Goal: Transaction & Acquisition: Purchase product/service

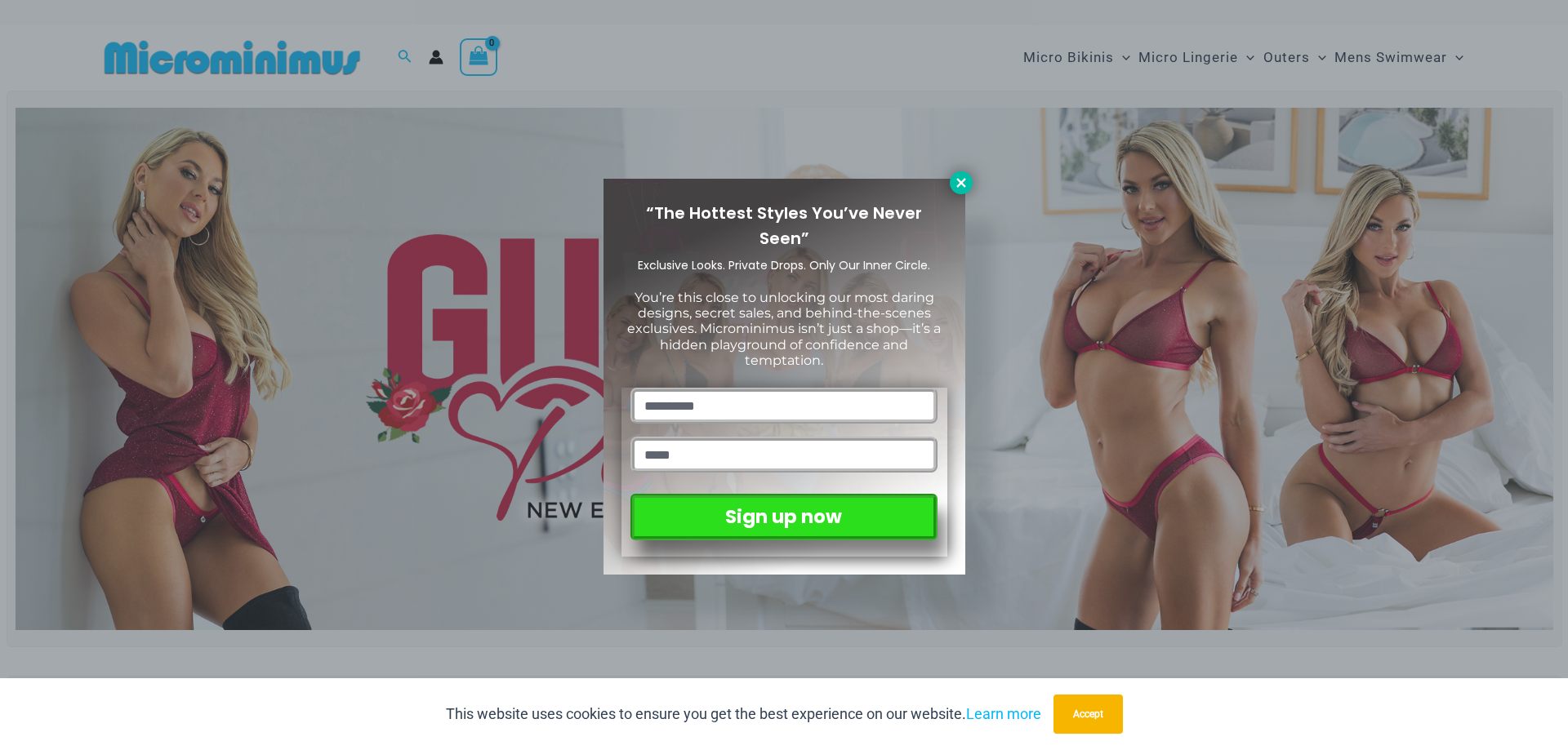
click at [963, 177] on icon at bounding box center [961, 182] width 14 height 14
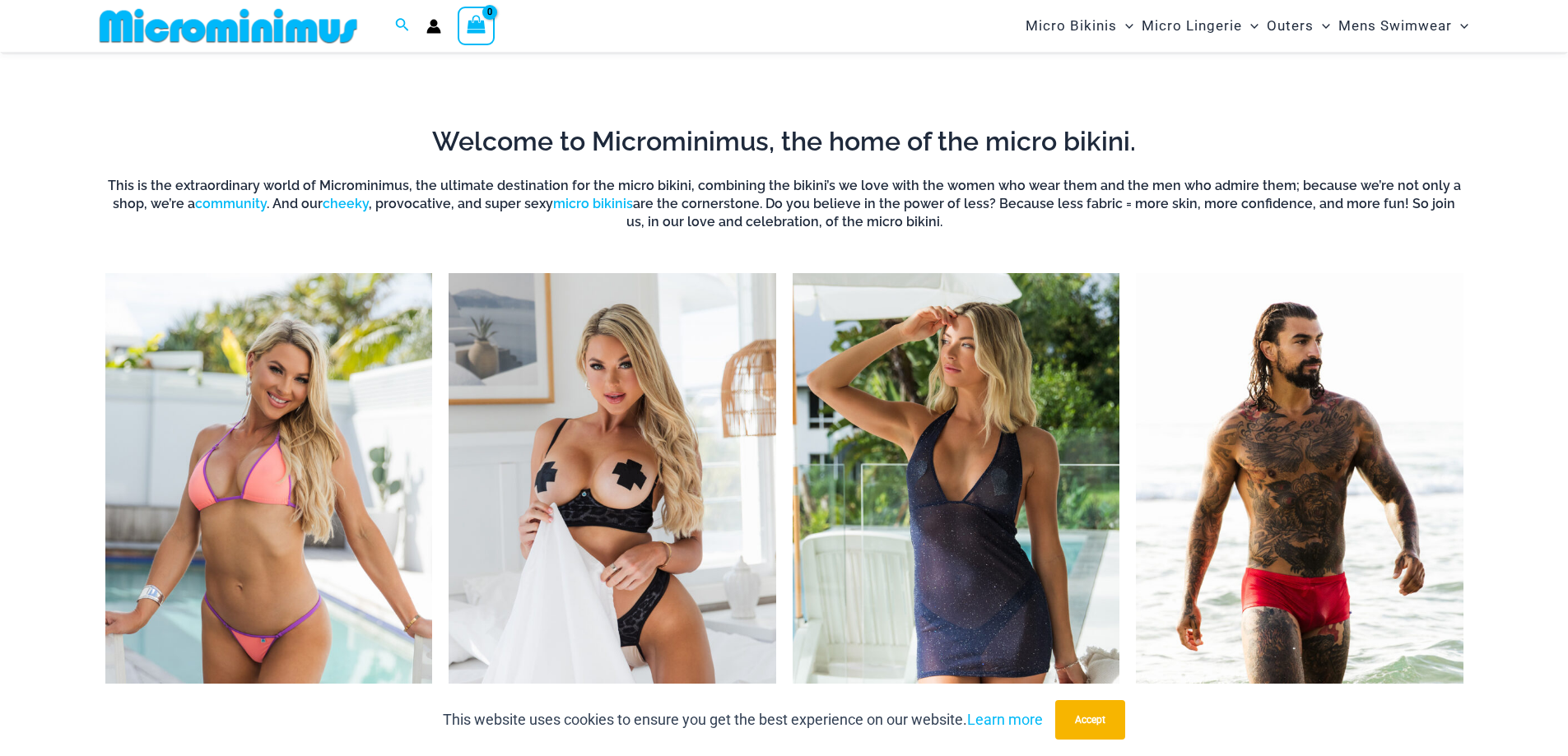
scroll to position [1384, 0]
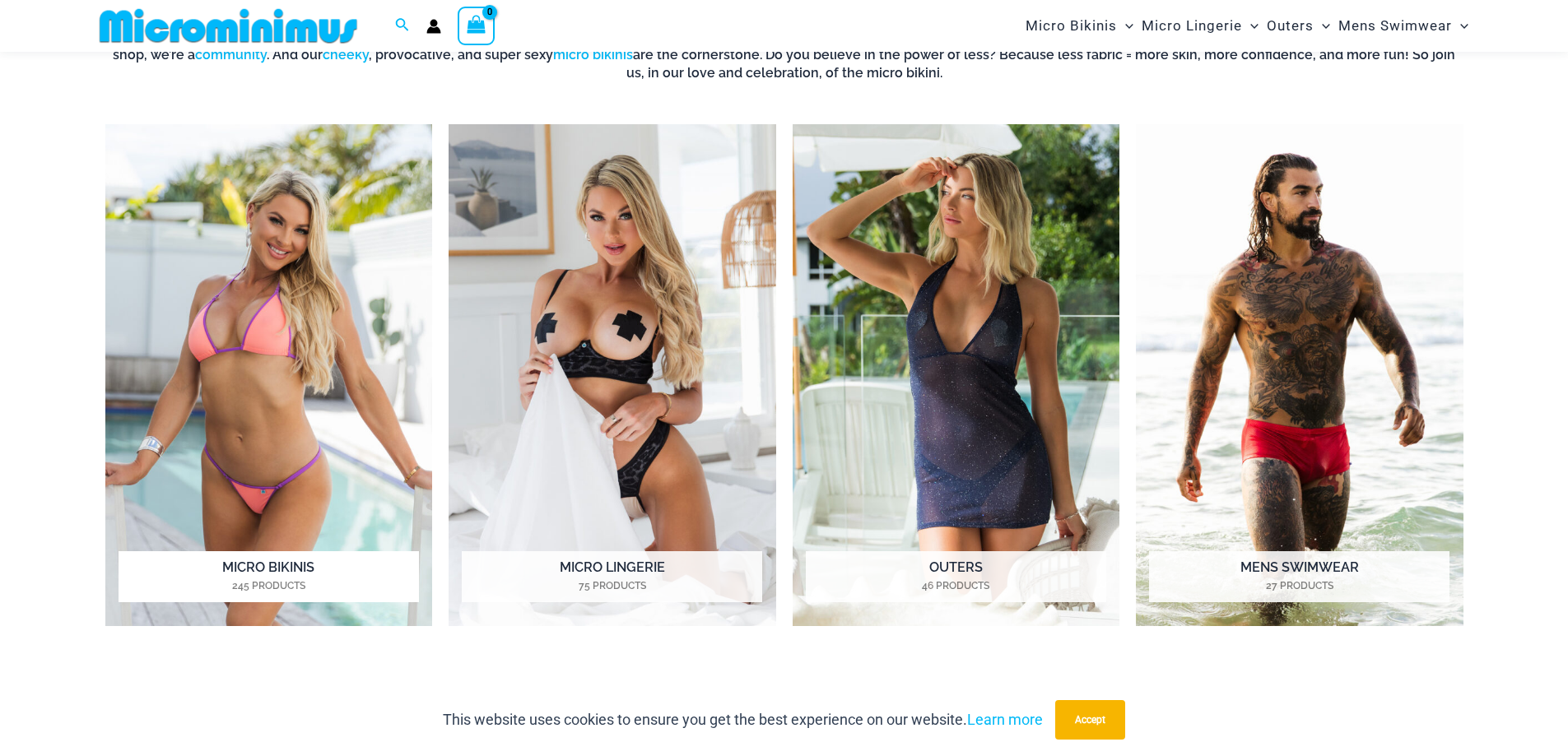
click at [252, 564] on h2 "Micro Bikinis 245 Products" at bounding box center [269, 577] width 300 height 51
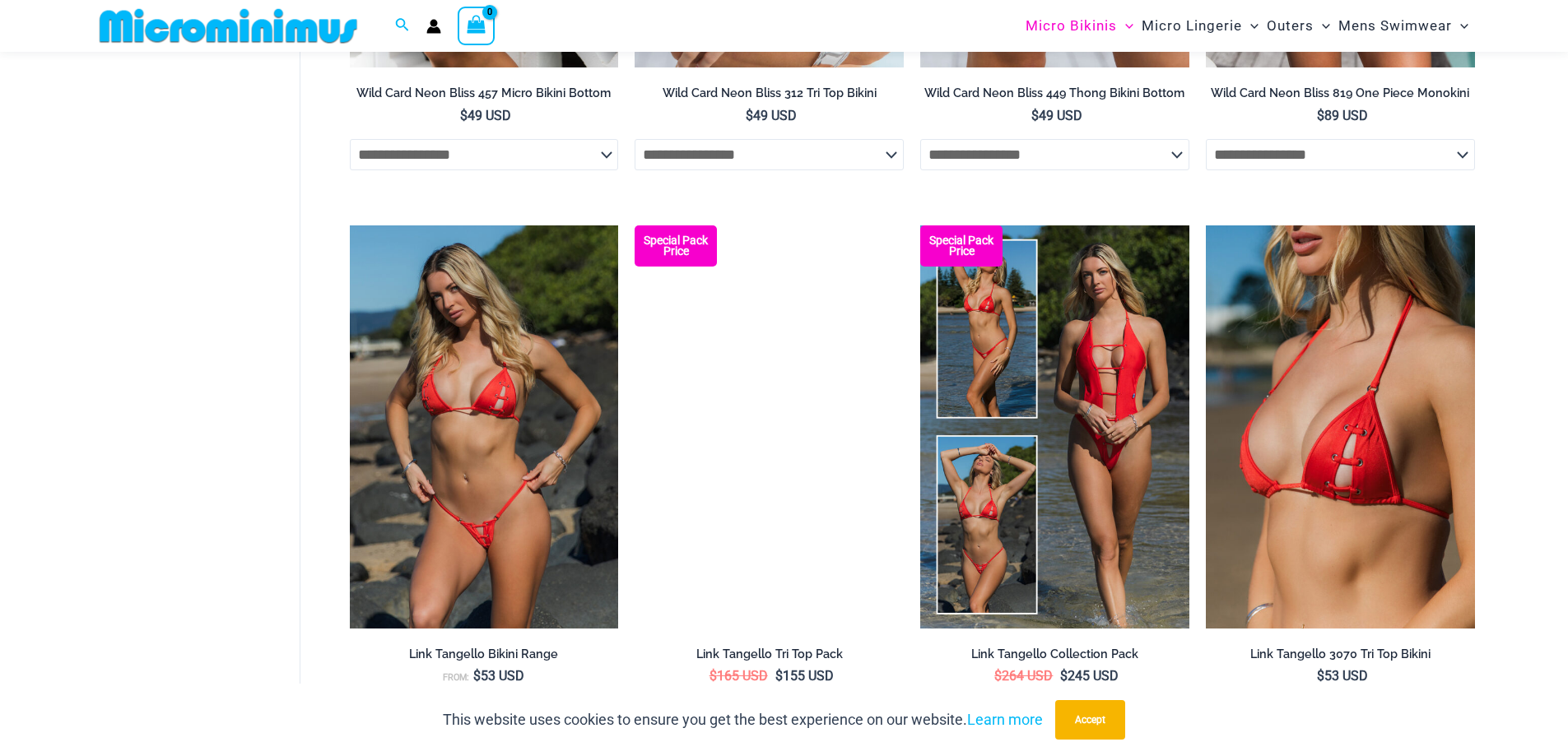
scroll to position [1399, 0]
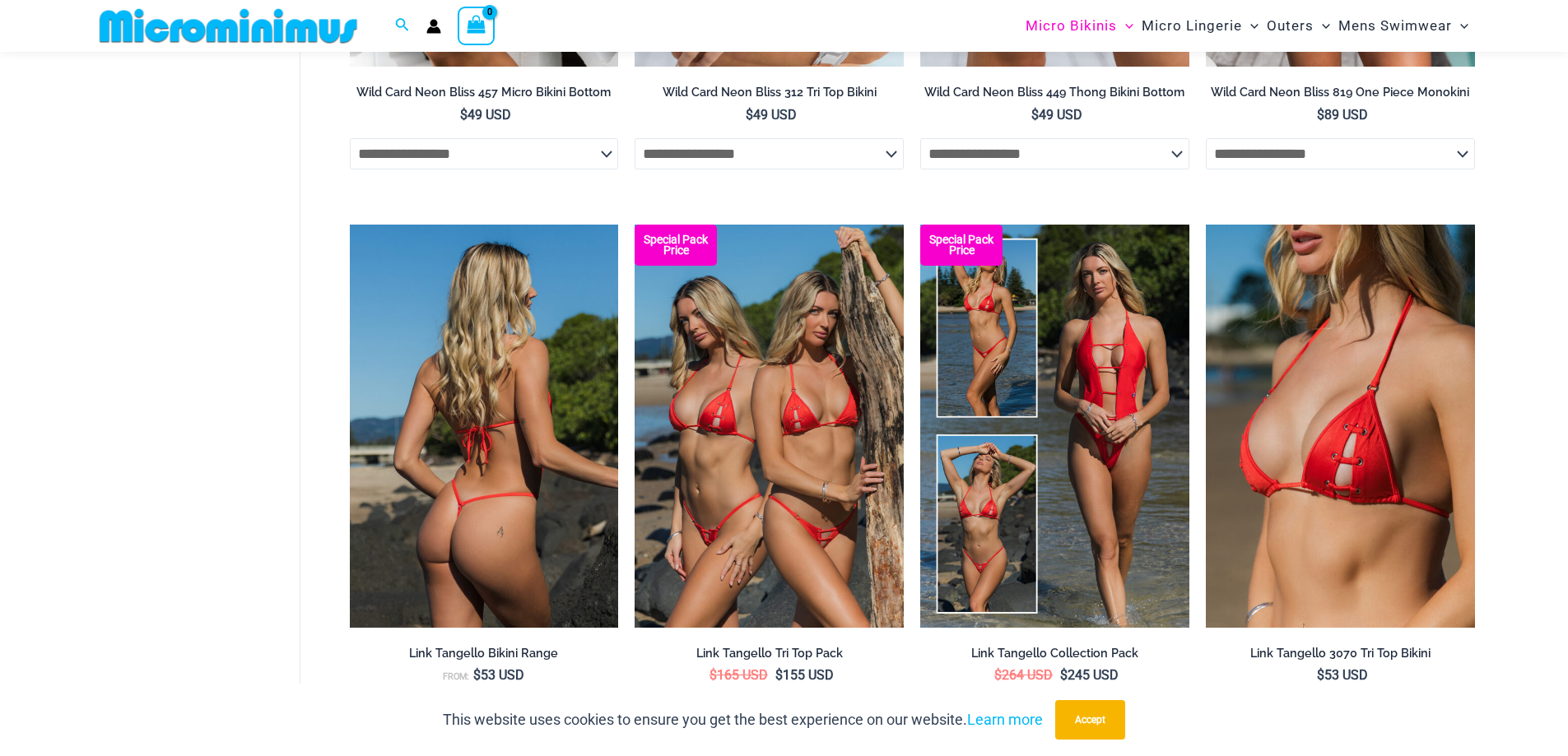
click at [488, 570] on img at bounding box center [485, 426] width 269 height 403
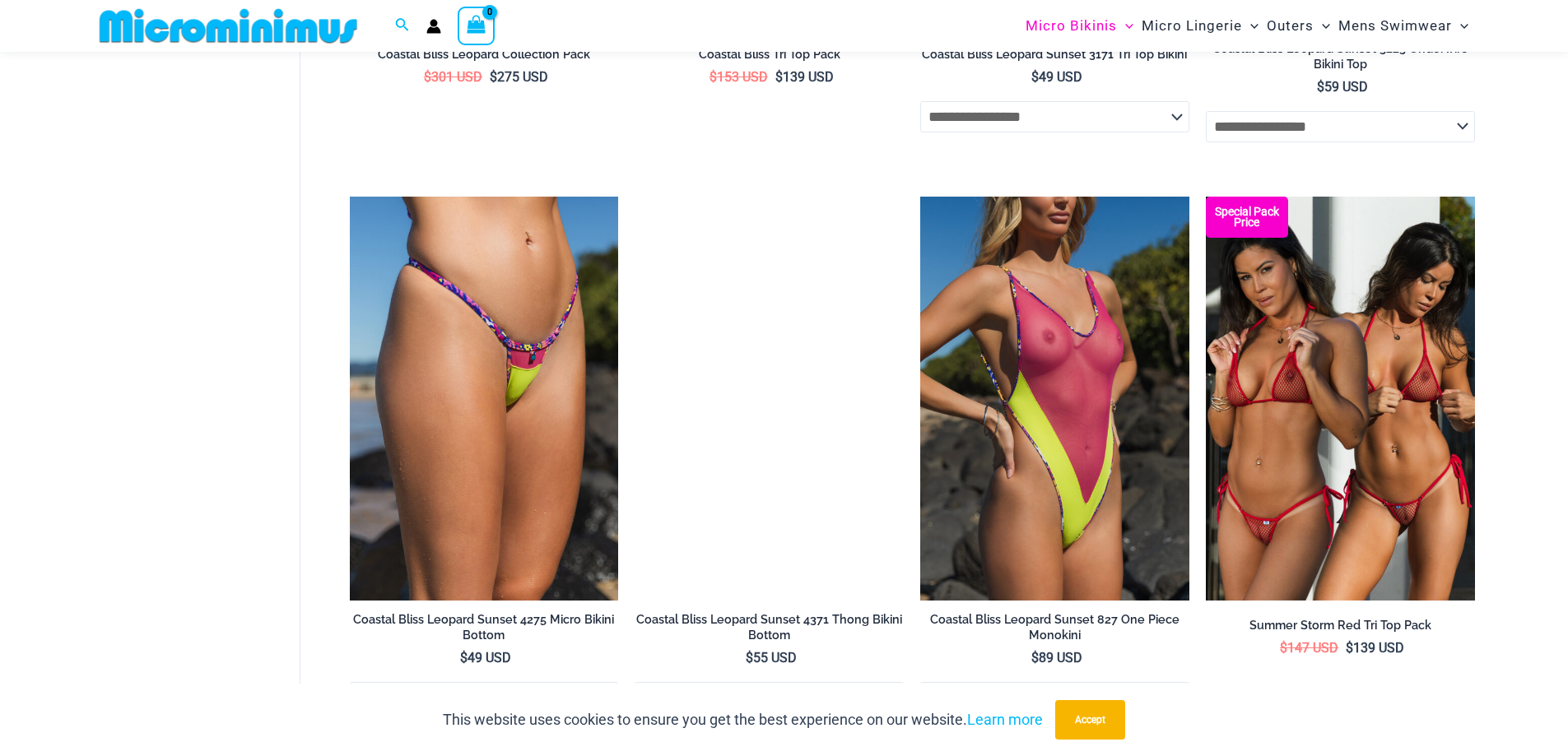
scroll to position [3127, 0]
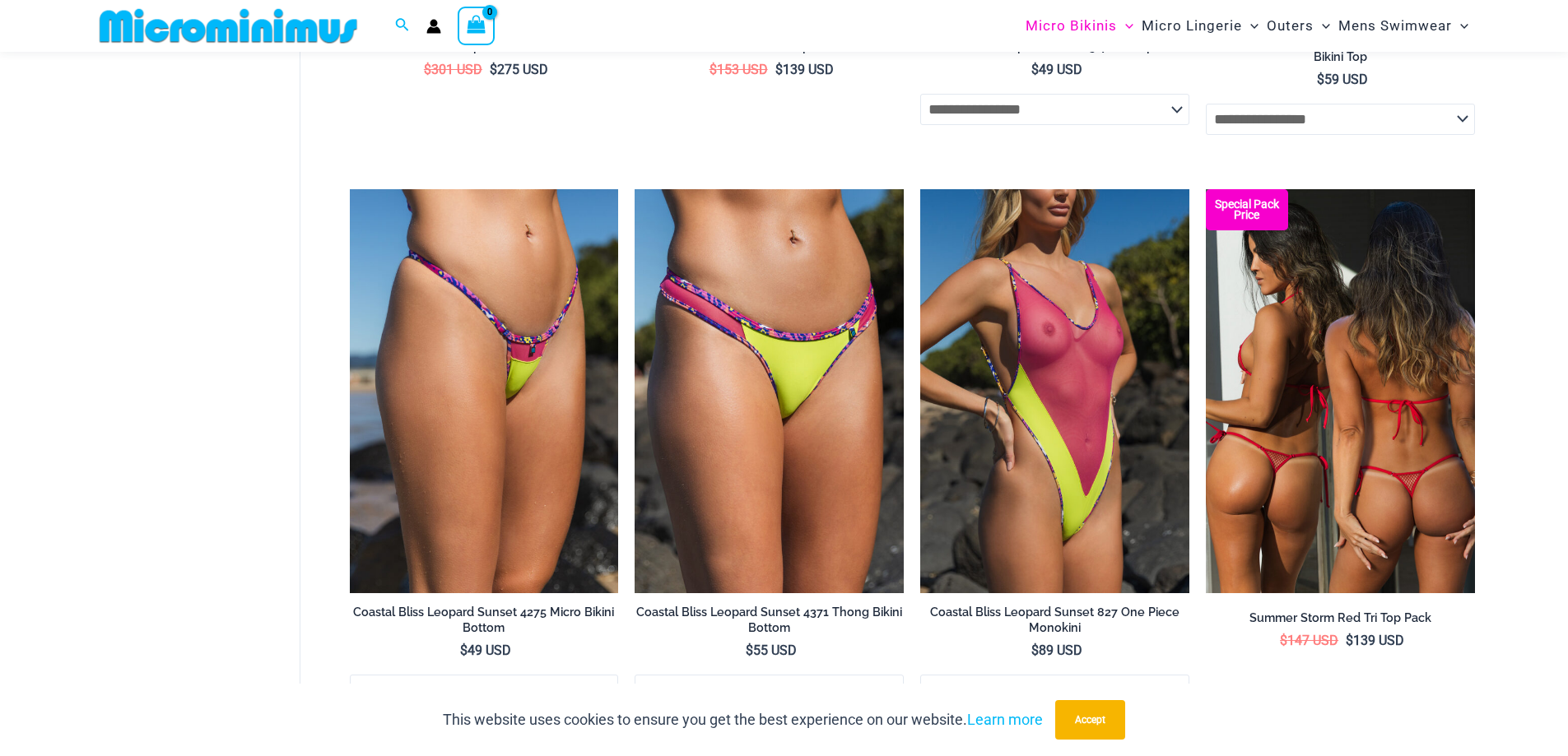
click at [1322, 494] on img at bounding box center [1341, 390] width 269 height 403
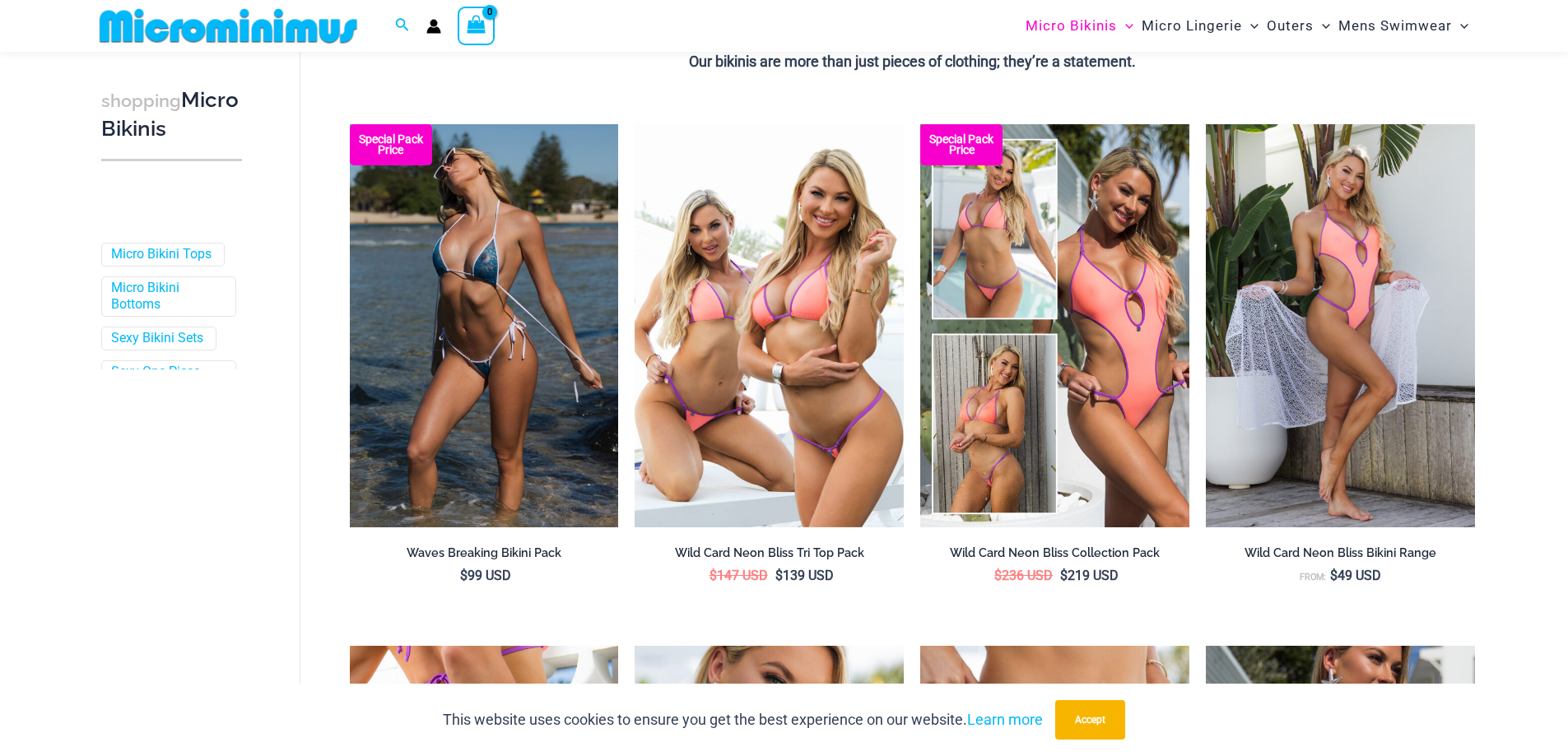
scroll to position [412, 0]
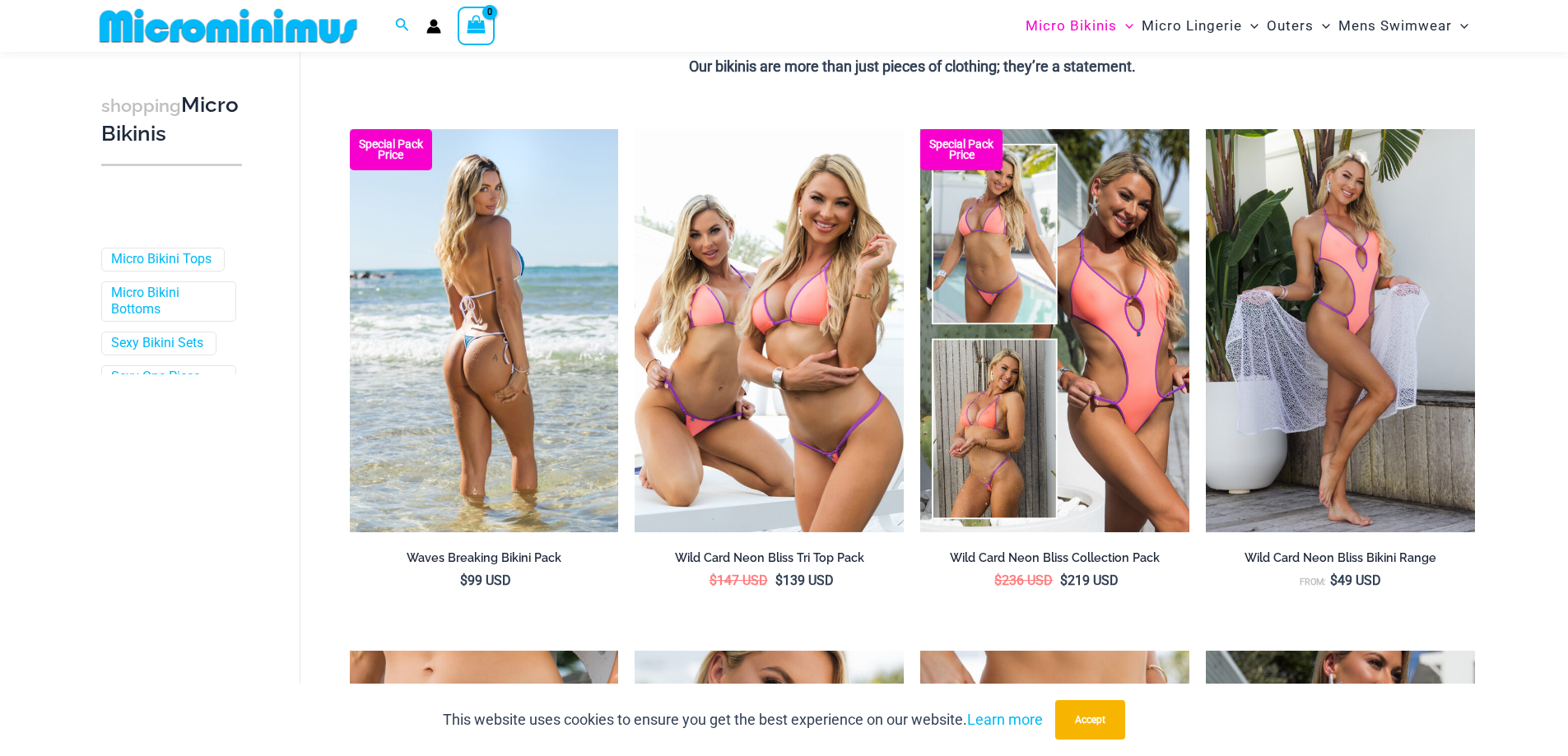
click at [480, 373] on img at bounding box center [485, 331] width 269 height 403
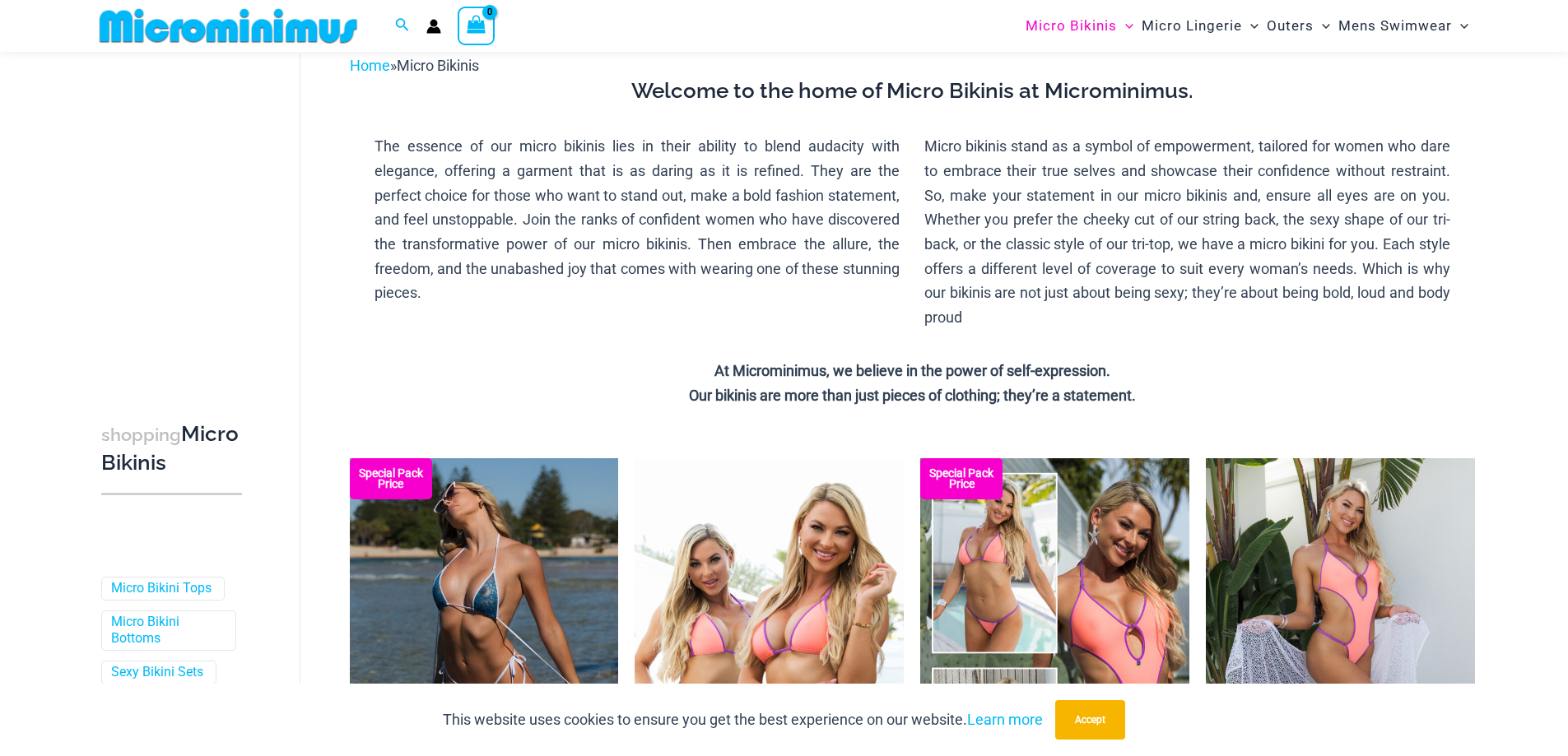
scroll to position [0, 0]
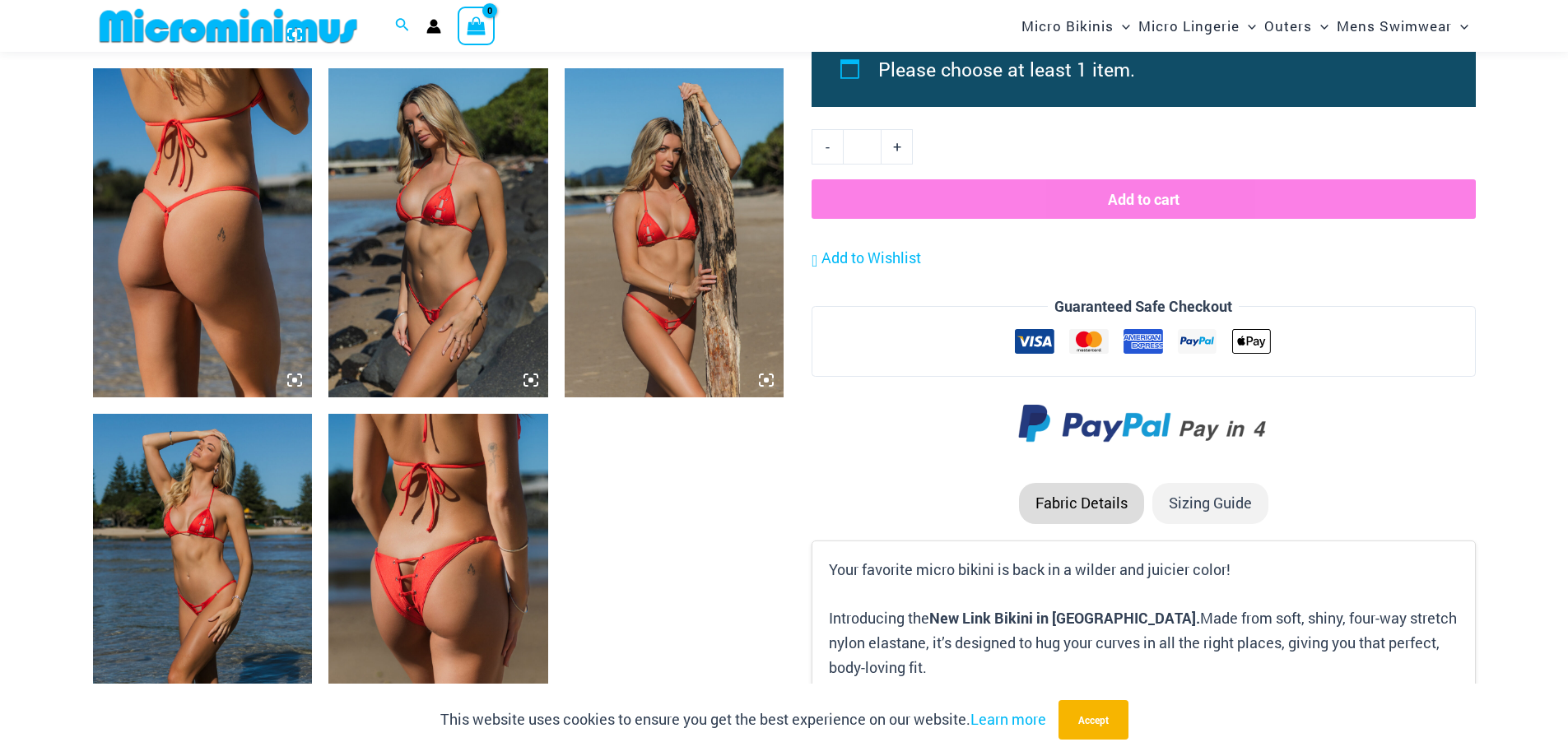
scroll to position [1798, 0]
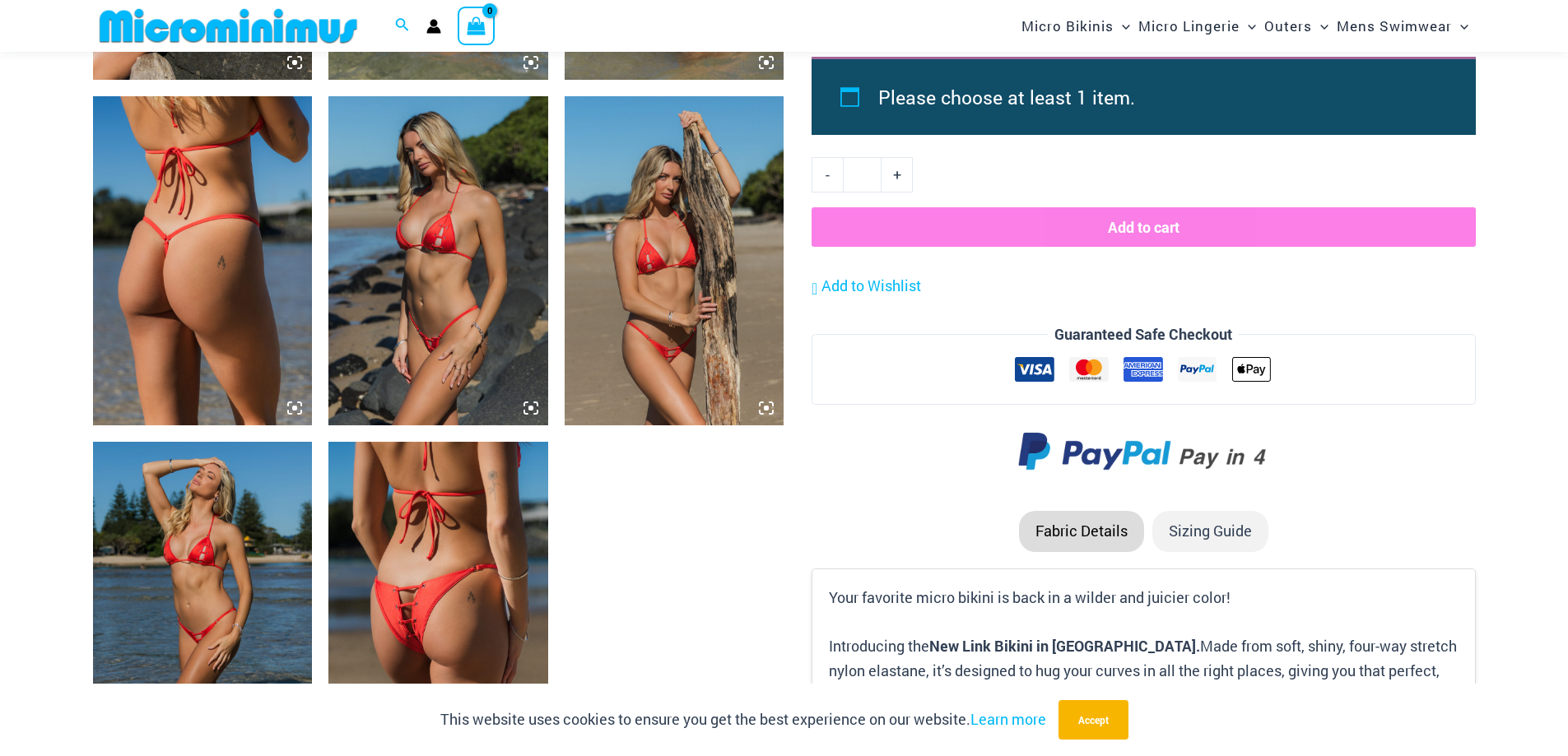
click at [678, 344] on img at bounding box center [674, 260] width 220 height 329
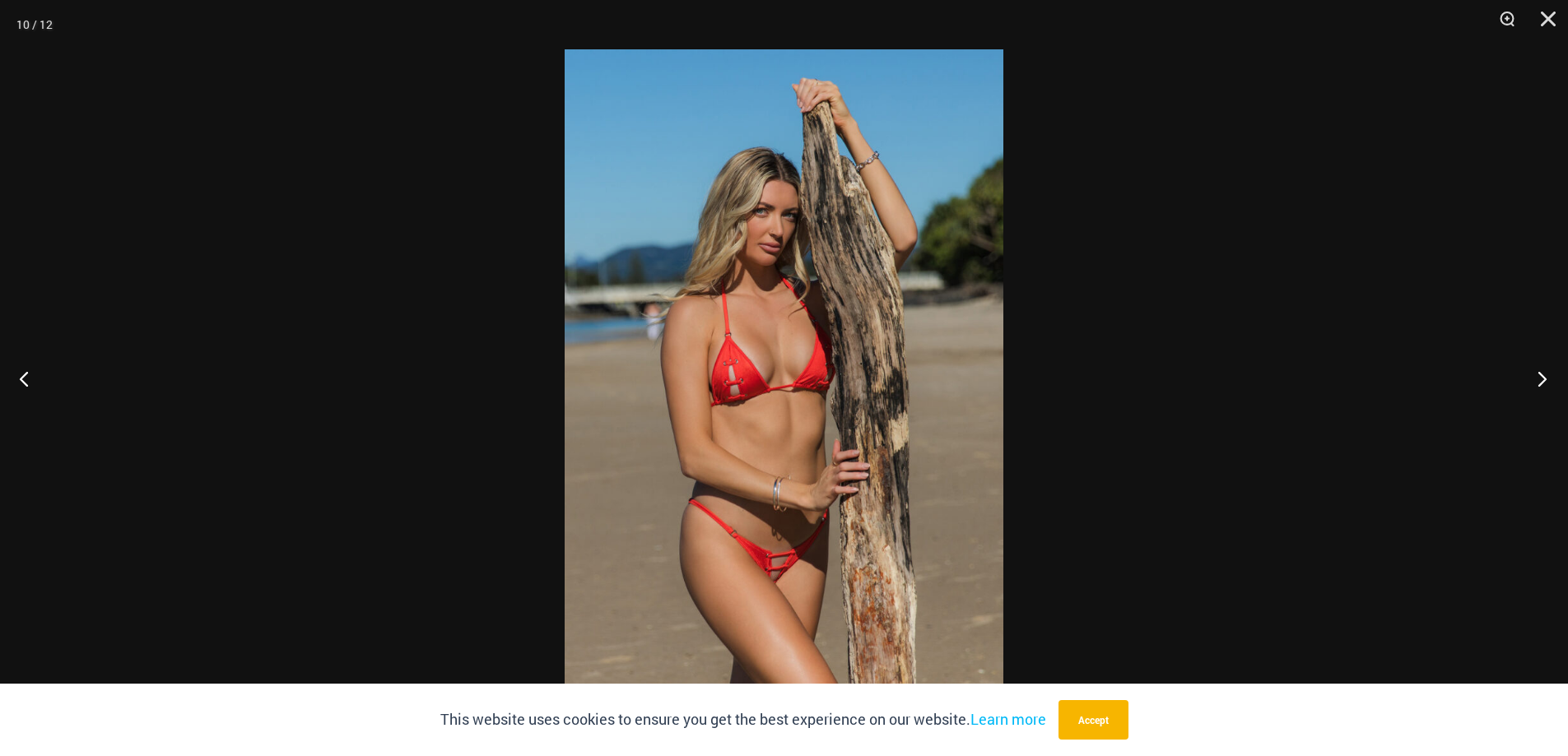
click at [1548, 378] on button "Next" at bounding box center [1537, 379] width 61 height 83
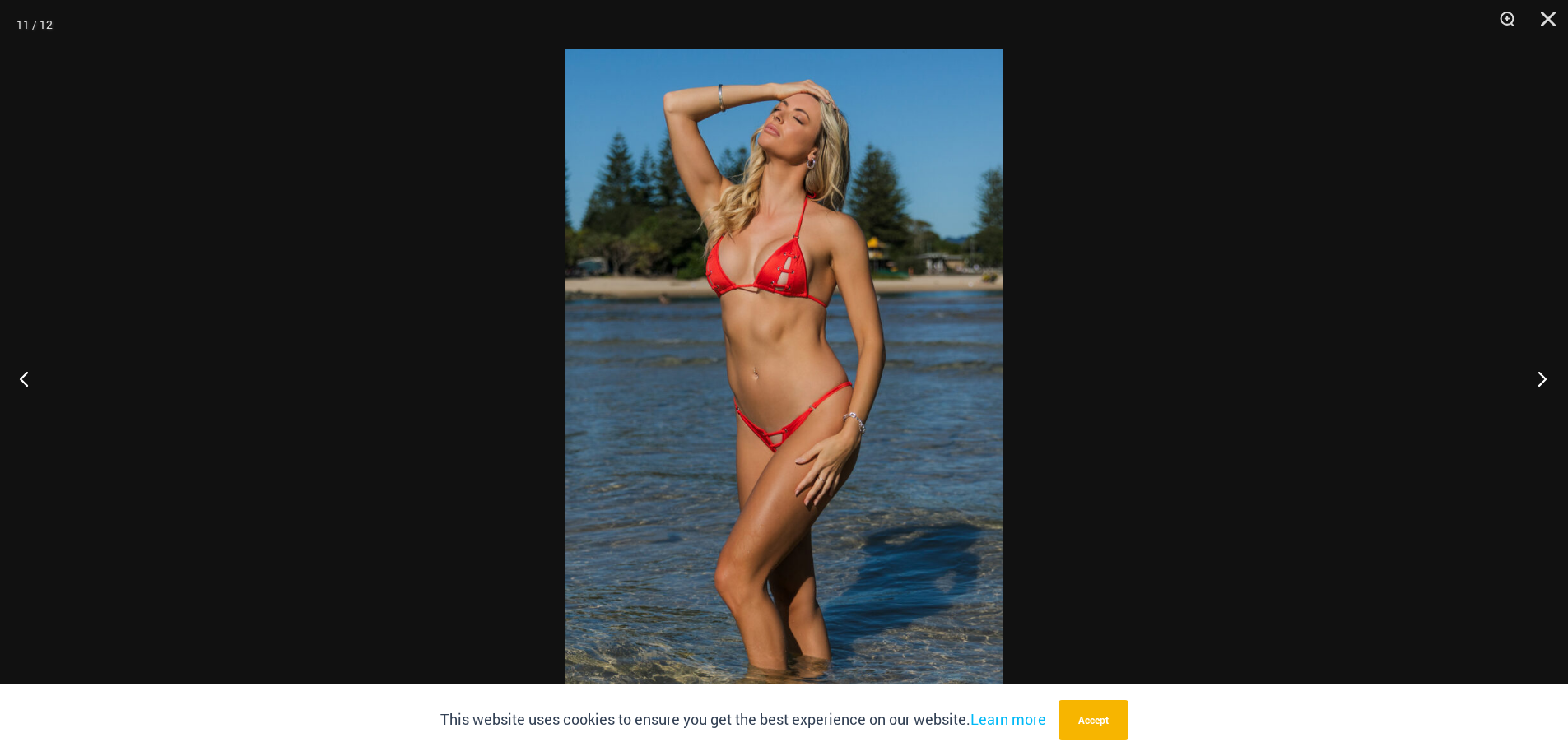
click at [1548, 378] on button "Next" at bounding box center [1537, 379] width 61 height 83
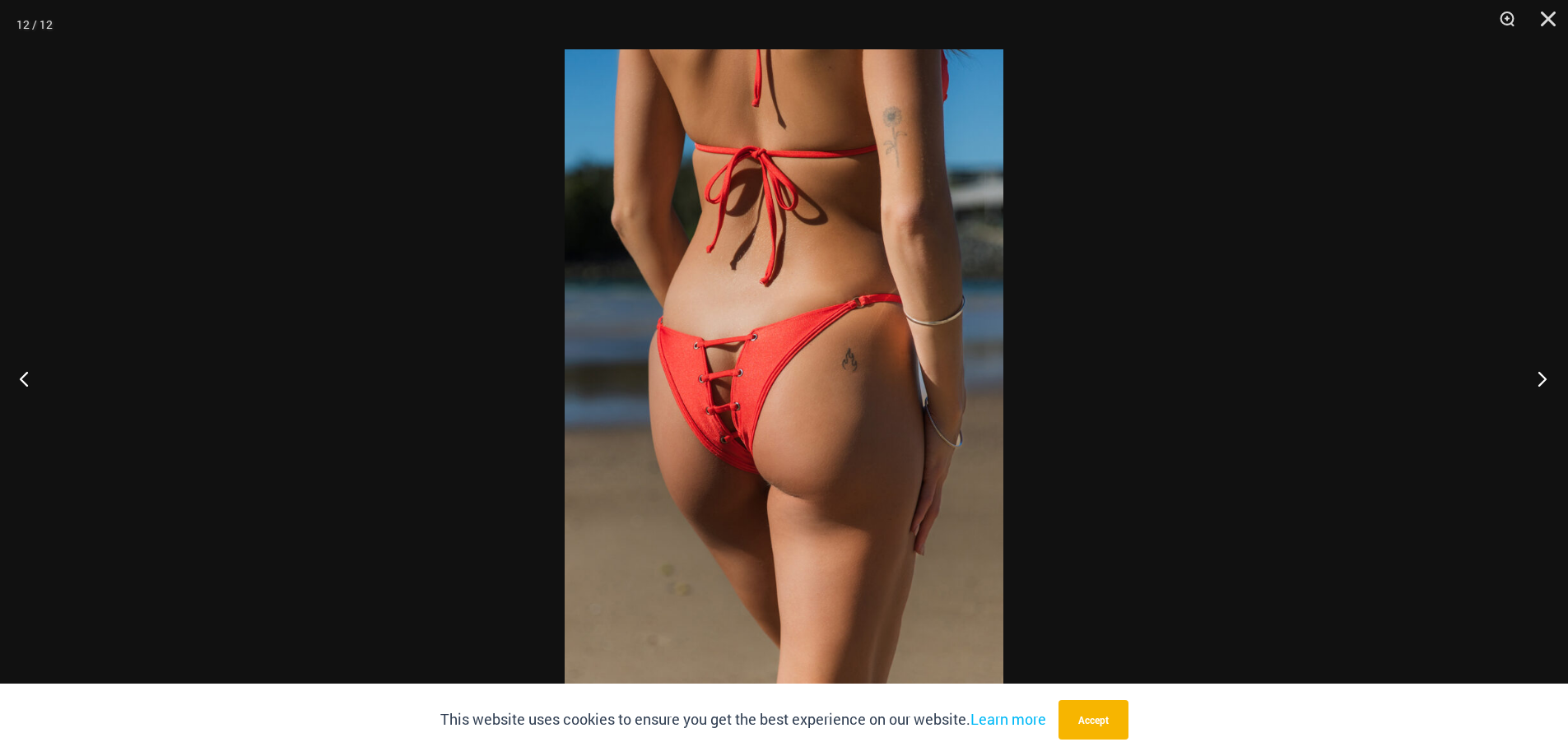
click at [1548, 378] on button "Next" at bounding box center [1537, 379] width 61 height 83
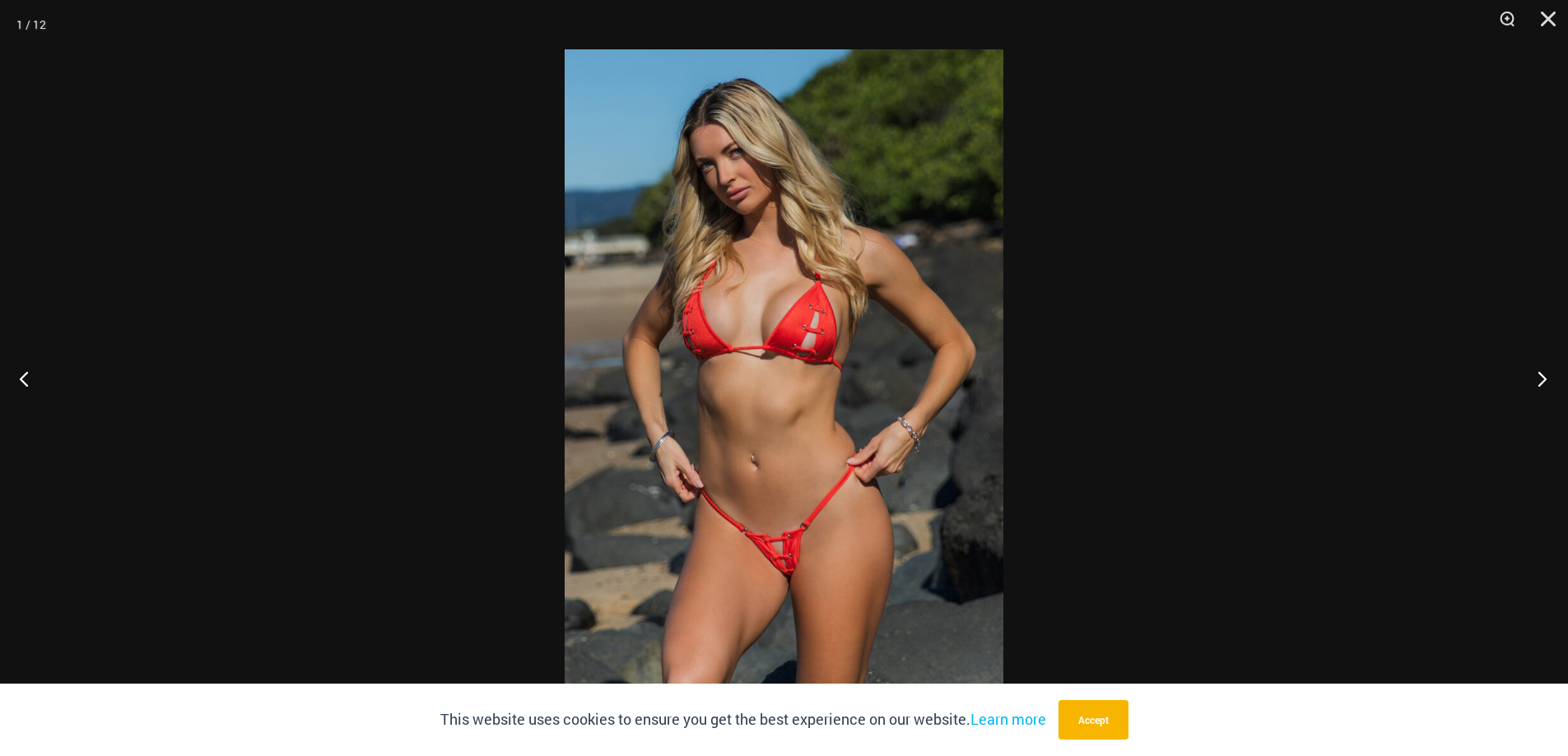
click at [1548, 378] on button "Next" at bounding box center [1537, 379] width 61 height 83
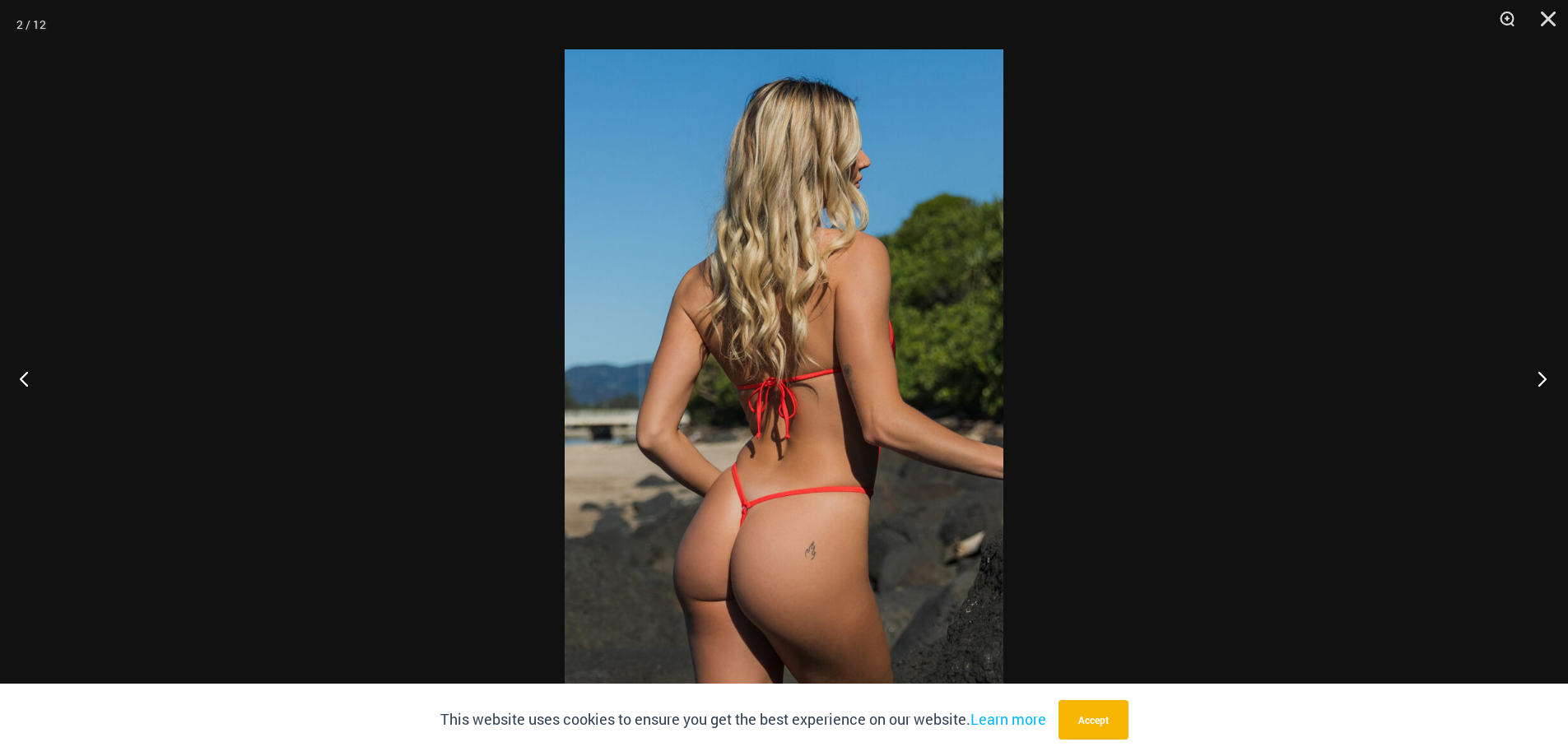
click at [1548, 378] on button "Next" at bounding box center [1537, 379] width 61 height 83
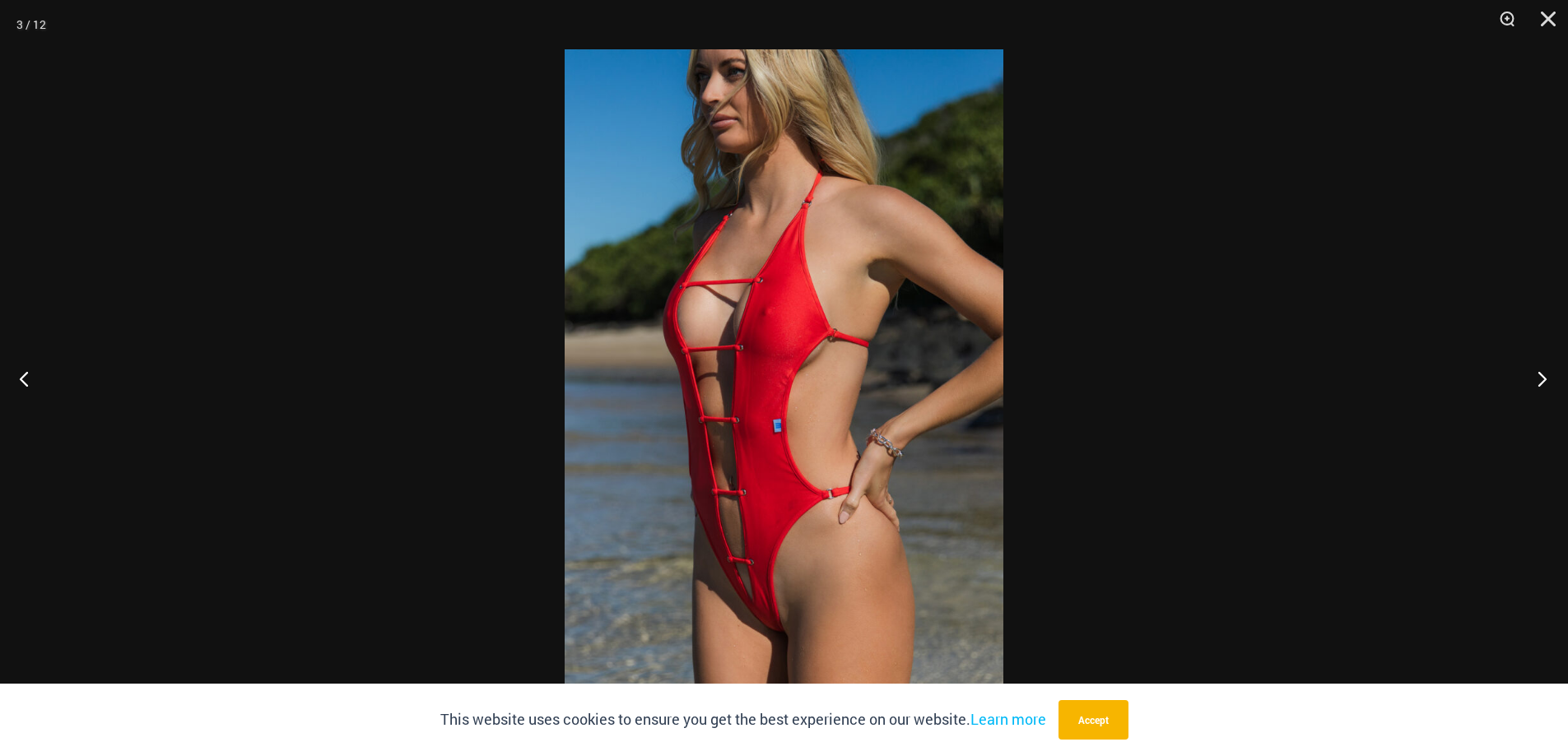
click at [1548, 378] on button "Next" at bounding box center [1537, 379] width 61 height 83
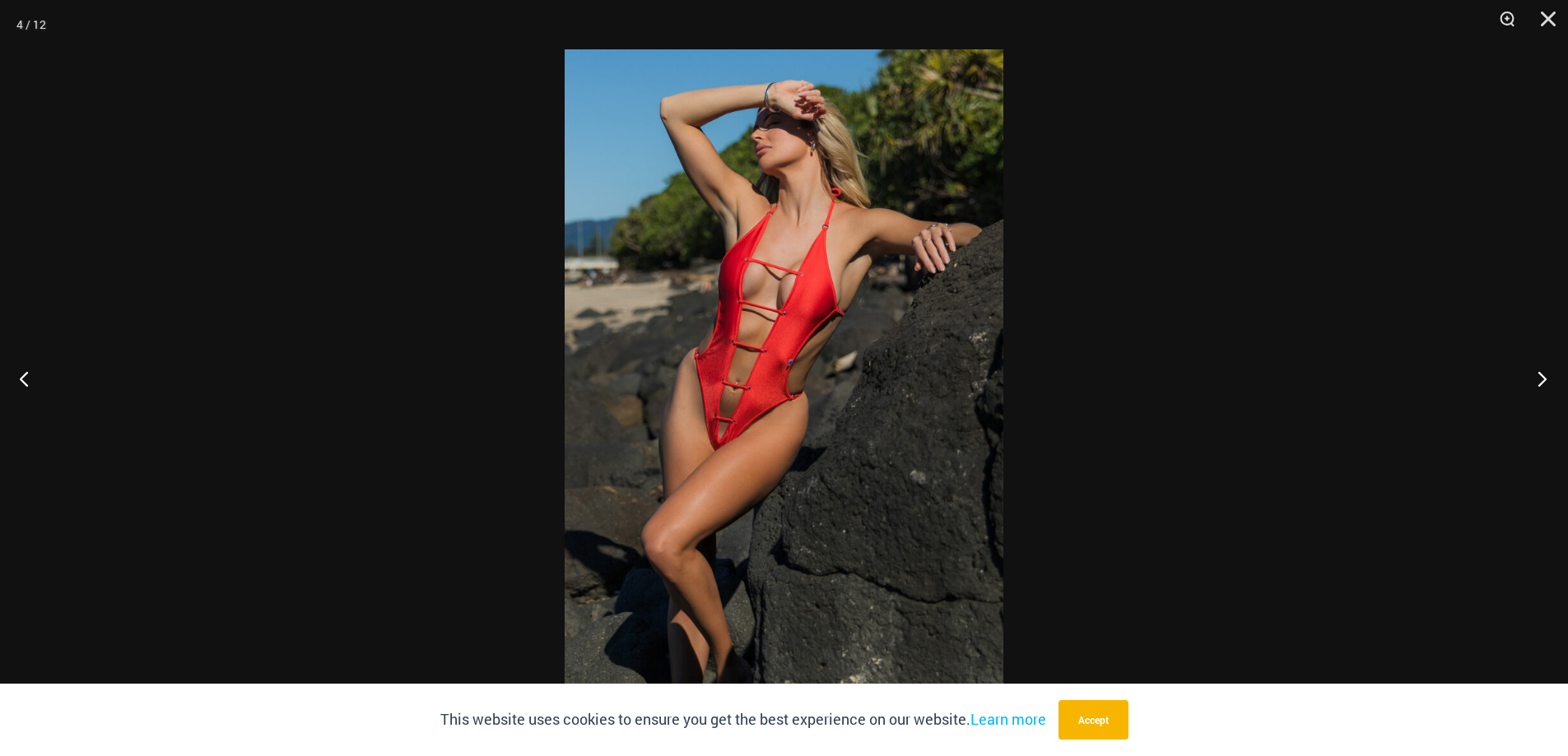
click at [1548, 378] on button "Next" at bounding box center [1537, 379] width 61 height 83
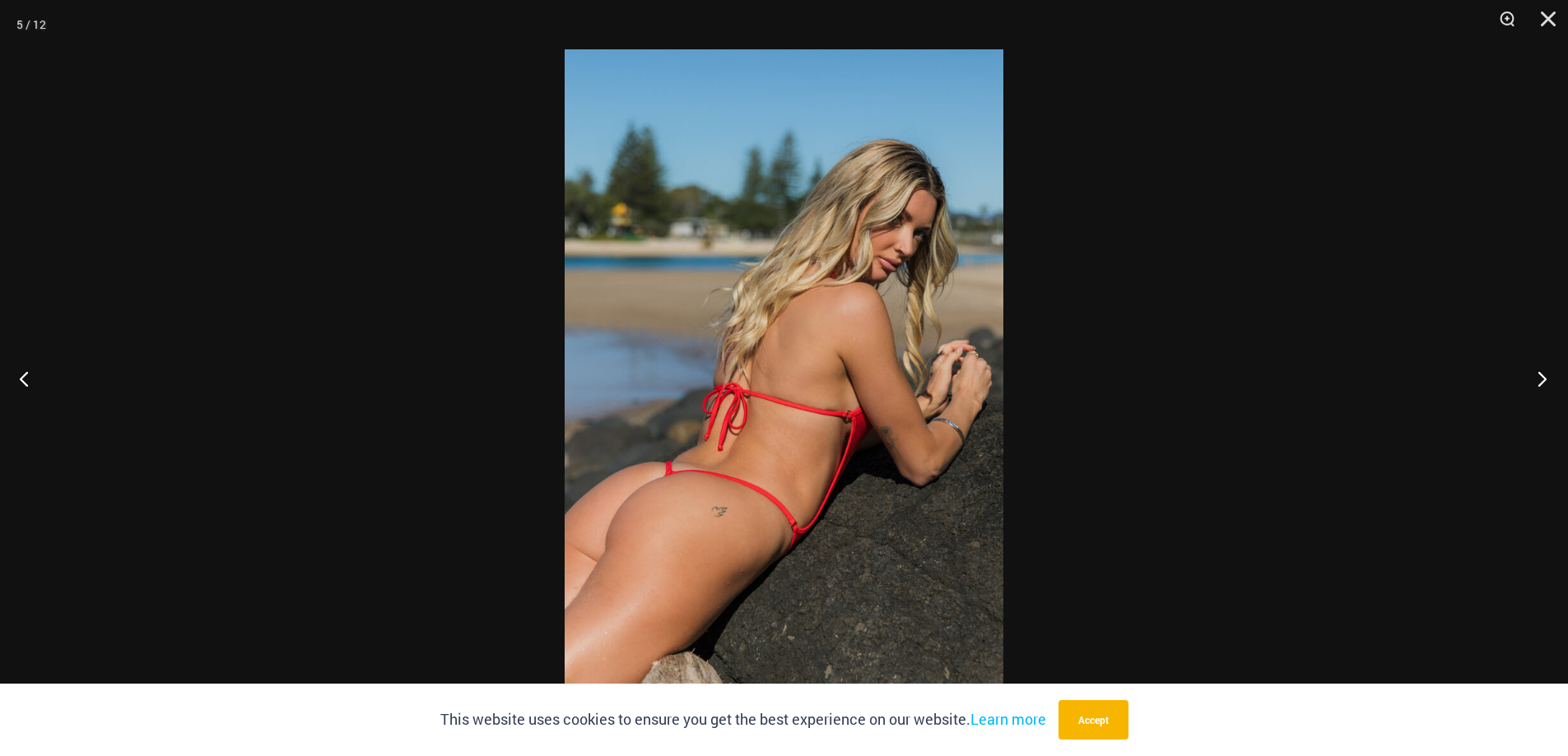
click at [1548, 378] on button "Next" at bounding box center [1537, 379] width 61 height 83
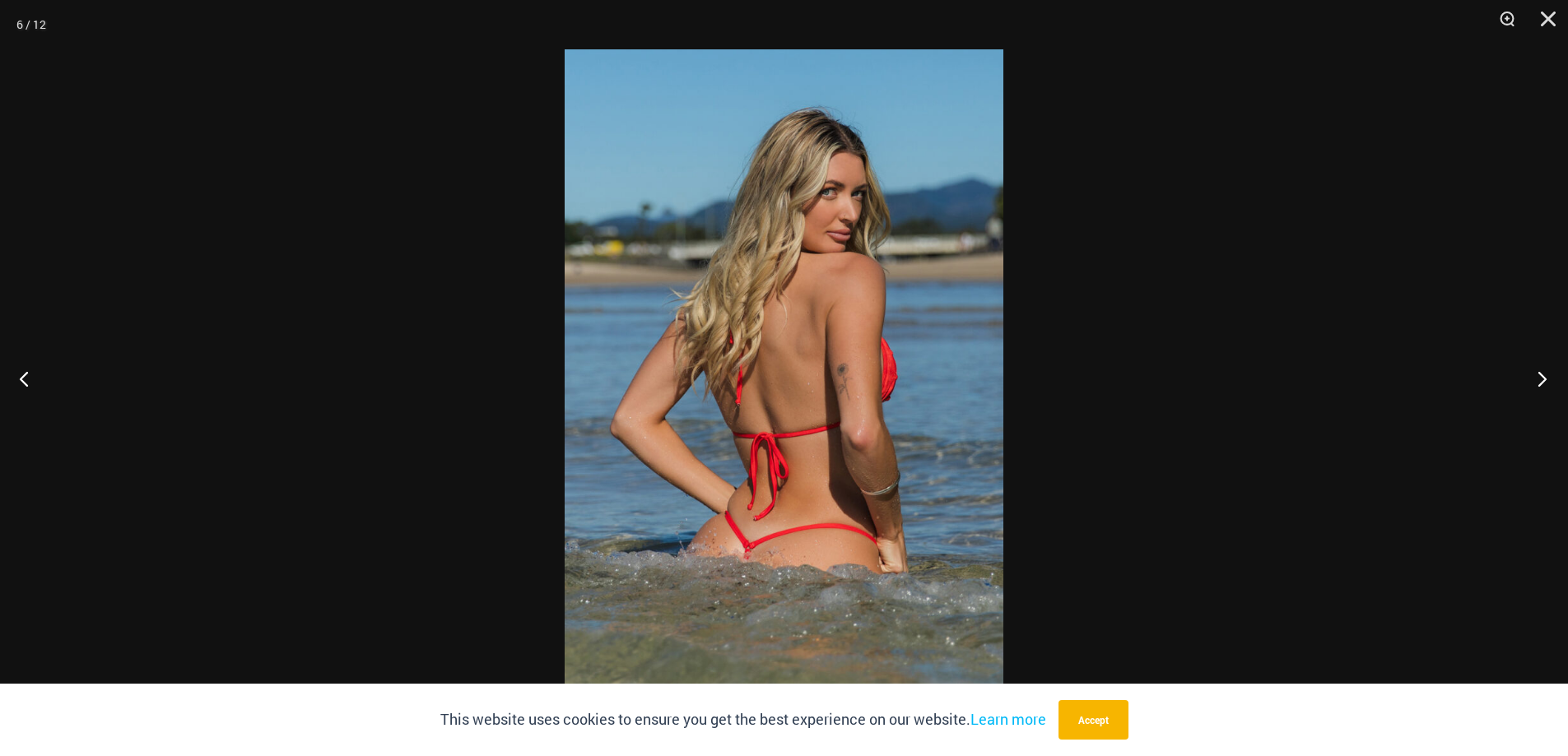
click at [1548, 378] on button "Next" at bounding box center [1537, 379] width 61 height 83
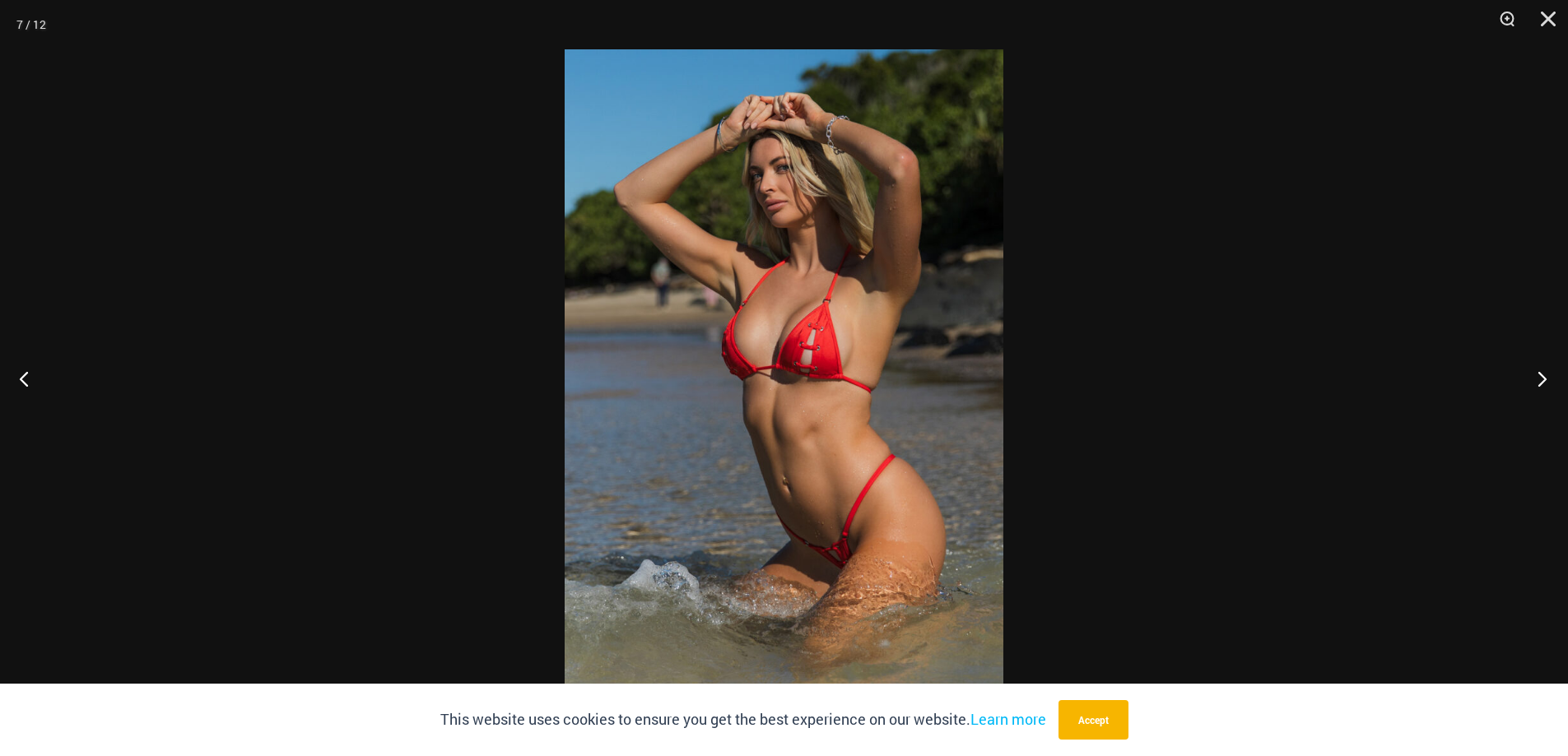
click at [1548, 378] on button "Next" at bounding box center [1537, 379] width 61 height 83
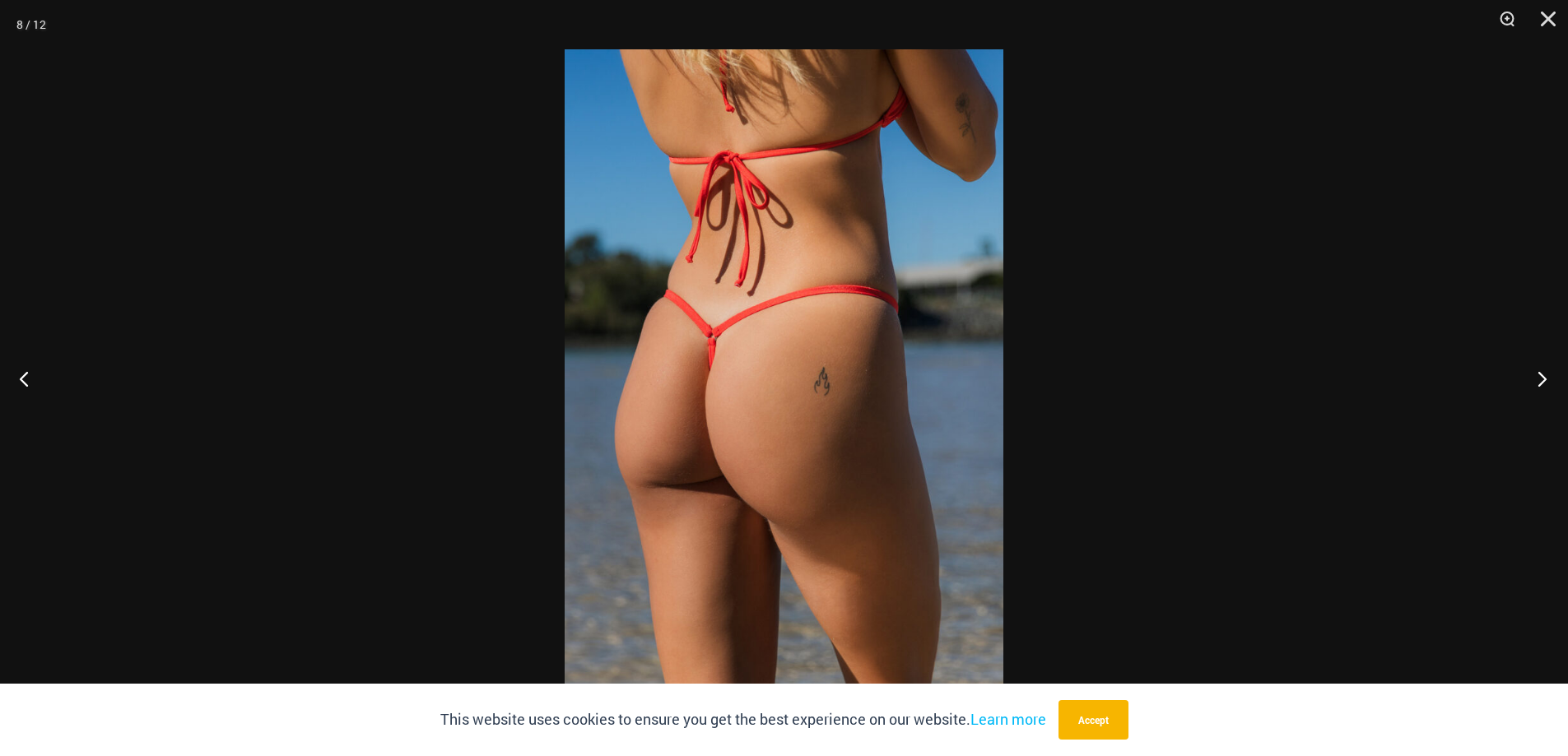
click at [1535, 378] on button "Next" at bounding box center [1537, 379] width 61 height 83
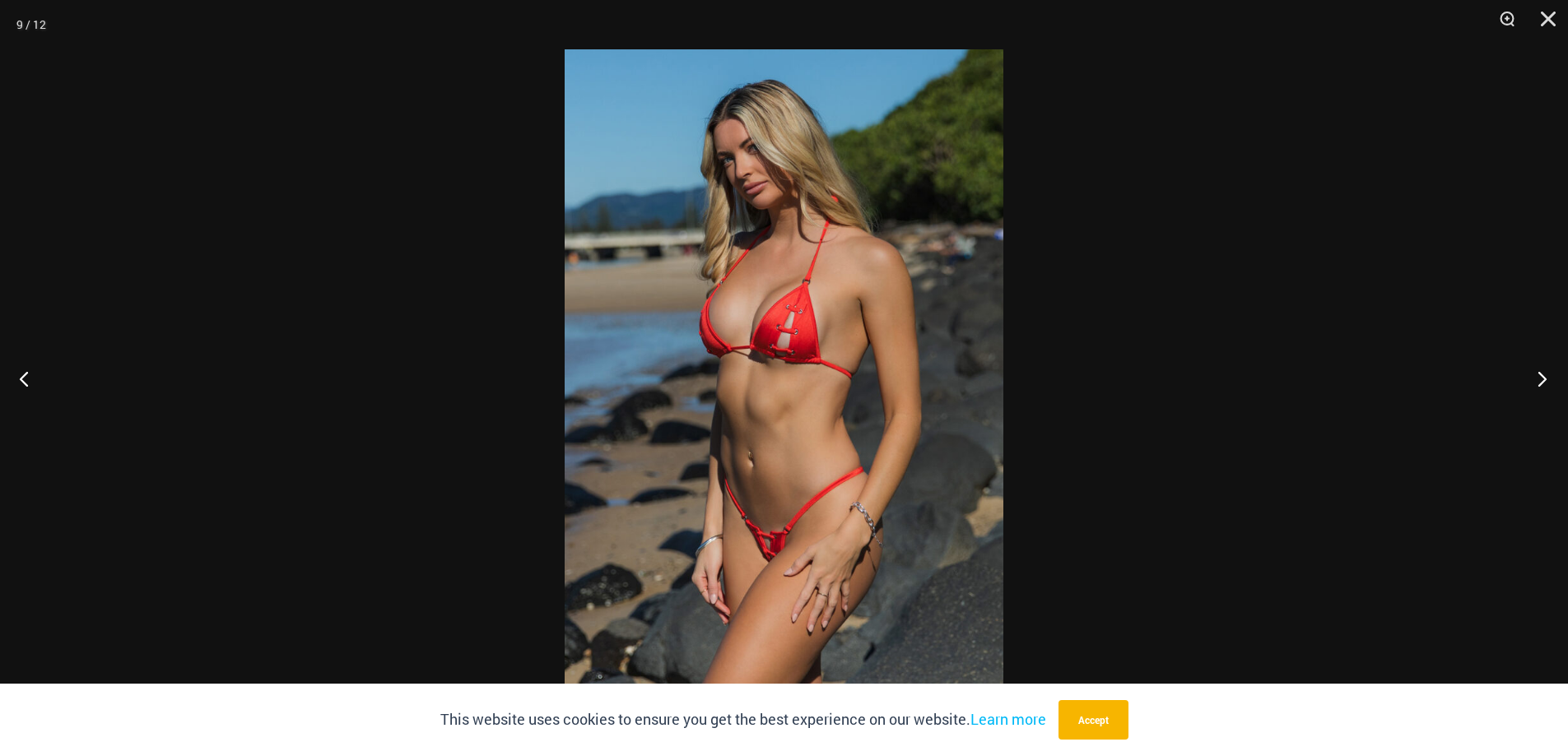
click at [1535, 377] on button "Next" at bounding box center [1537, 379] width 61 height 83
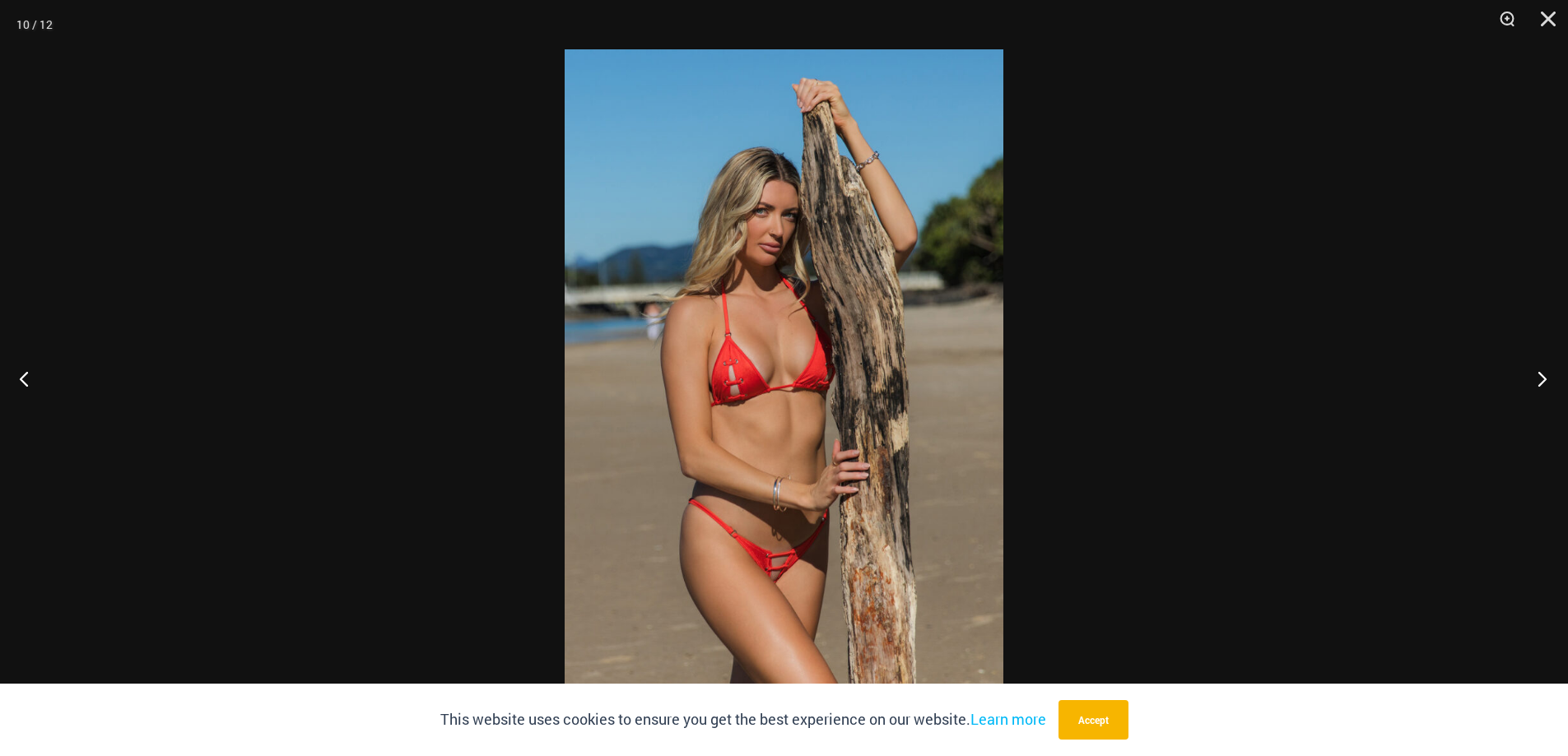
click at [1543, 376] on button "Next" at bounding box center [1537, 379] width 61 height 83
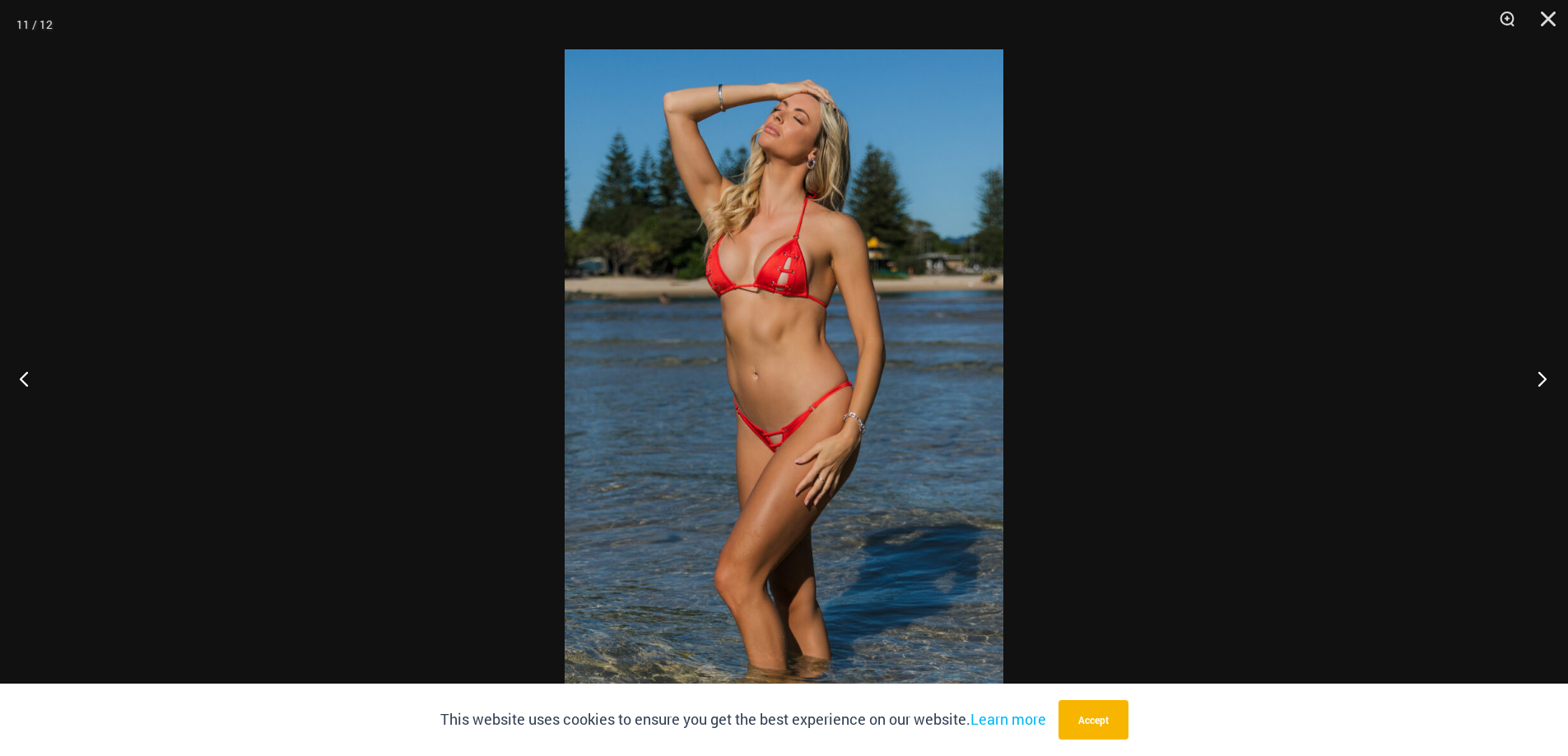
click at [1543, 376] on button "Next" at bounding box center [1537, 379] width 61 height 83
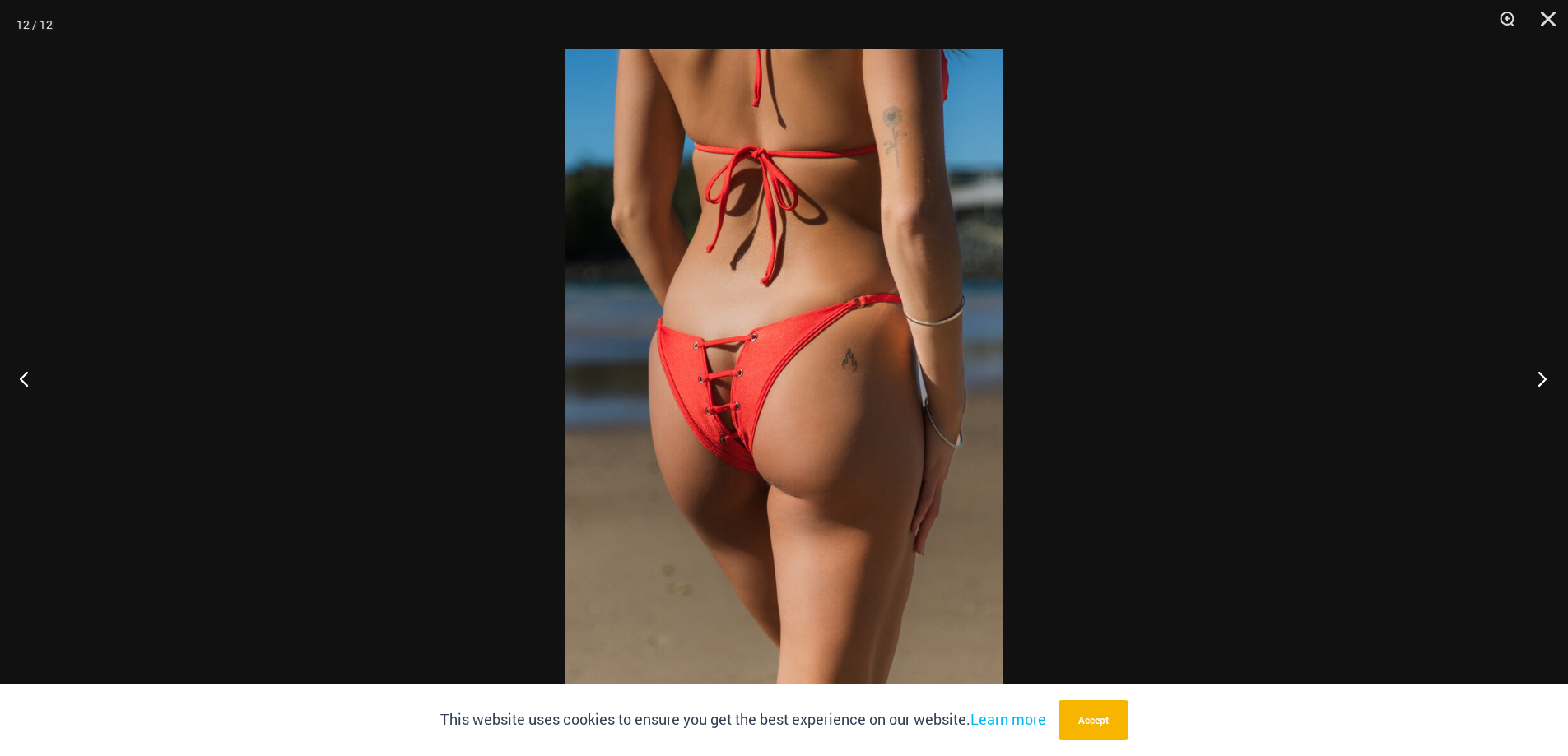
click at [1543, 376] on button "Next" at bounding box center [1537, 379] width 61 height 83
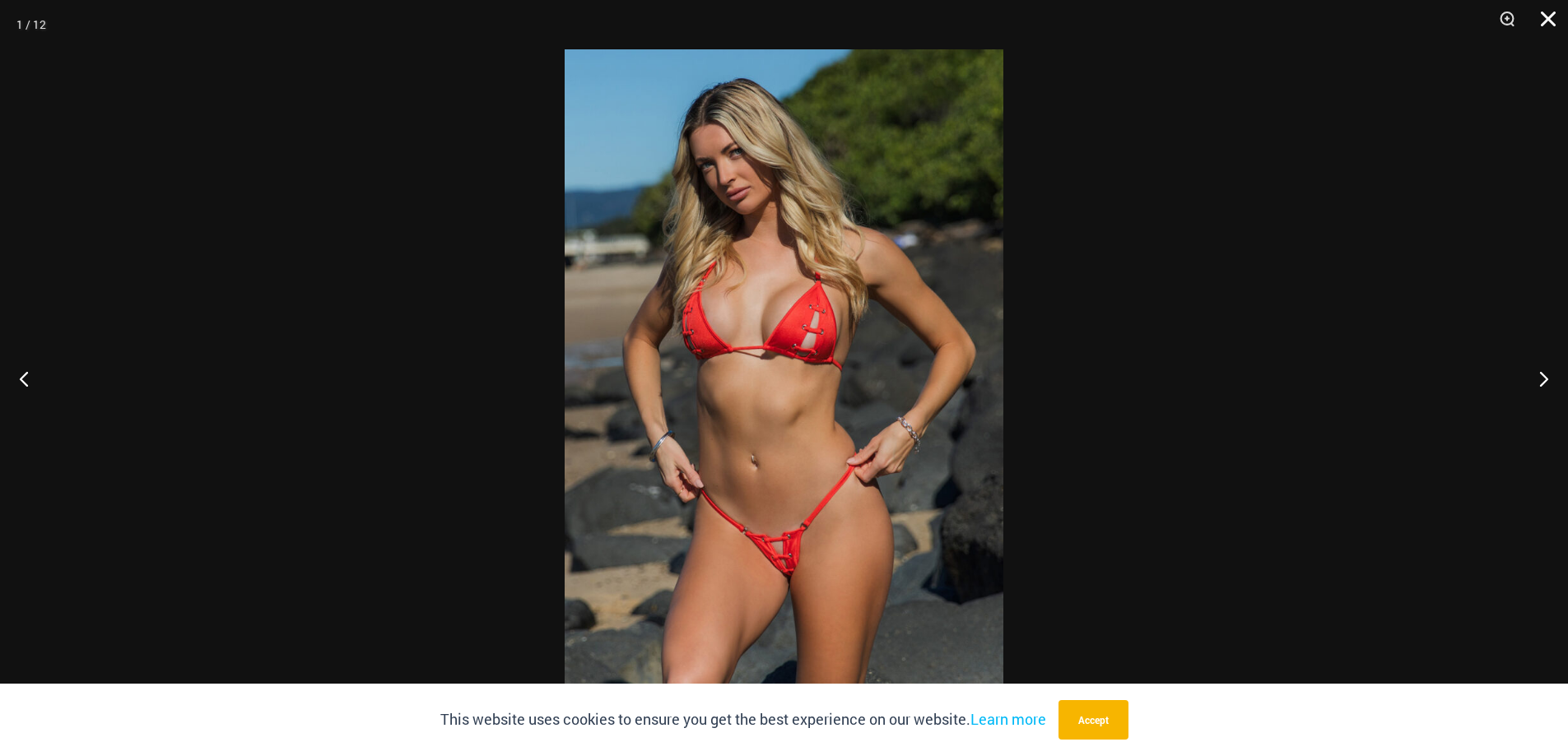
click at [1553, 14] on button "Close" at bounding box center [1542, 24] width 41 height 49
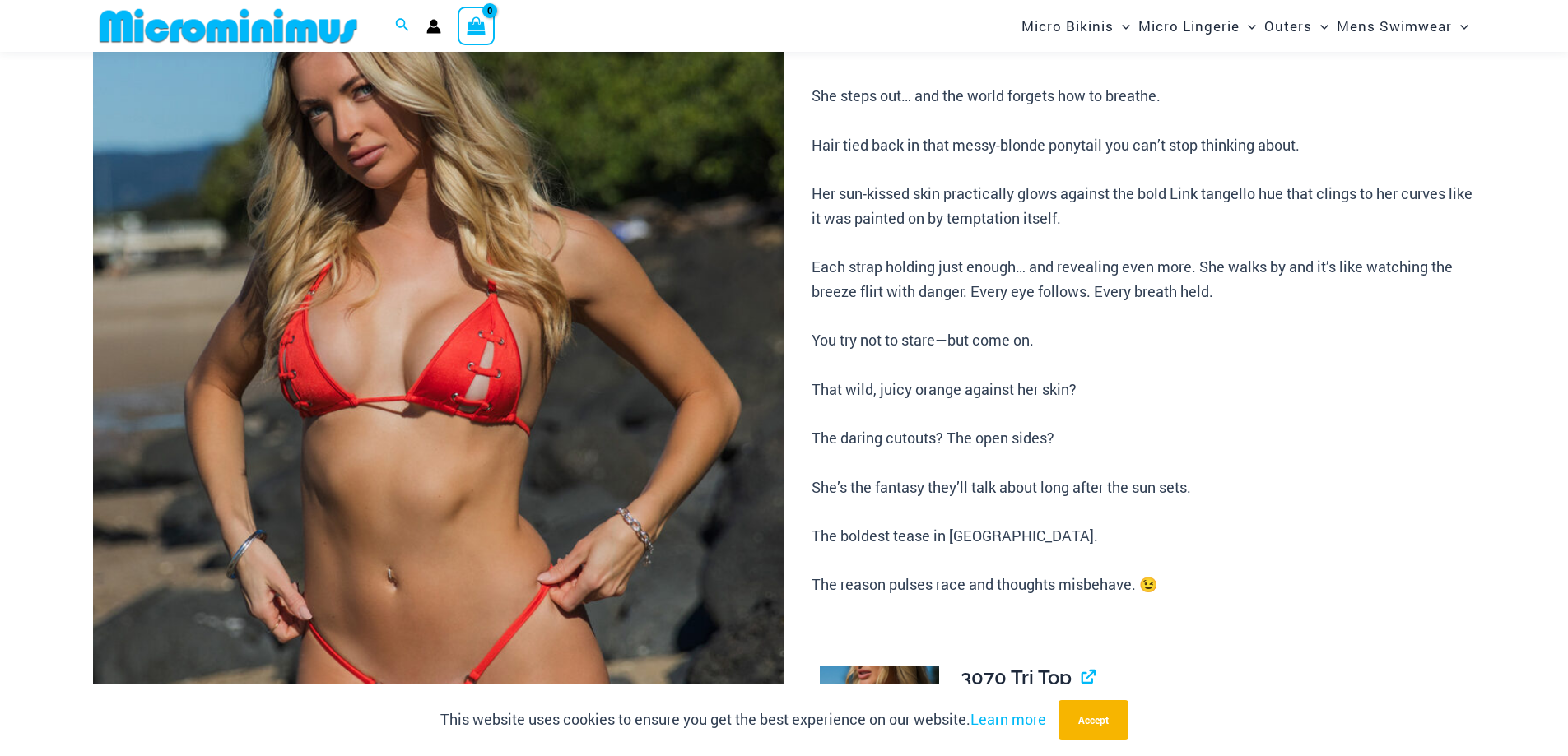
scroll to position [0, 0]
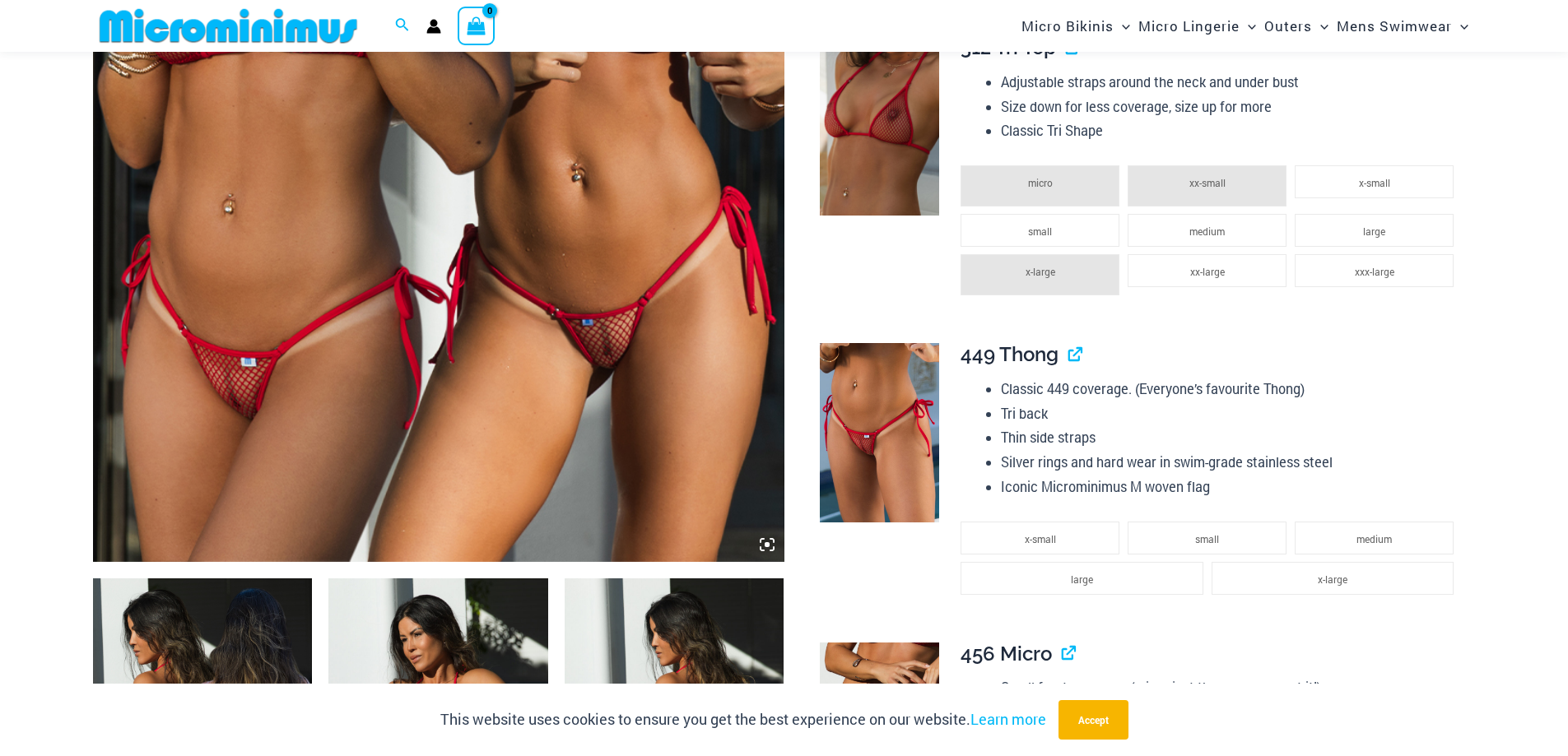
scroll to position [646, 0]
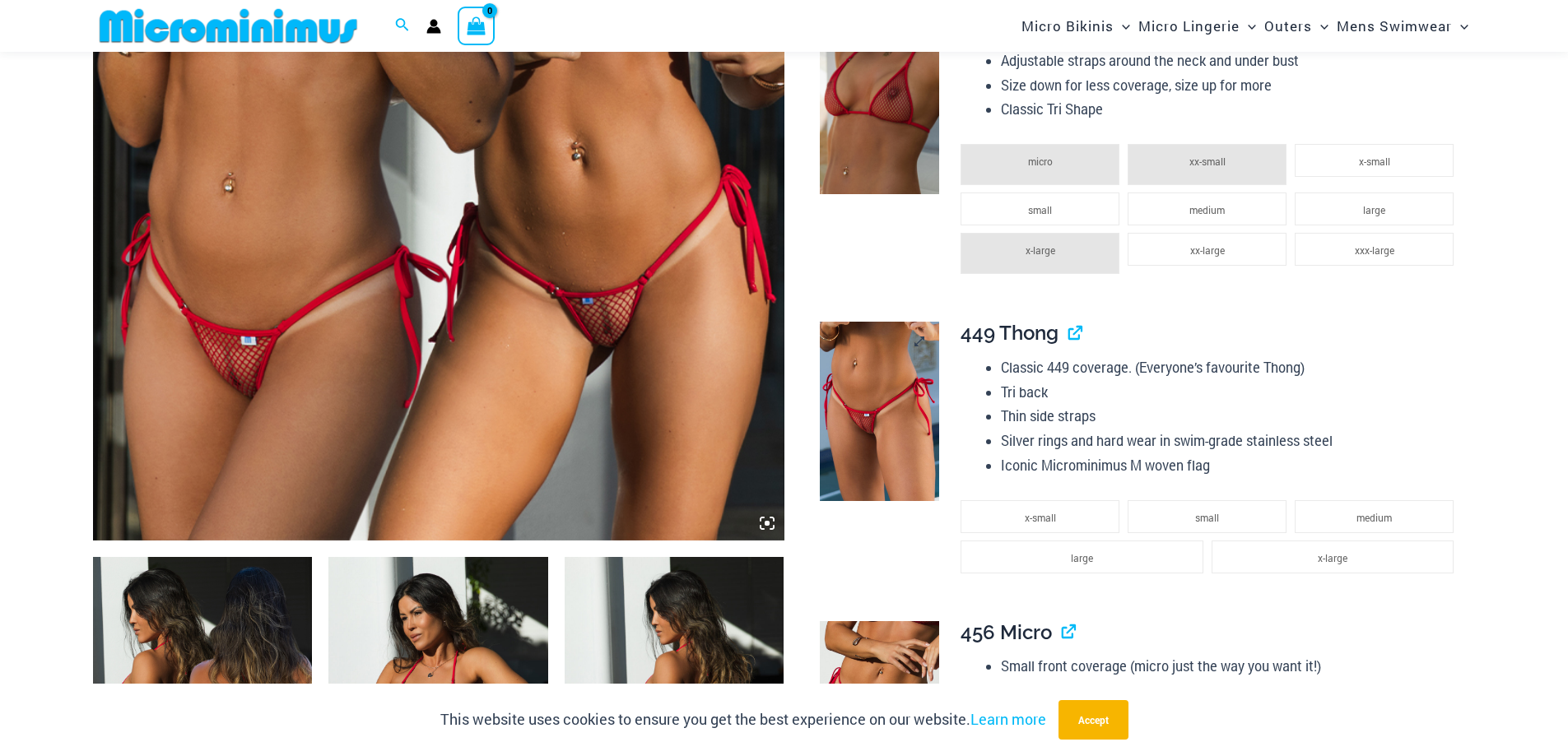
click at [877, 436] on img at bounding box center [879, 411] width 119 height 178
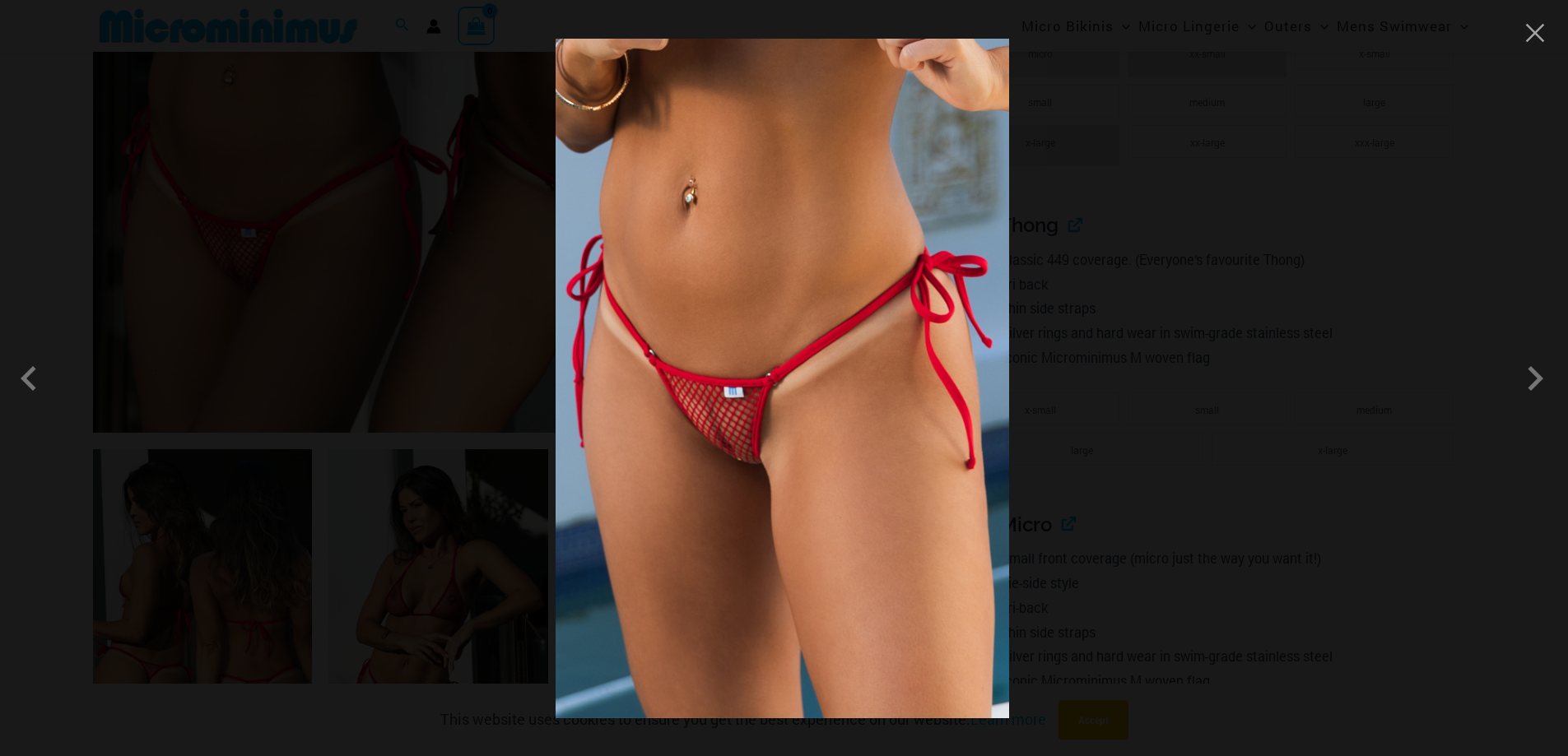
scroll to position [728, 0]
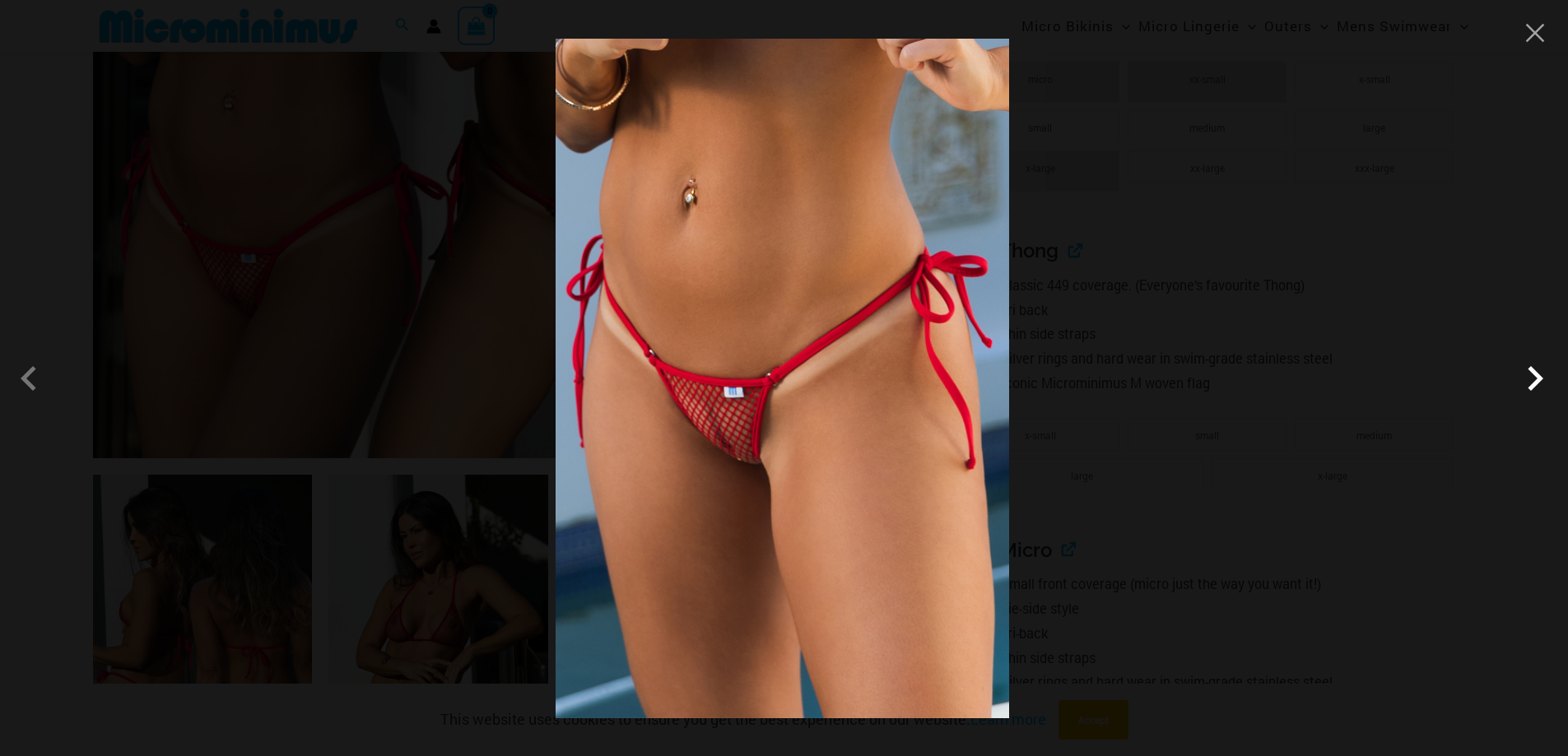
click at [1534, 379] on span at bounding box center [1534, 378] width 49 height 49
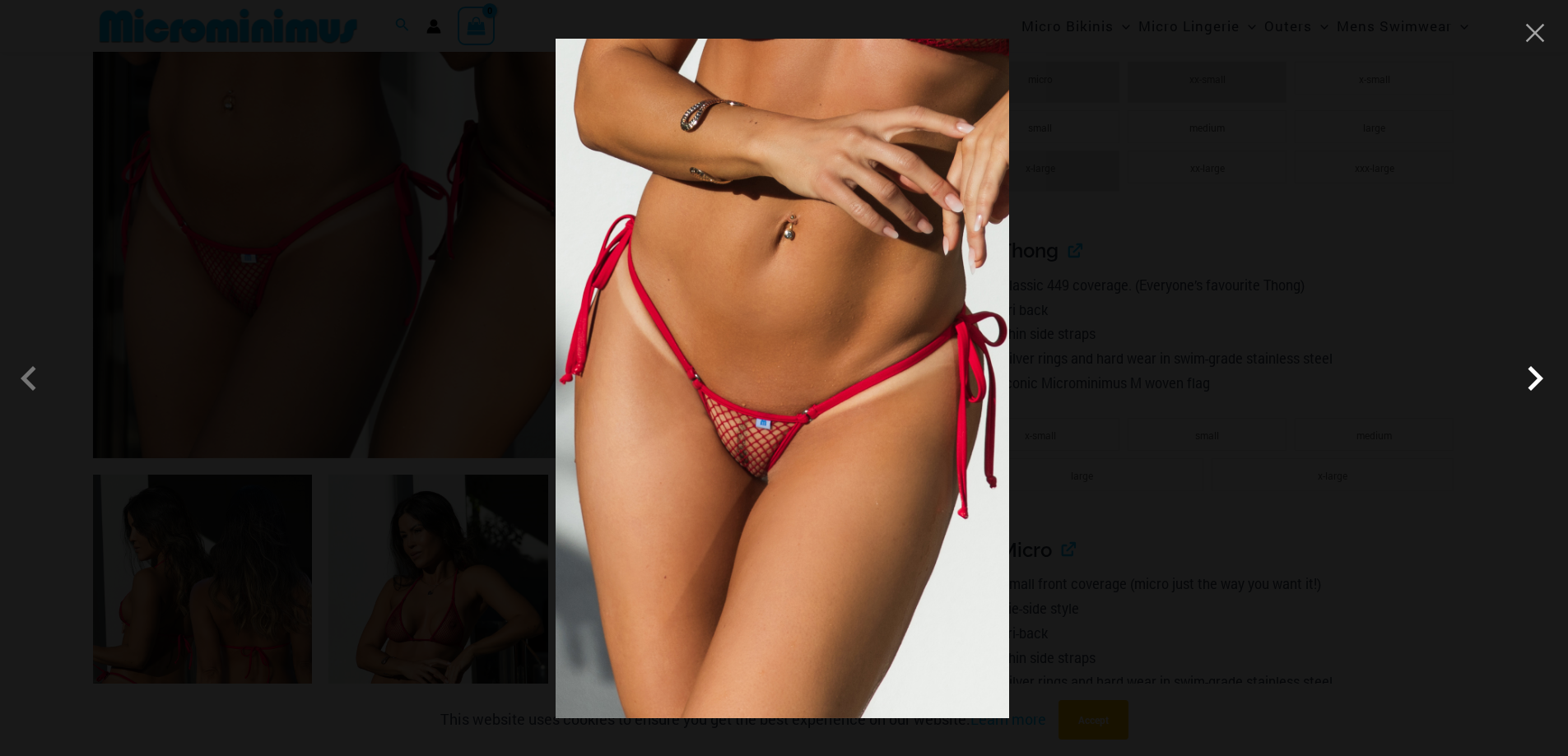
click at [1534, 379] on span at bounding box center [1534, 378] width 49 height 49
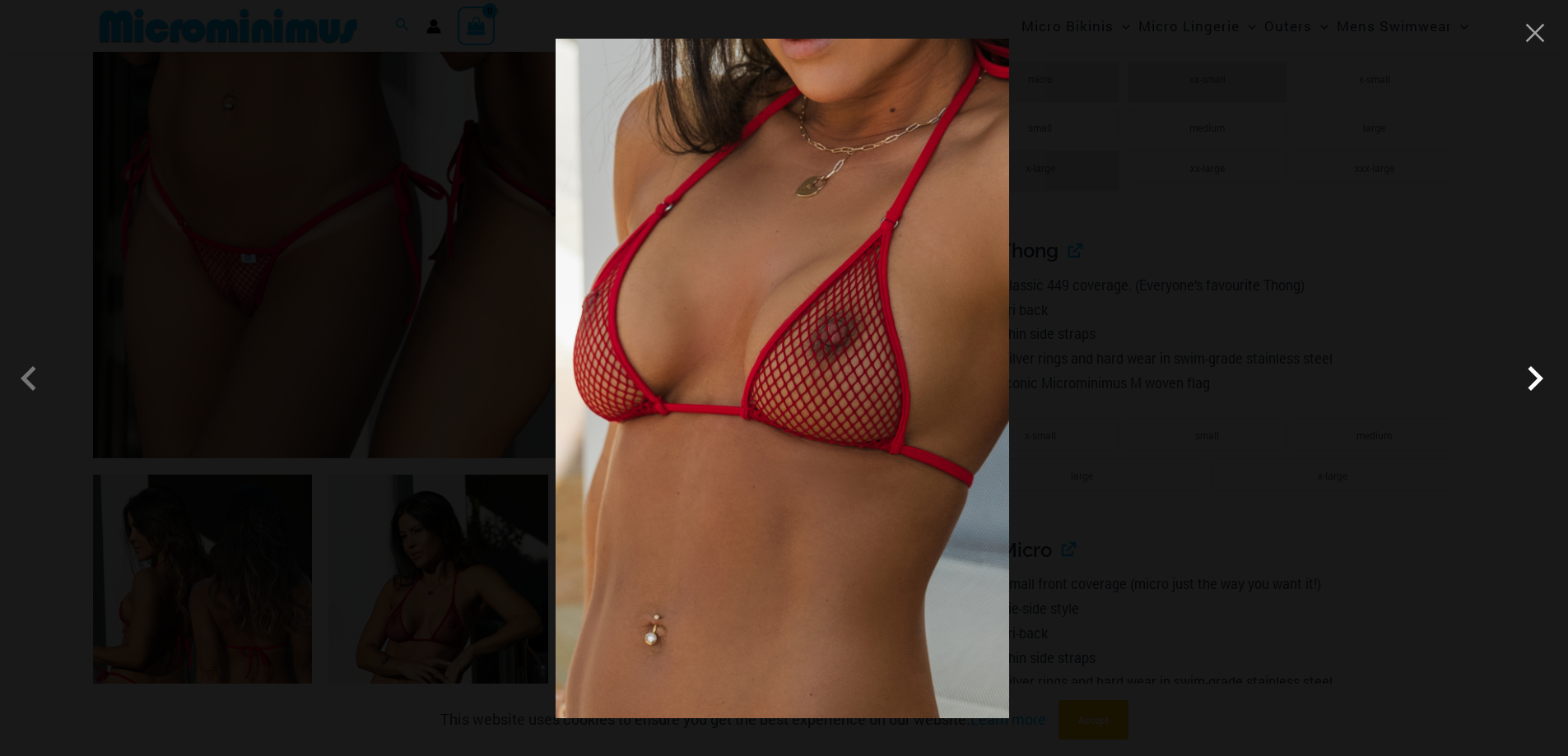
click at [1534, 379] on span at bounding box center [1534, 378] width 49 height 49
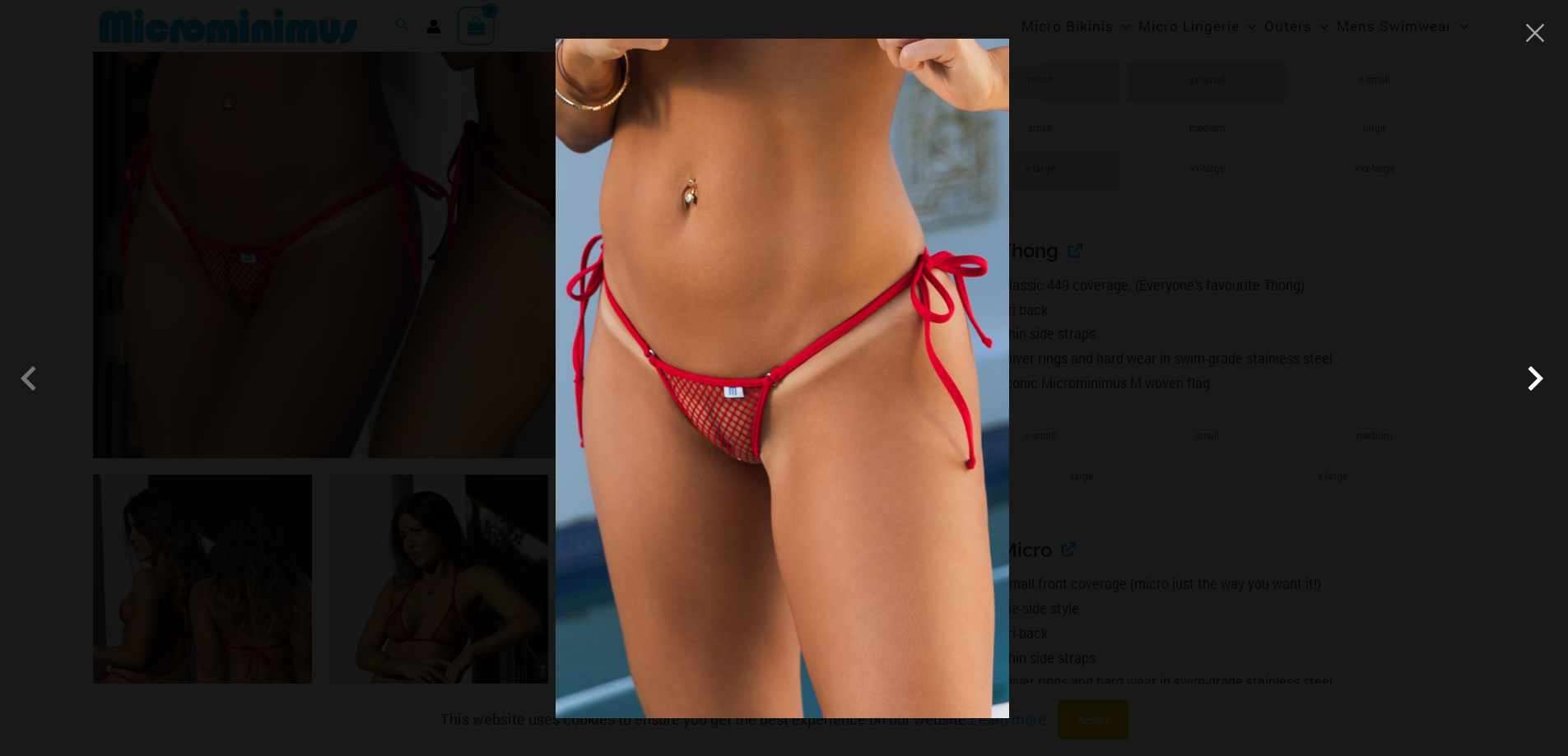
click at [1534, 379] on span at bounding box center [1534, 378] width 49 height 49
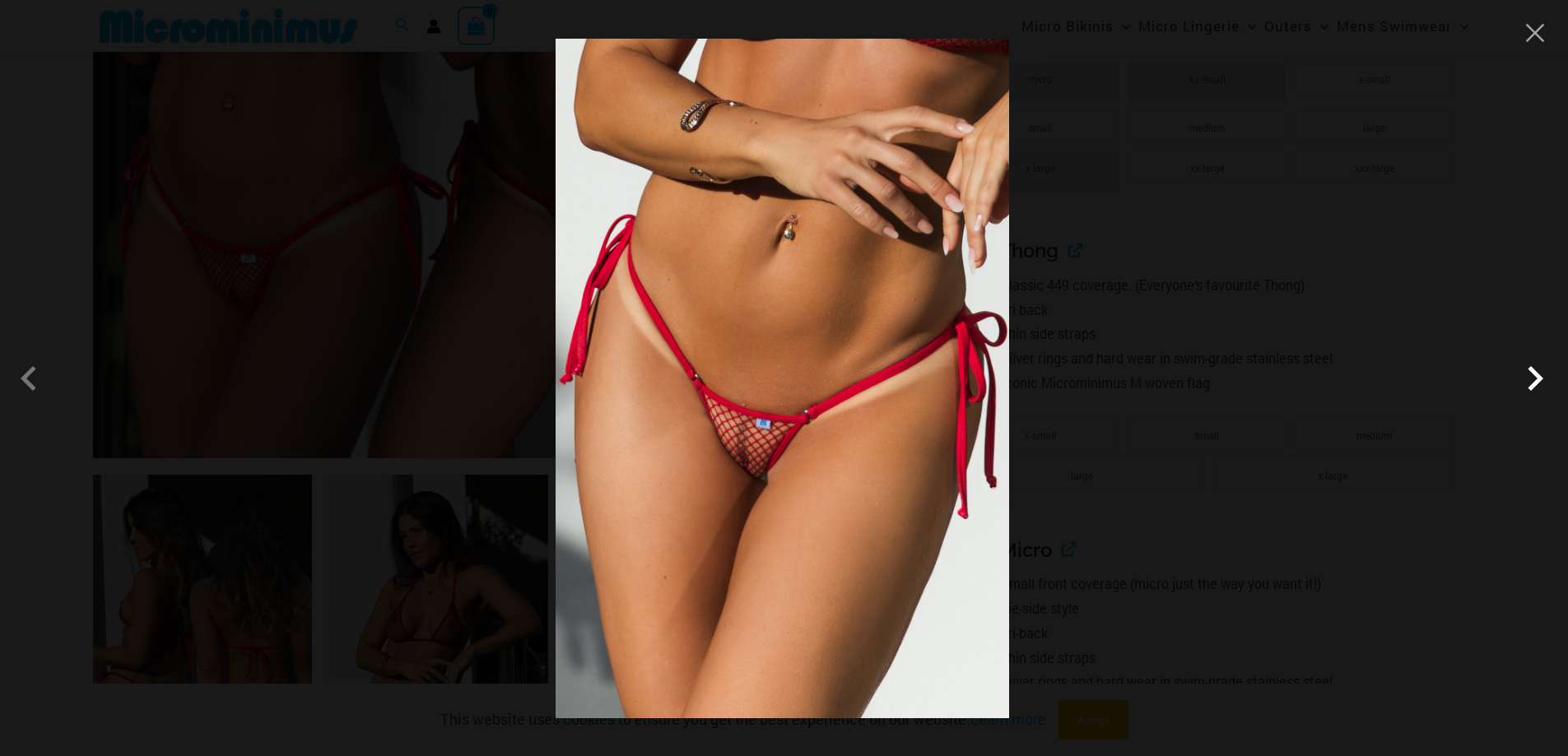
click at [1534, 379] on span at bounding box center [1534, 378] width 49 height 49
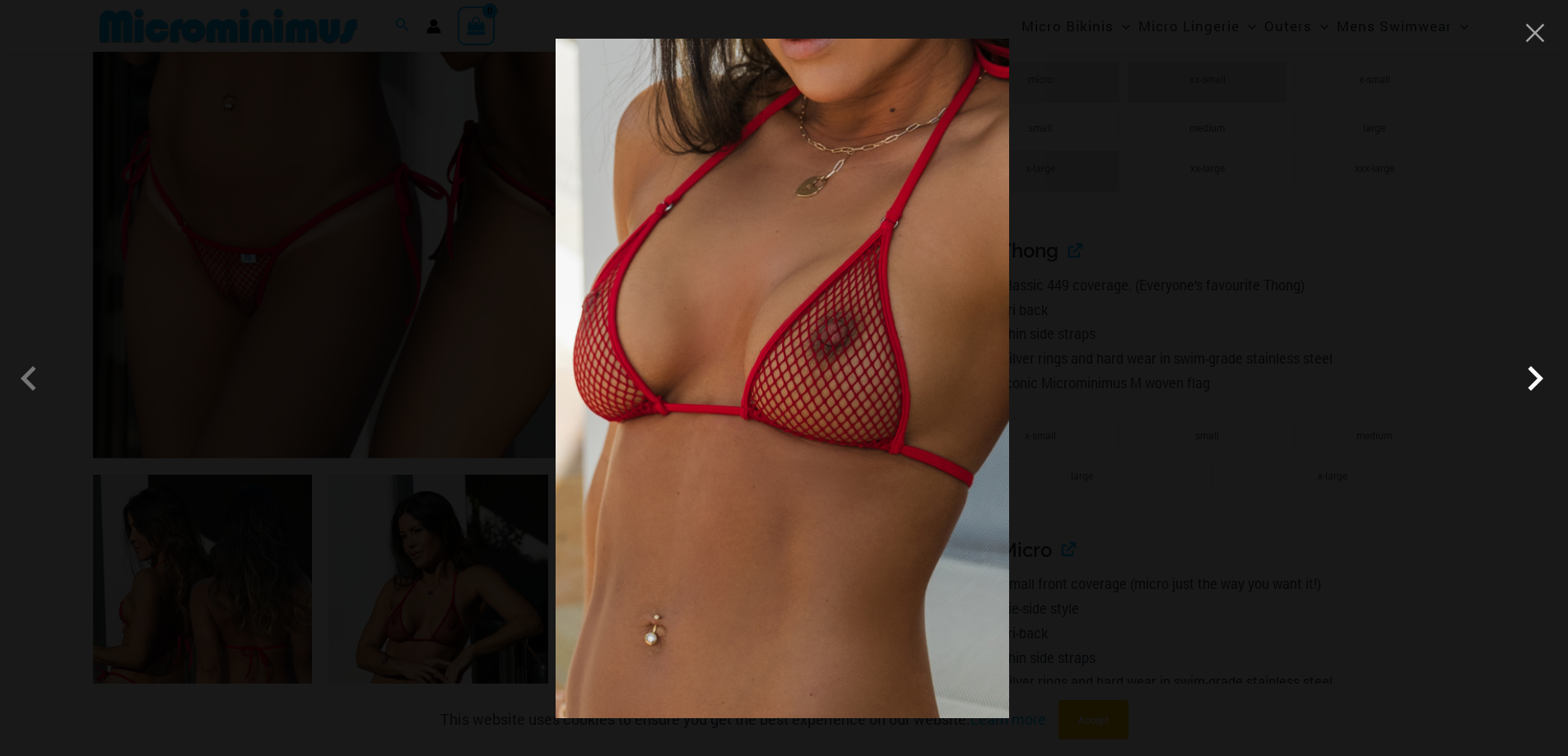
click at [1534, 379] on span at bounding box center [1534, 378] width 49 height 49
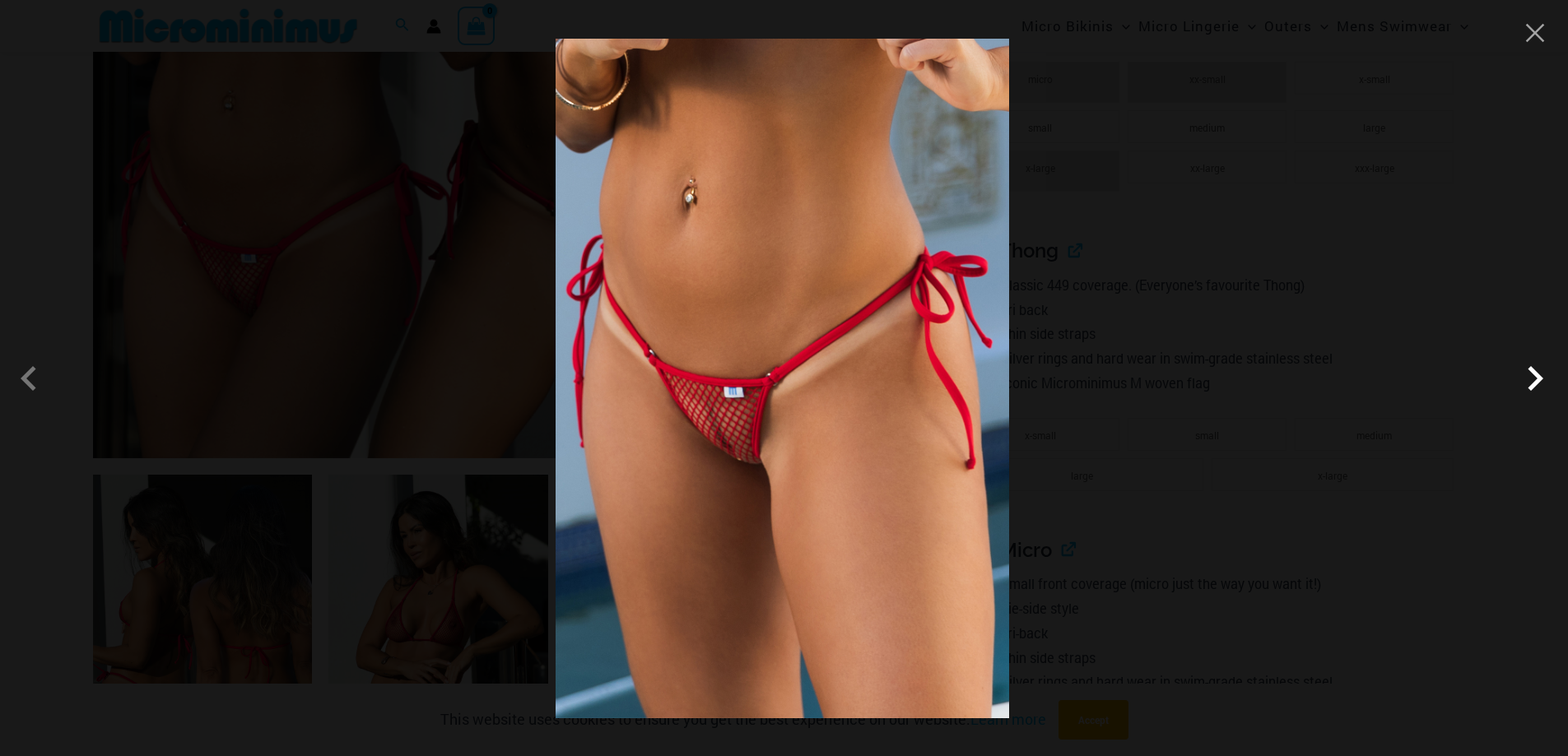
click at [1534, 379] on span at bounding box center [1534, 378] width 49 height 49
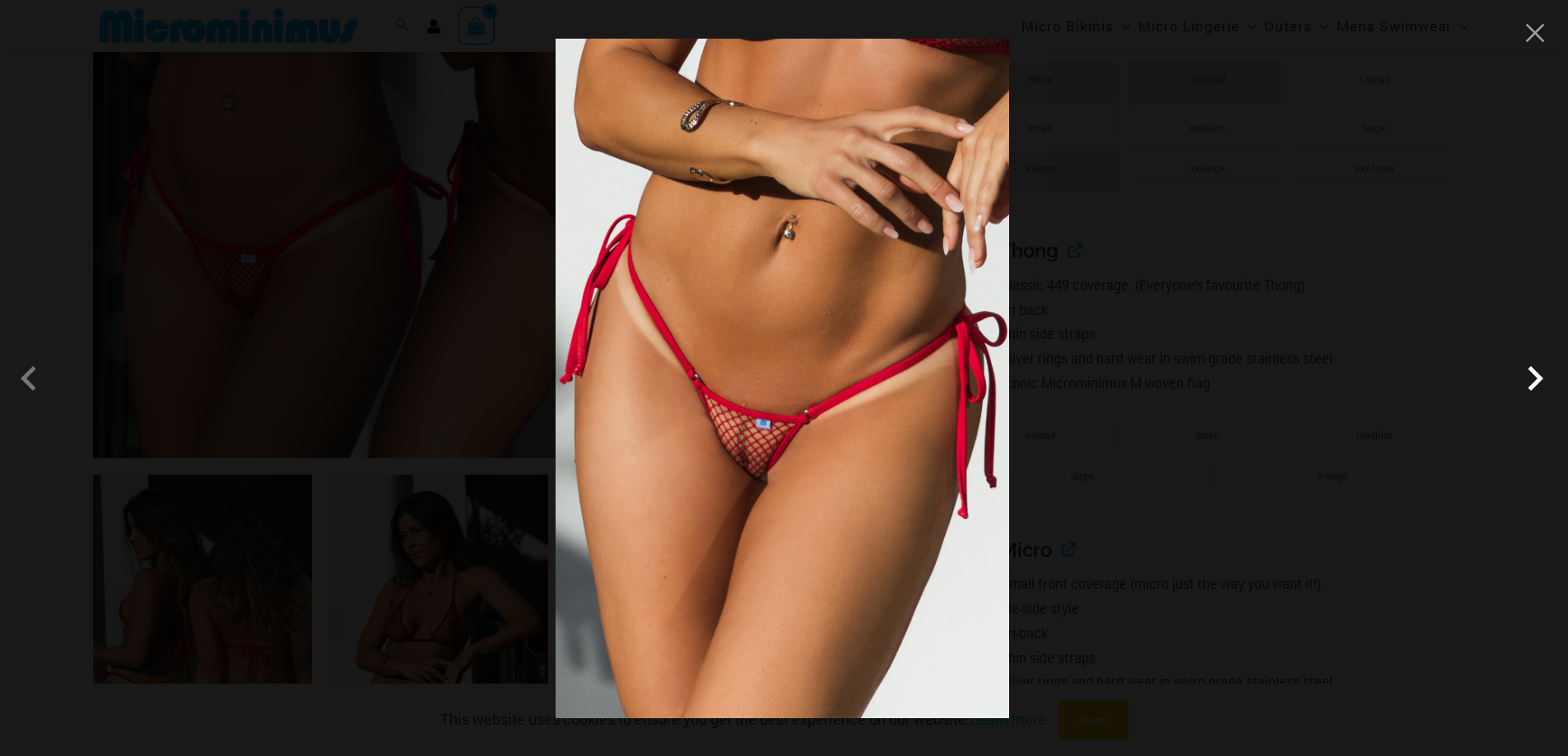
click at [1534, 379] on span at bounding box center [1534, 378] width 49 height 49
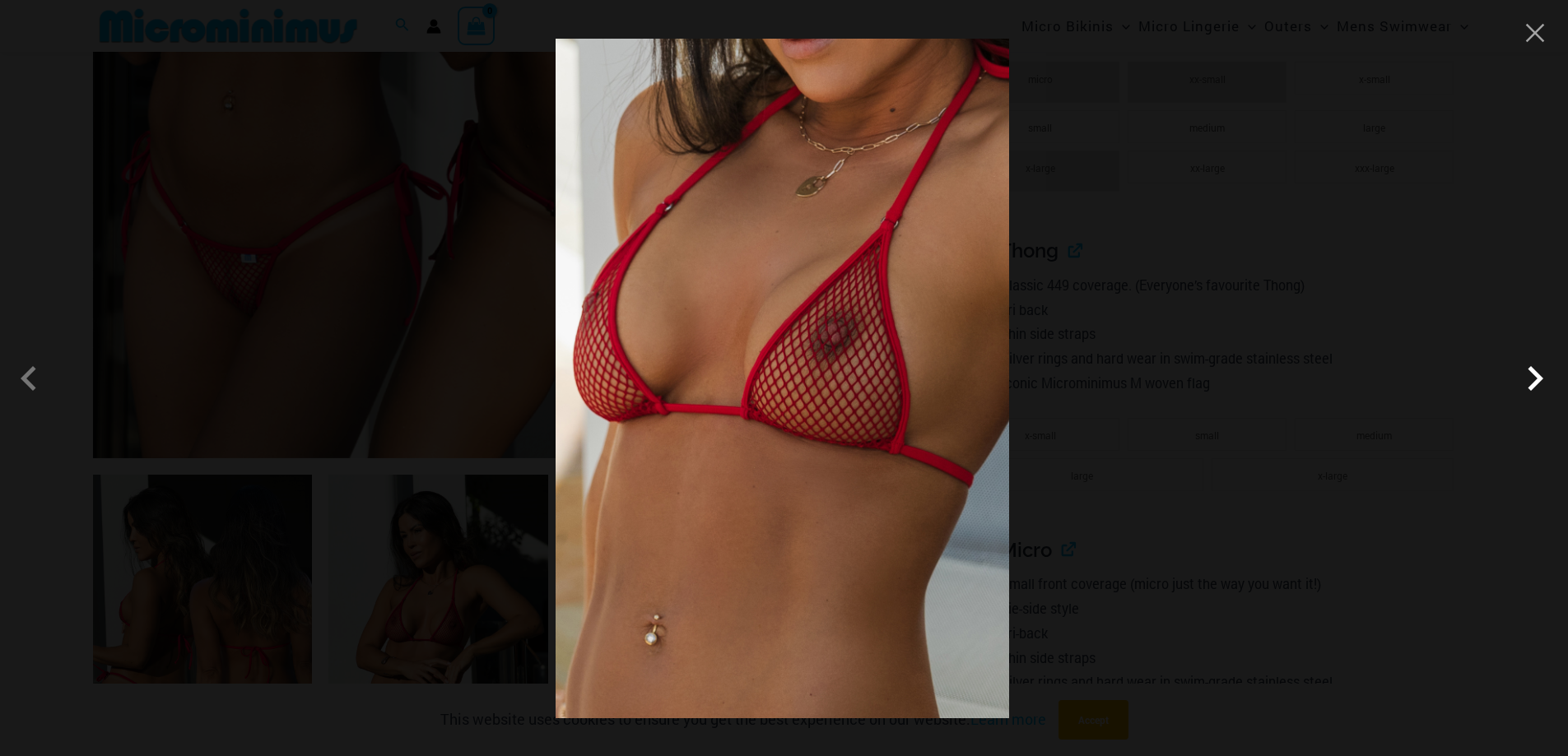
click at [1534, 379] on span at bounding box center [1534, 378] width 49 height 49
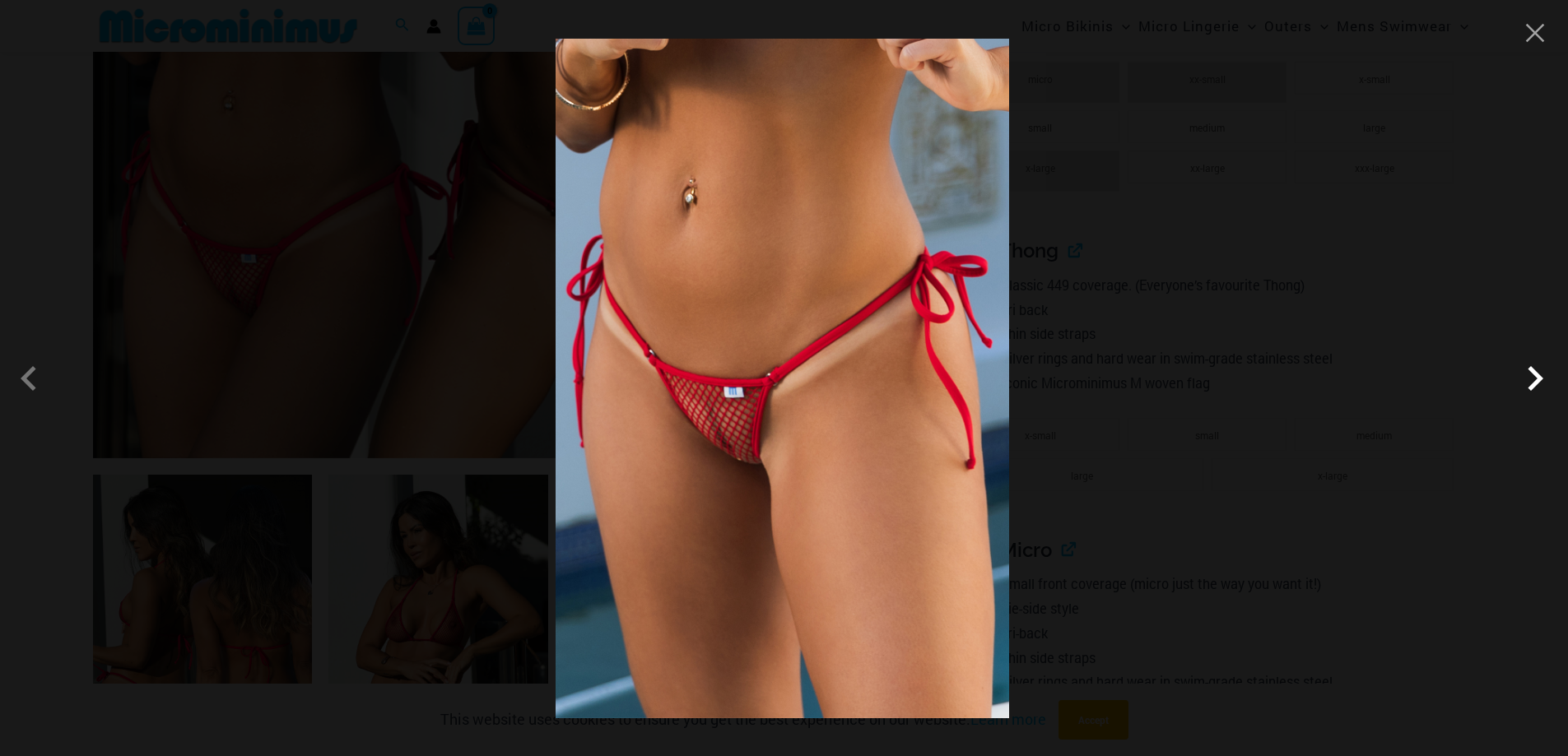
click at [1534, 379] on span at bounding box center [1534, 378] width 49 height 49
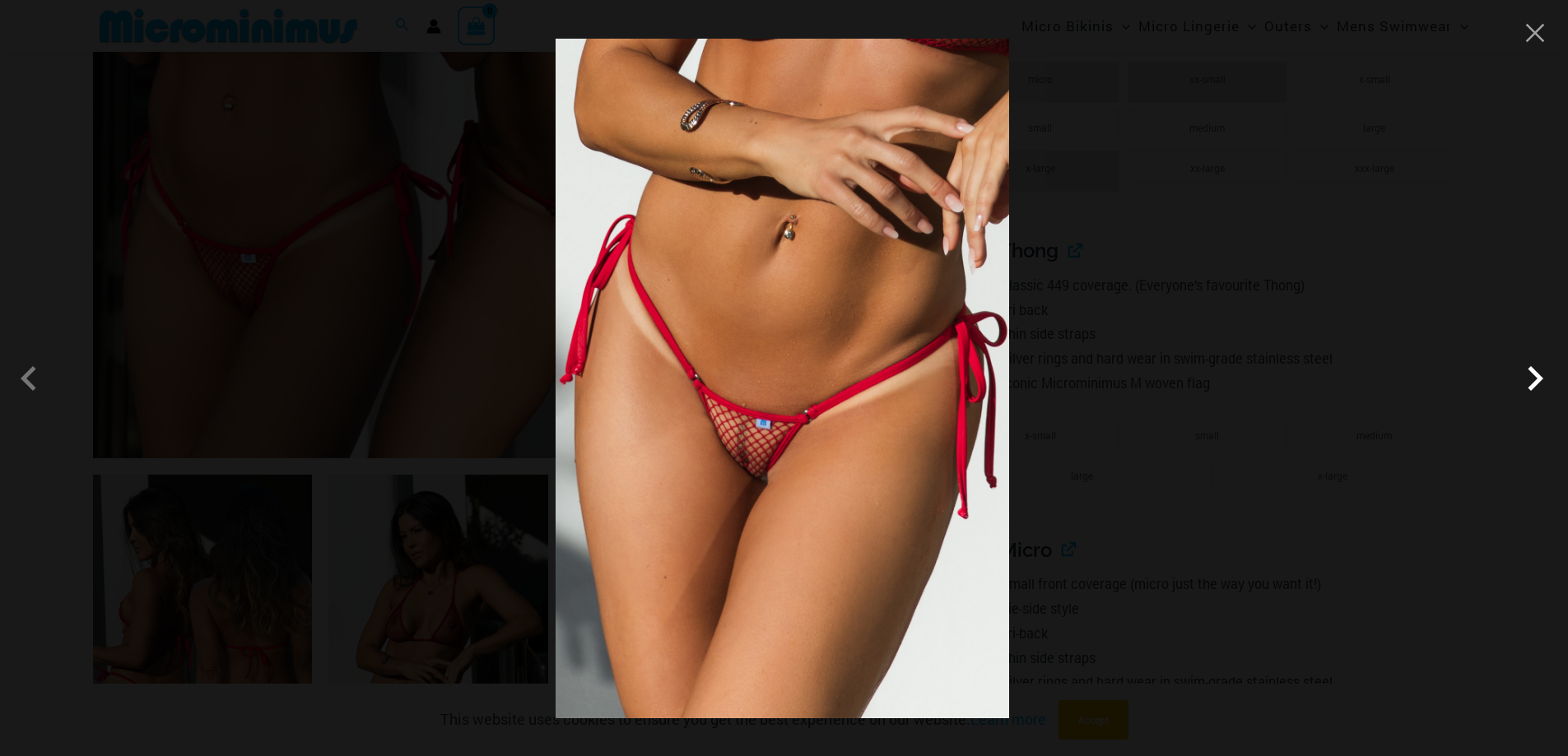
click at [1534, 379] on span at bounding box center [1534, 378] width 49 height 49
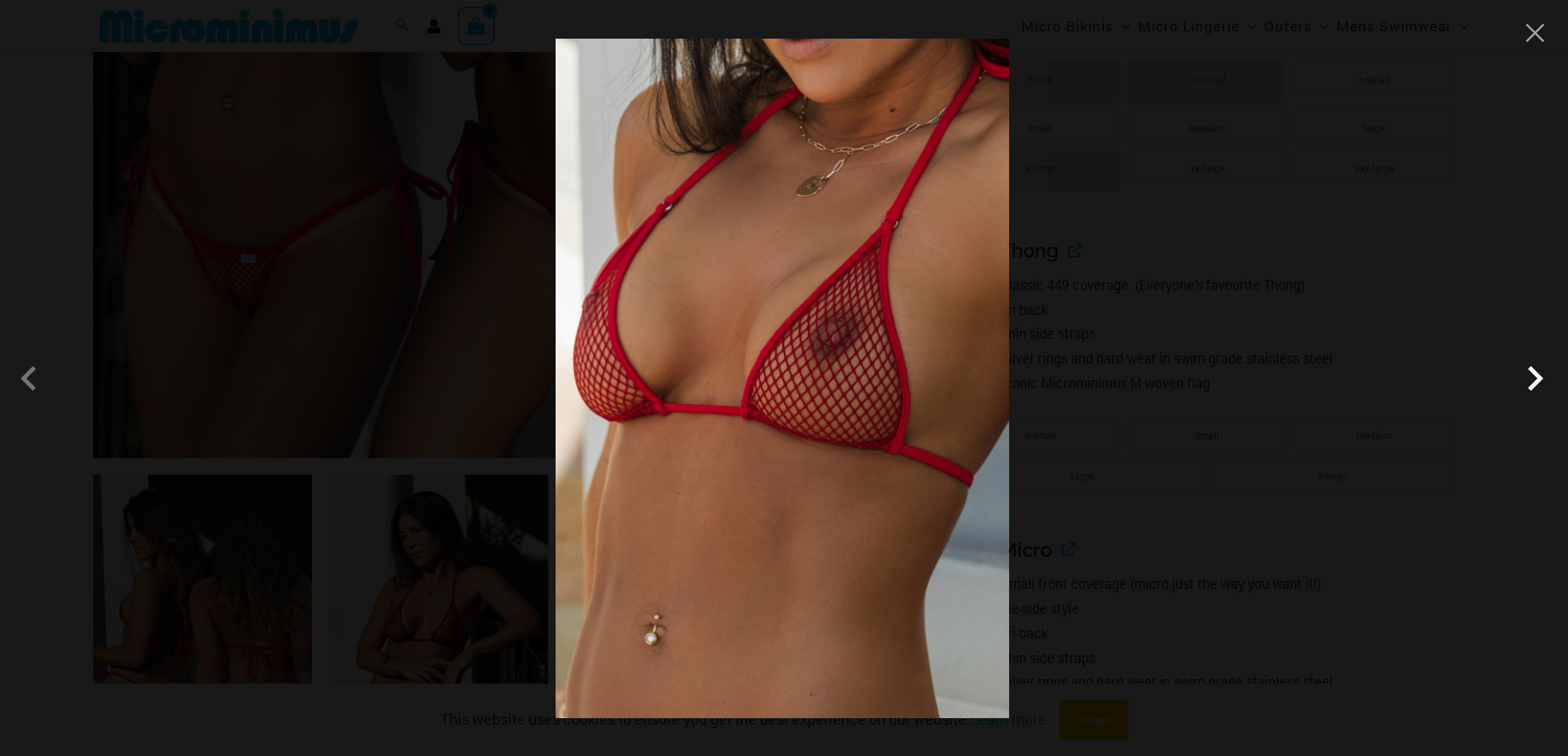
click at [1534, 379] on span at bounding box center [1534, 378] width 49 height 49
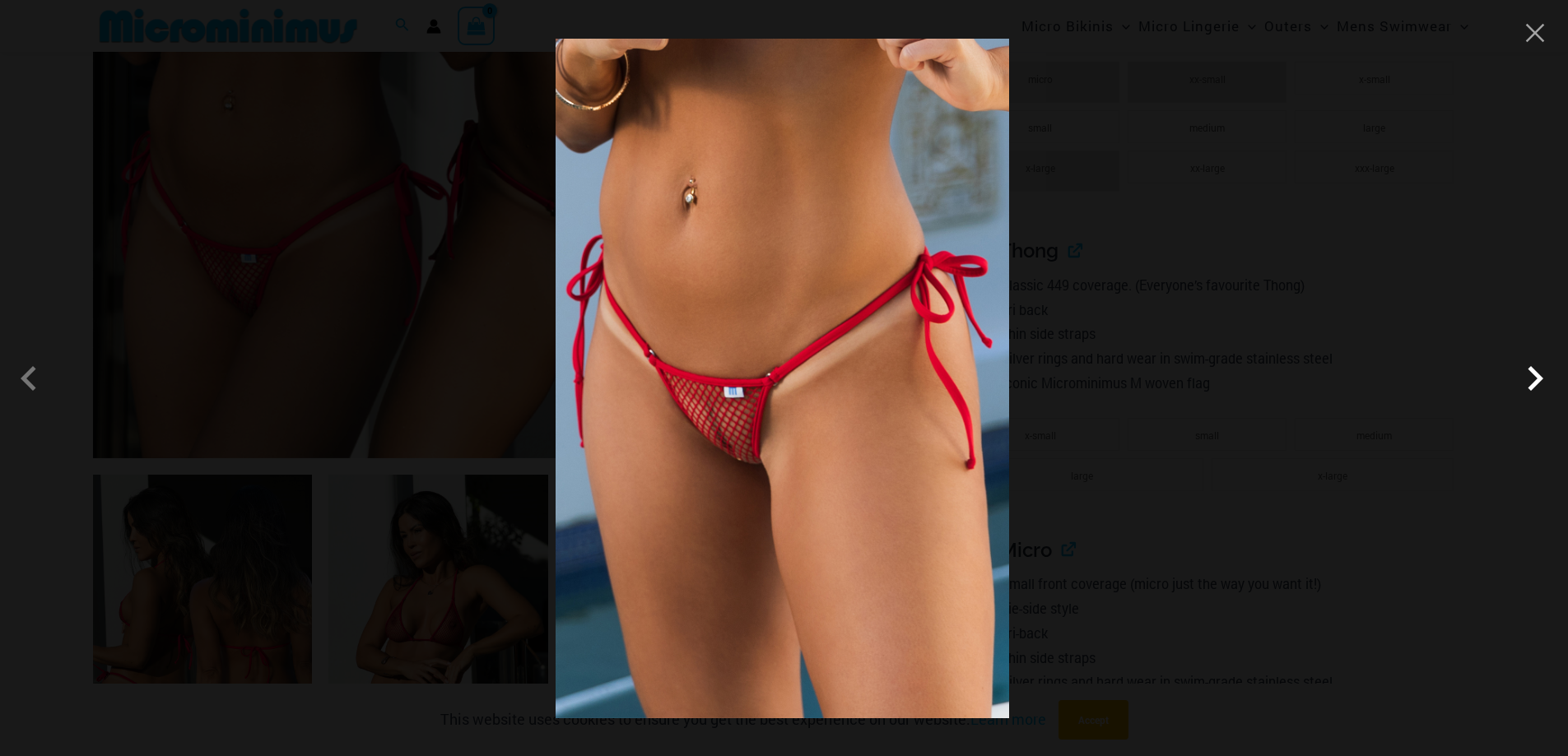
click at [1534, 379] on span at bounding box center [1534, 378] width 49 height 49
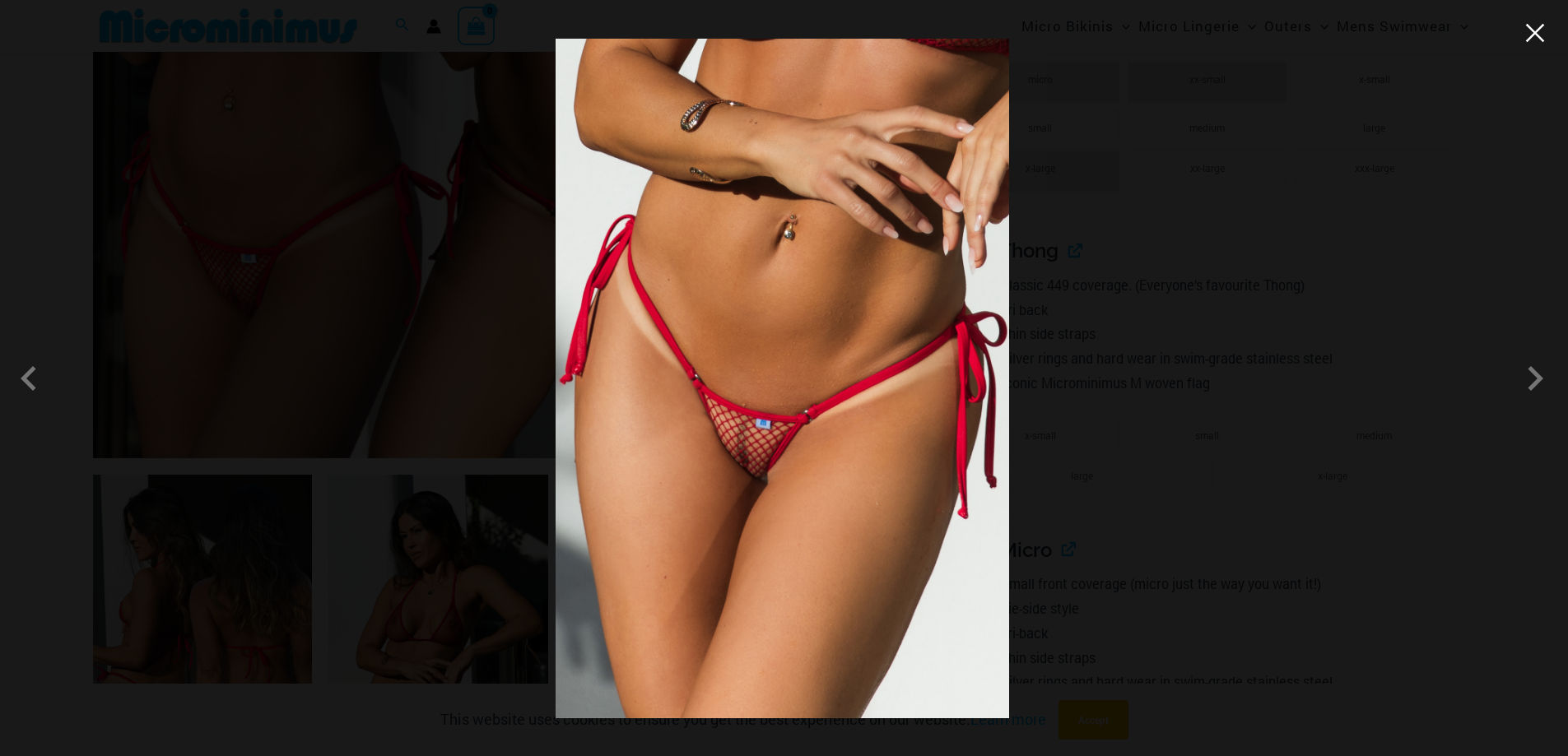
click at [1541, 43] on button "Close" at bounding box center [1535, 33] width 25 height 25
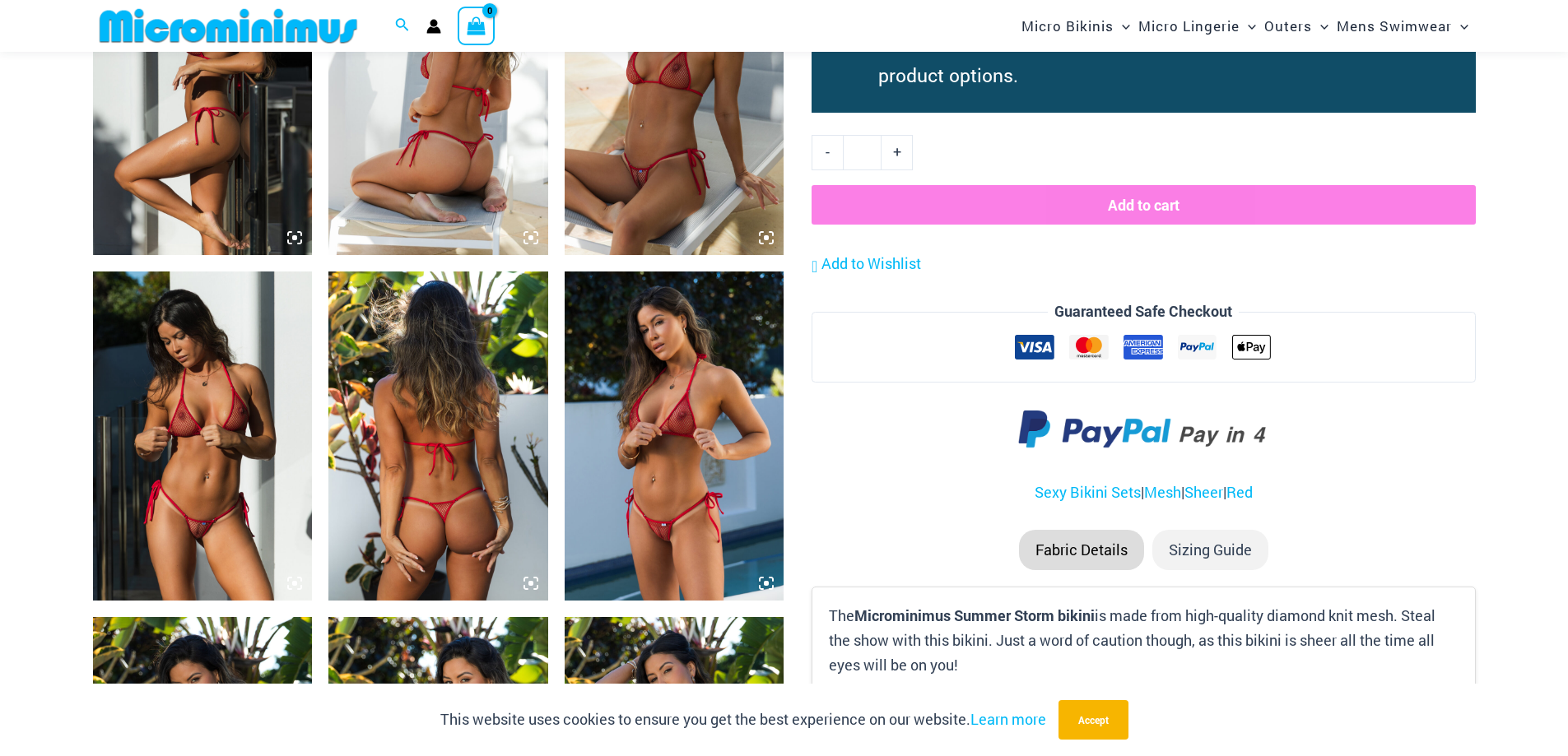
scroll to position [1634, 0]
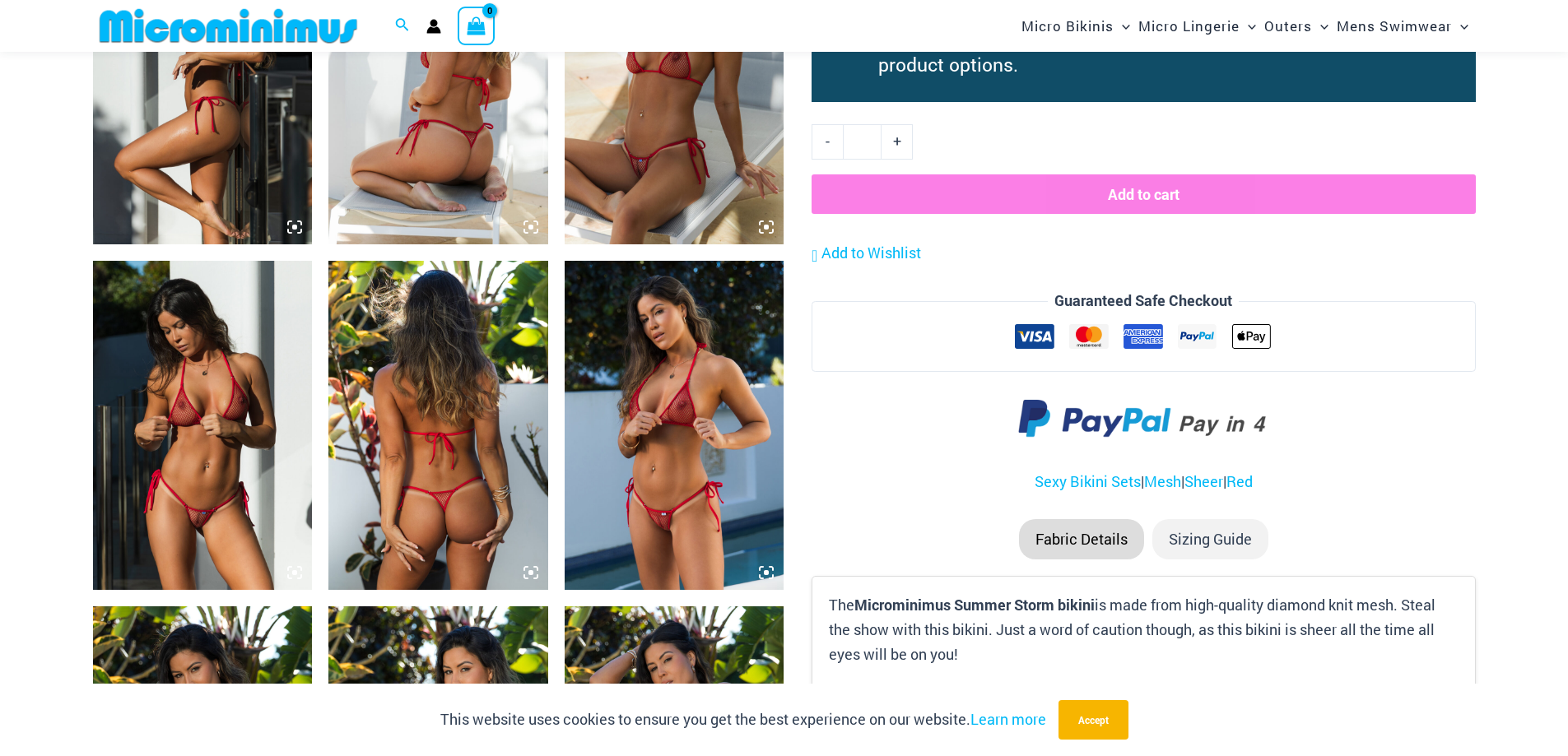
click at [462, 515] on img at bounding box center [438, 425] width 220 height 329
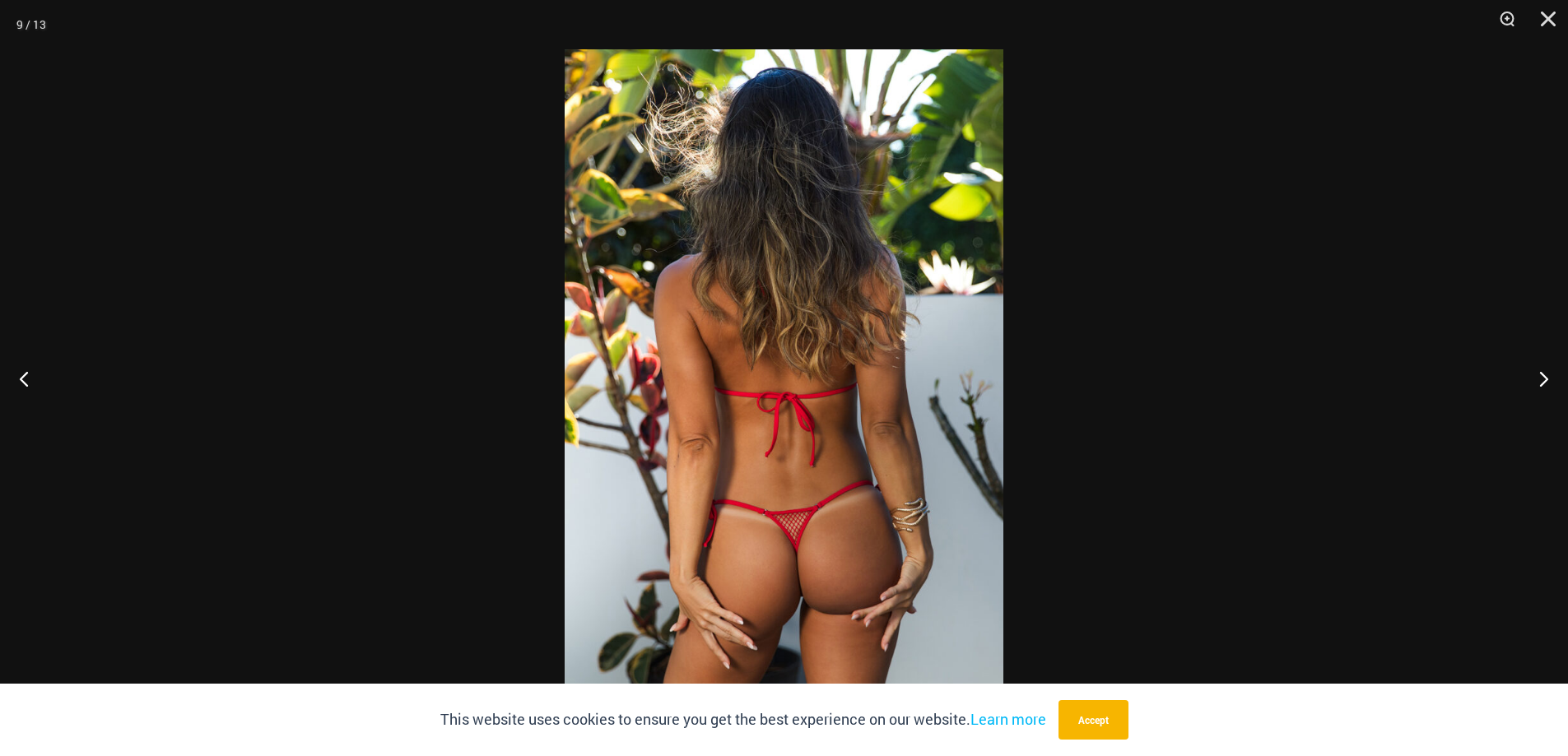
click at [875, 536] on img at bounding box center [783, 377] width 439 height 657
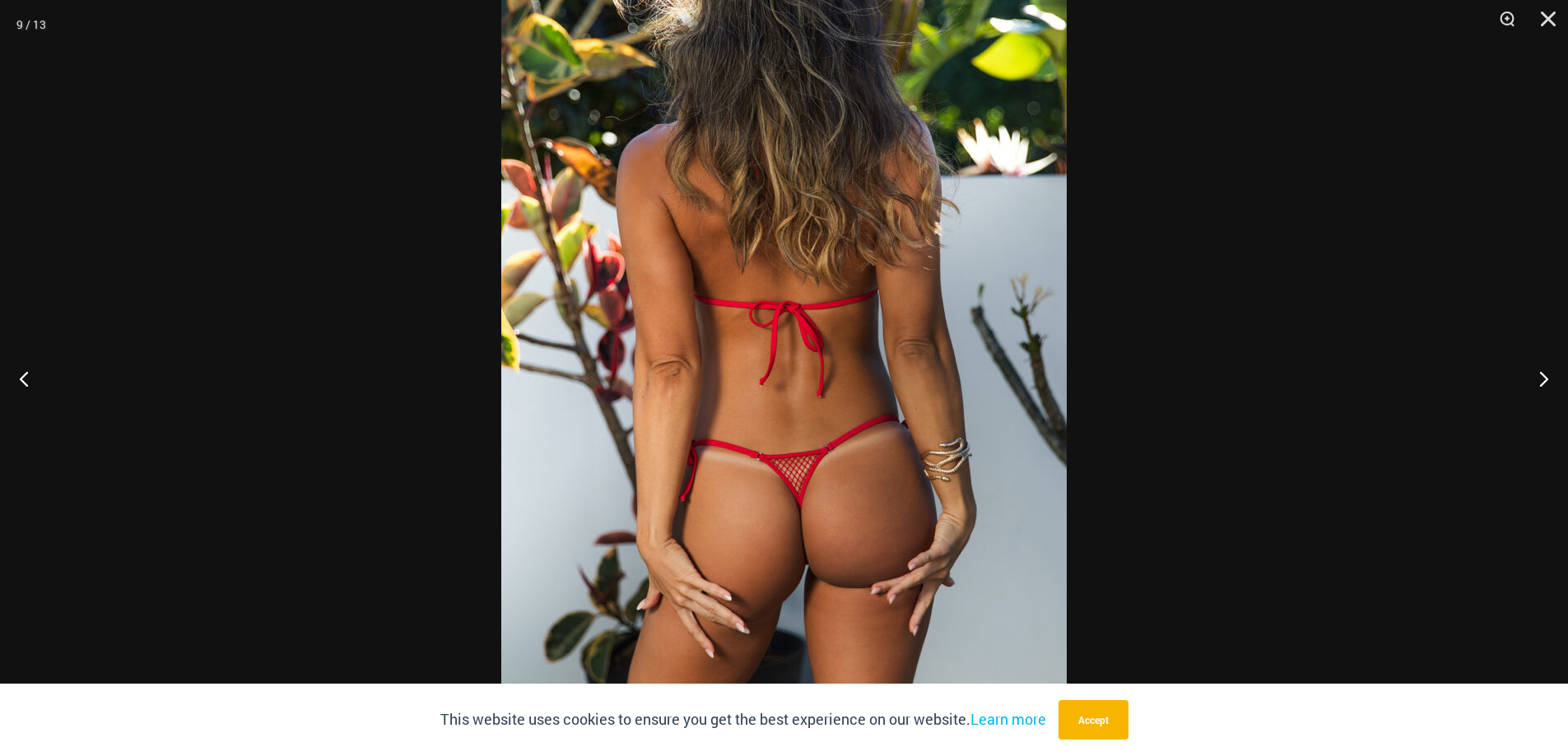
click at [871, 475] on img at bounding box center [783, 282] width 565 height 847
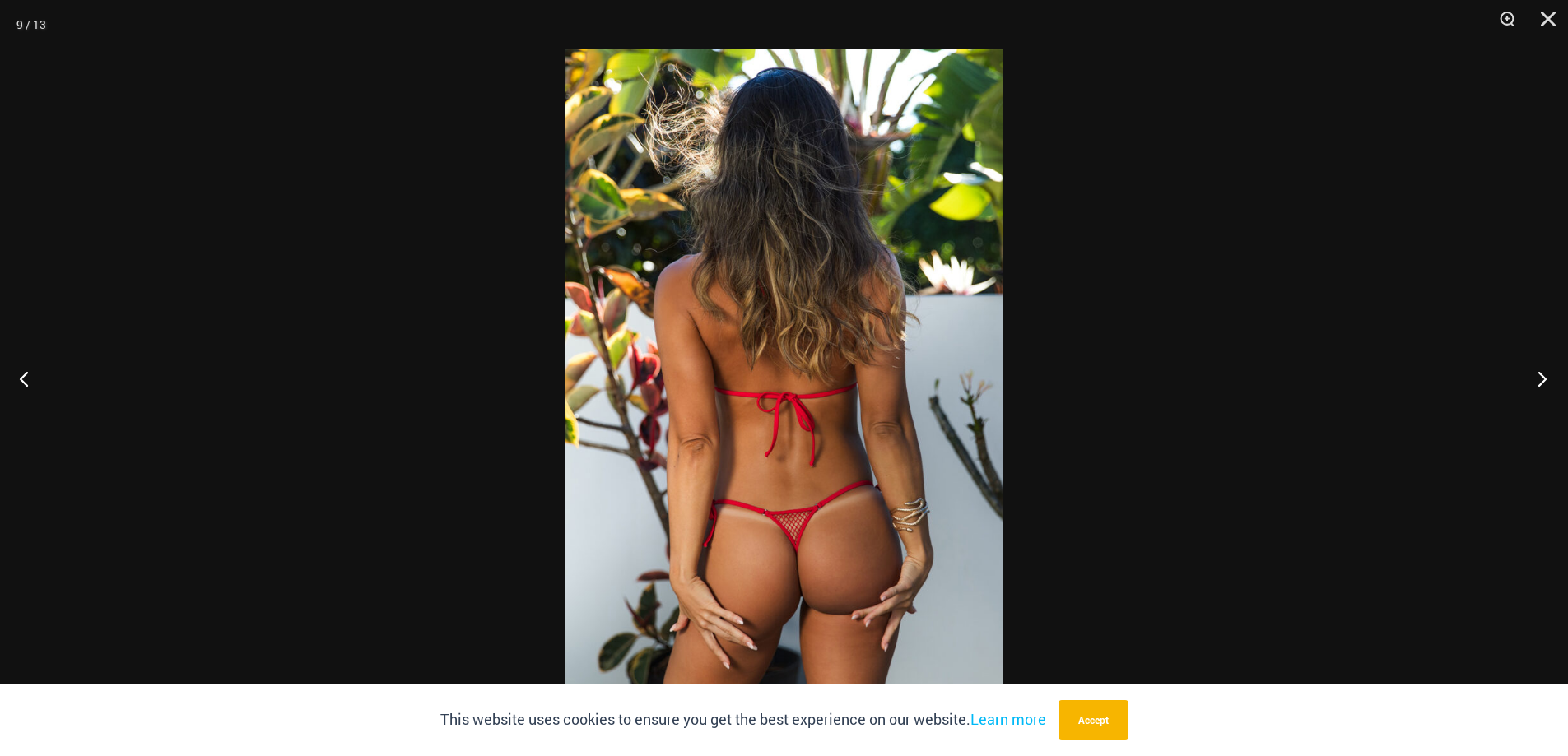
click at [1541, 373] on button "Next" at bounding box center [1537, 379] width 61 height 83
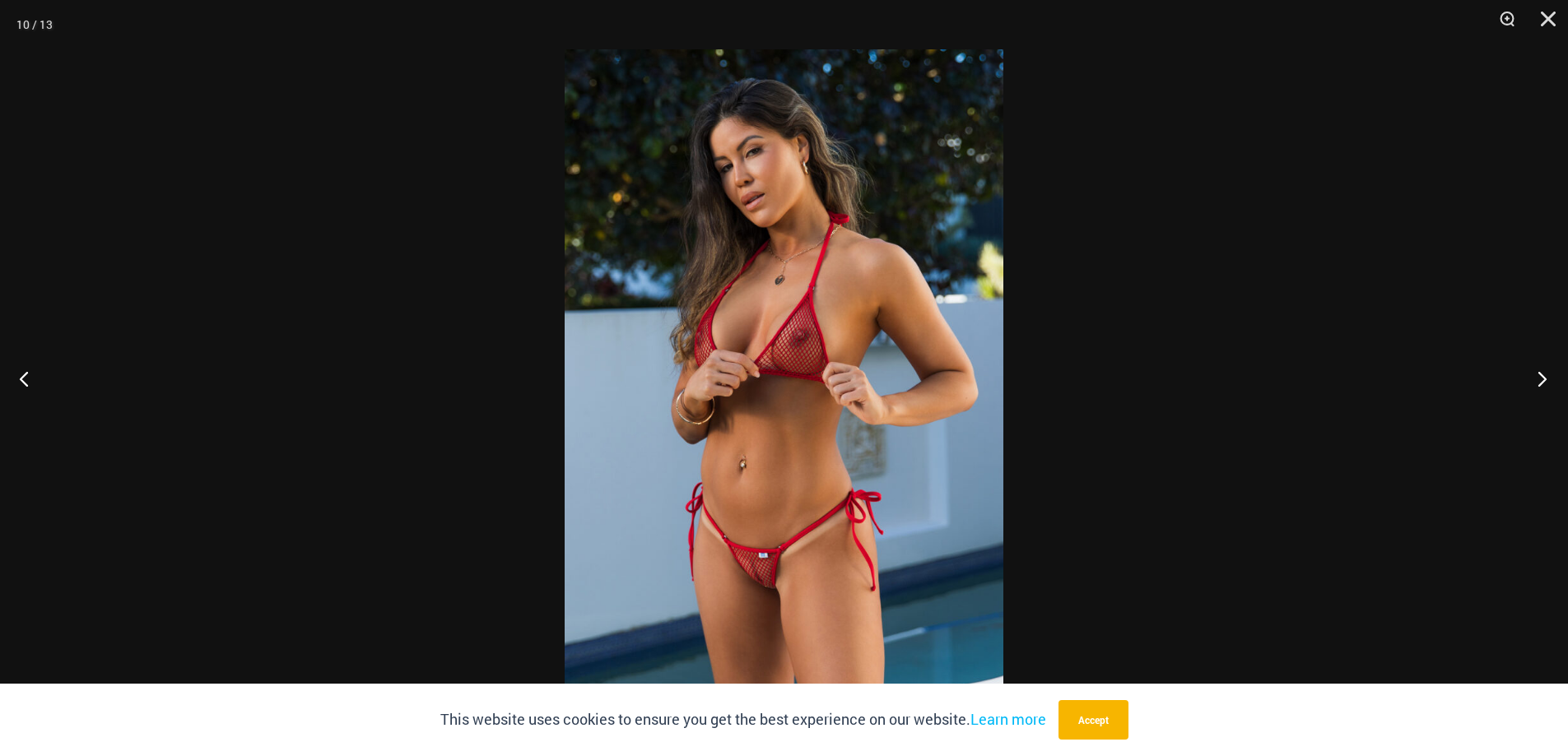
click at [1541, 373] on button "Next" at bounding box center [1537, 379] width 61 height 83
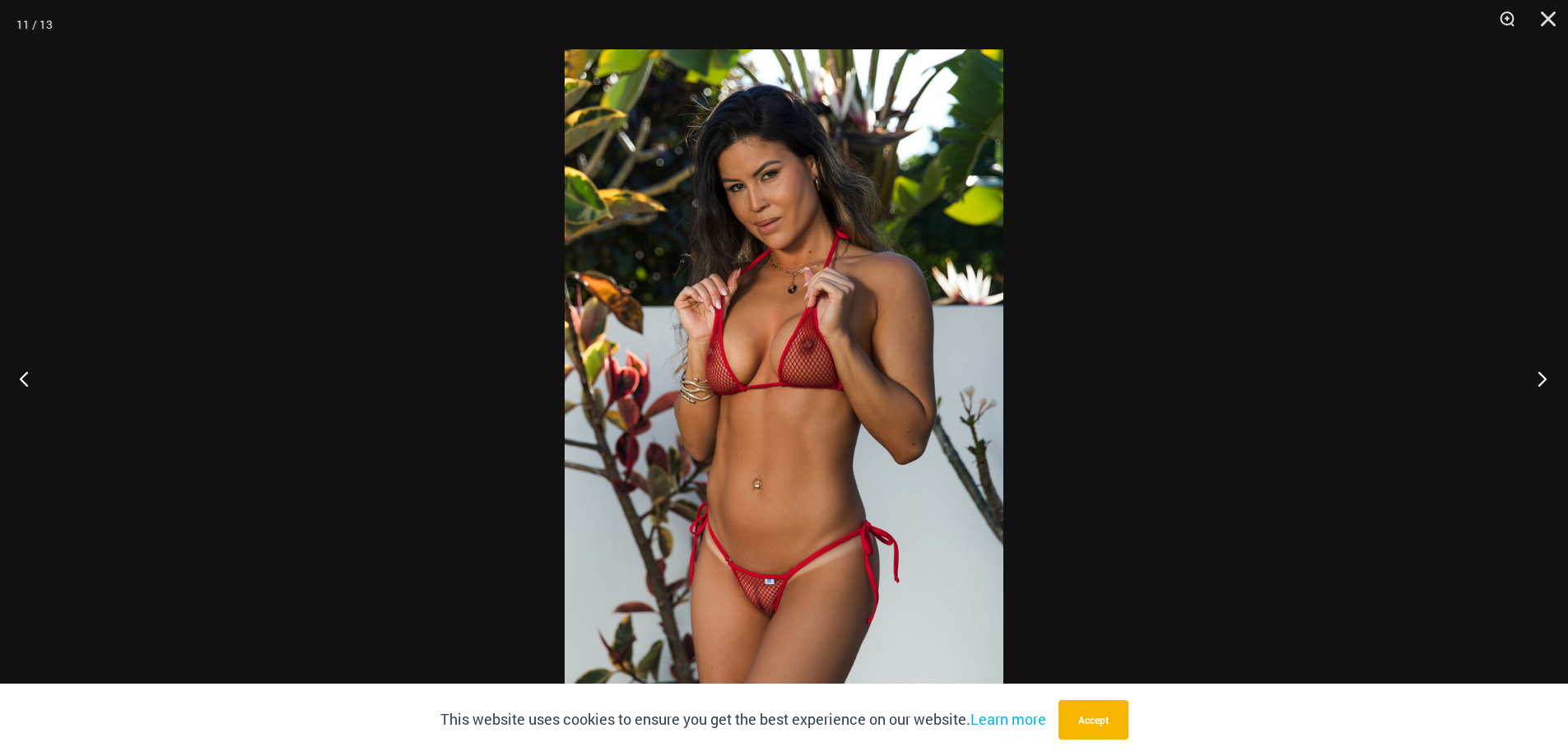
click at [1541, 373] on button "Next" at bounding box center [1537, 379] width 61 height 83
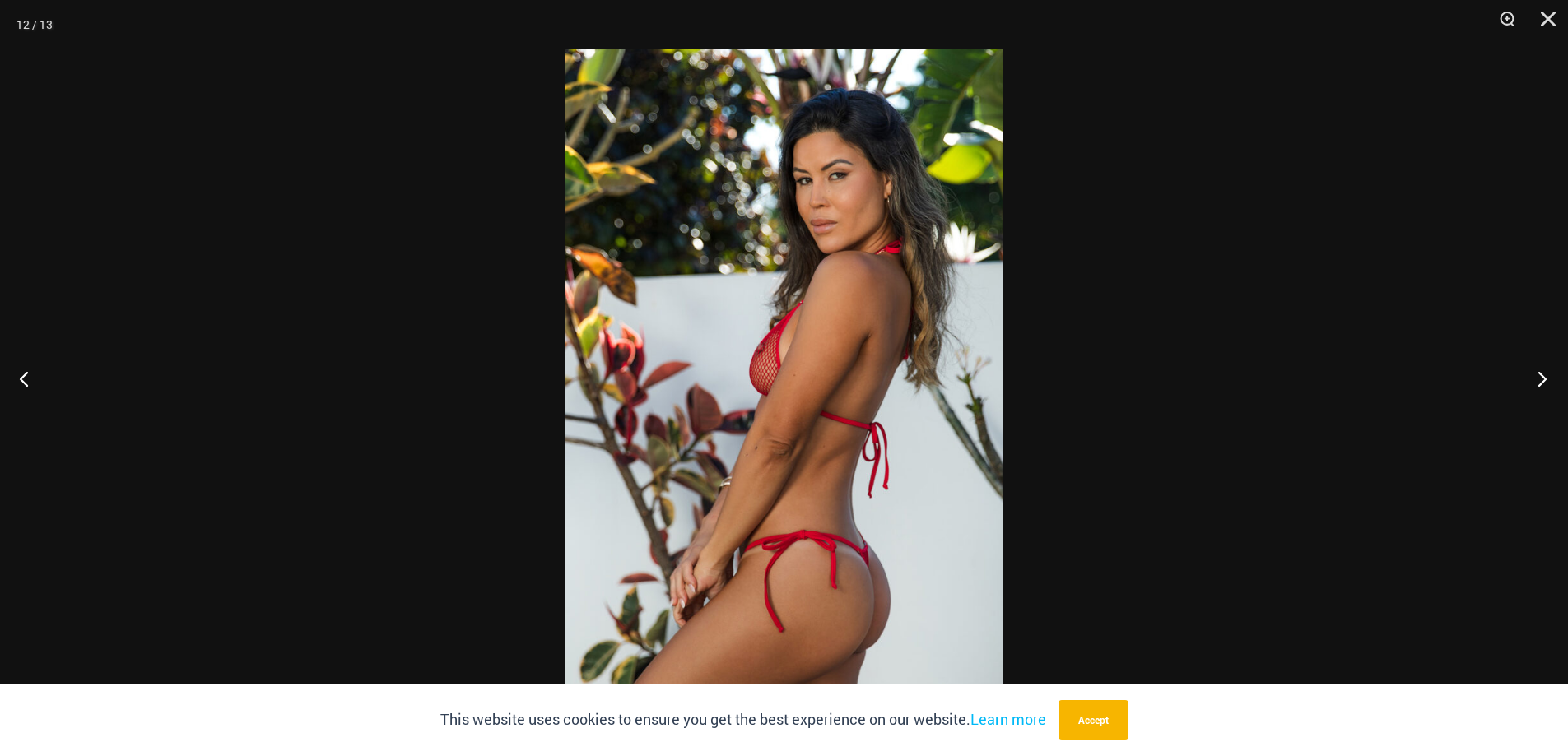
click at [1541, 373] on button "Next" at bounding box center [1537, 379] width 61 height 83
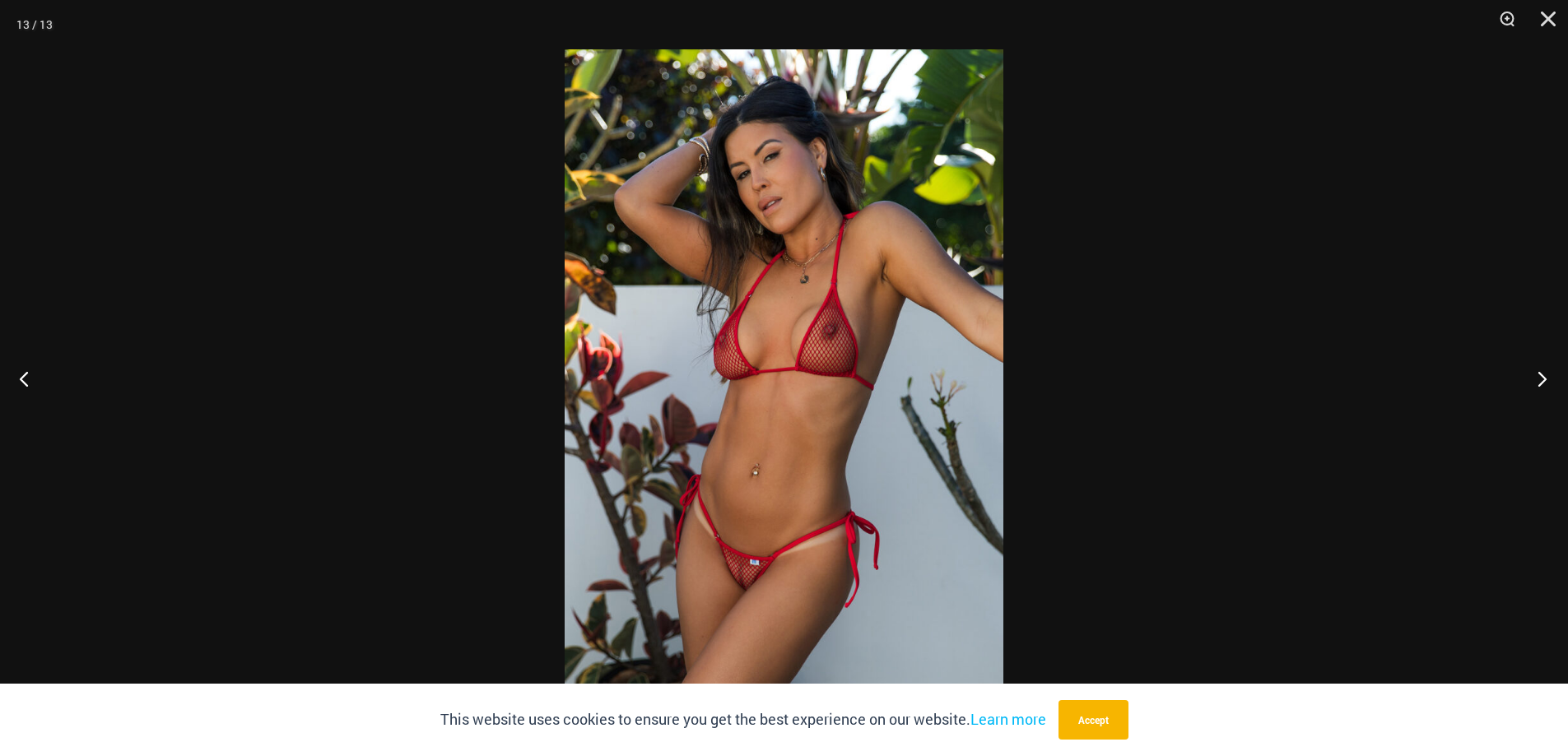
click at [1541, 373] on button "Next" at bounding box center [1537, 379] width 61 height 83
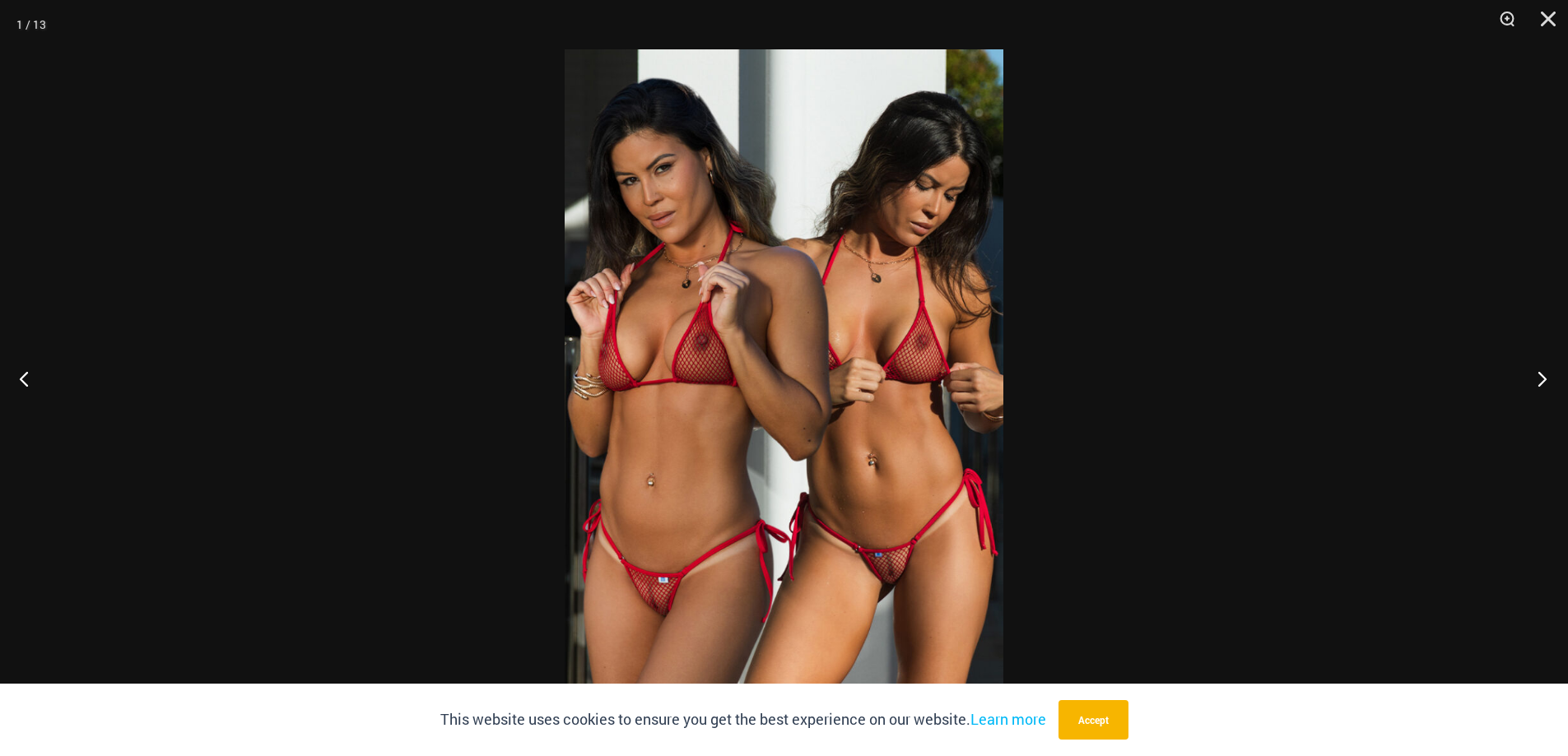
click at [1541, 373] on button "Next" at bounding box center [1537, 379] width 61 height 83
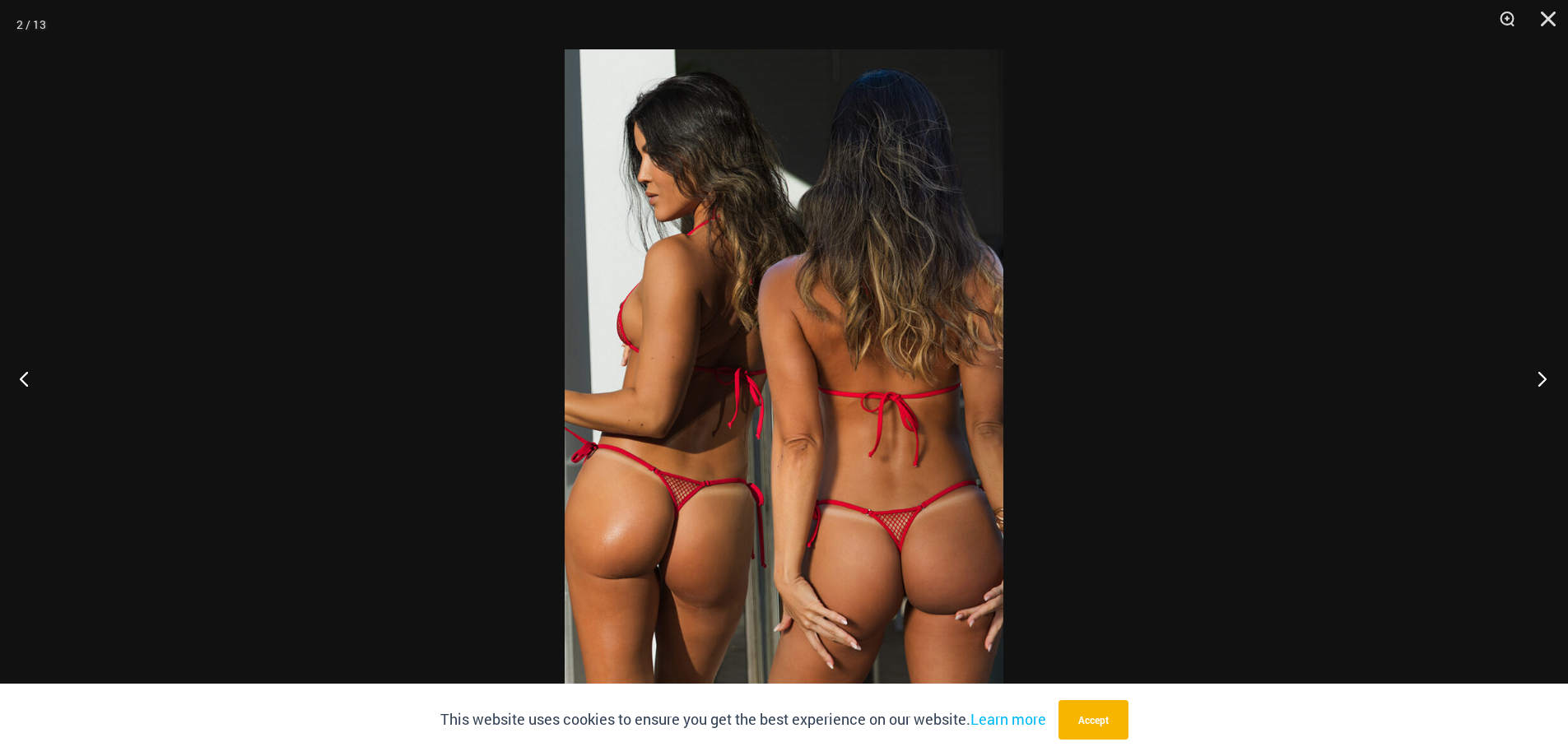
click at [1541, 373] on button "Next" at bounding box center [1537, 379] width 61 height 83
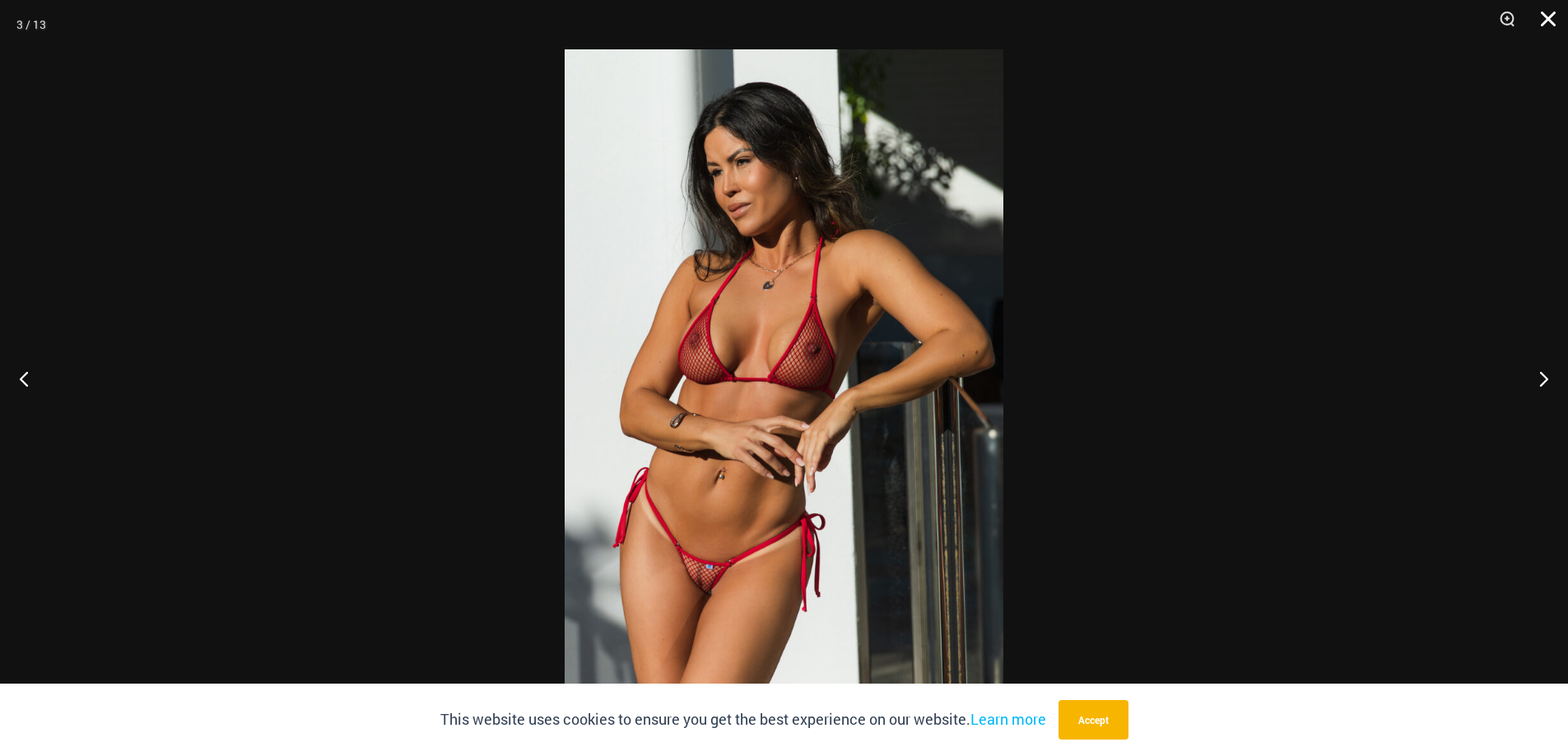
click at [1552, 18] on button "Close" at bounding box center [1542, 24] width 41 height 49
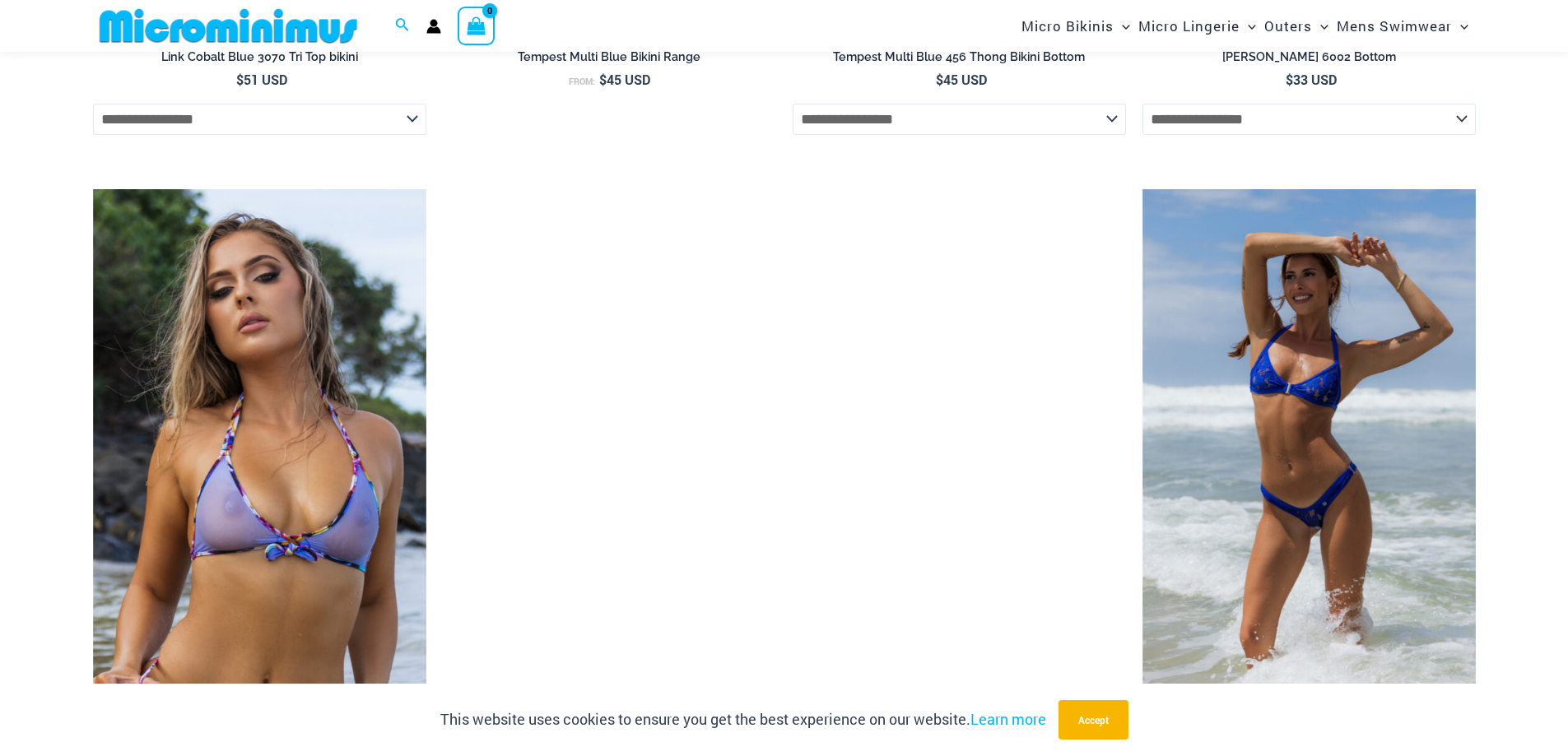
scroll to position [4595, 0]
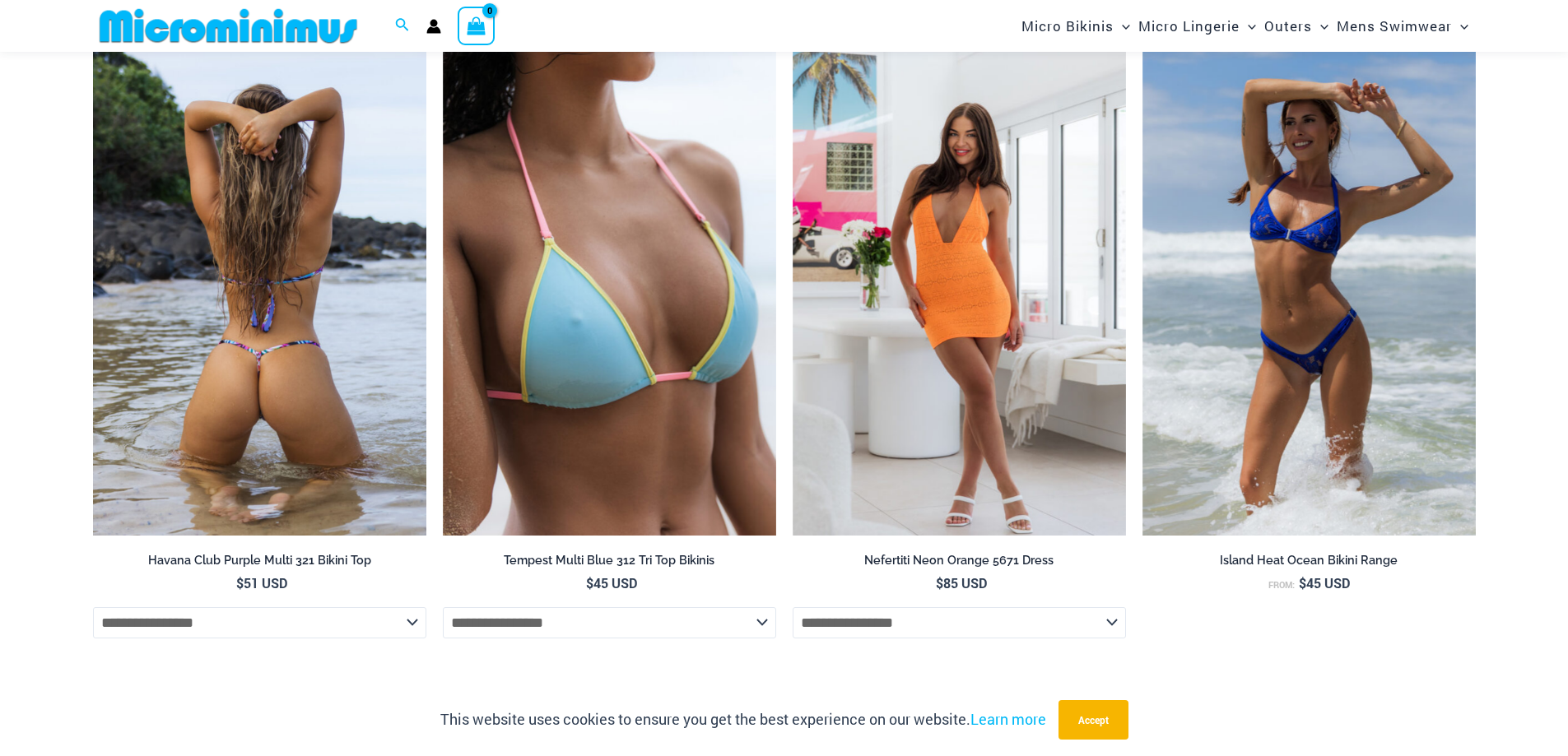
click at [285, 378] on img at bounding box center [259, 285] width 333 height 500
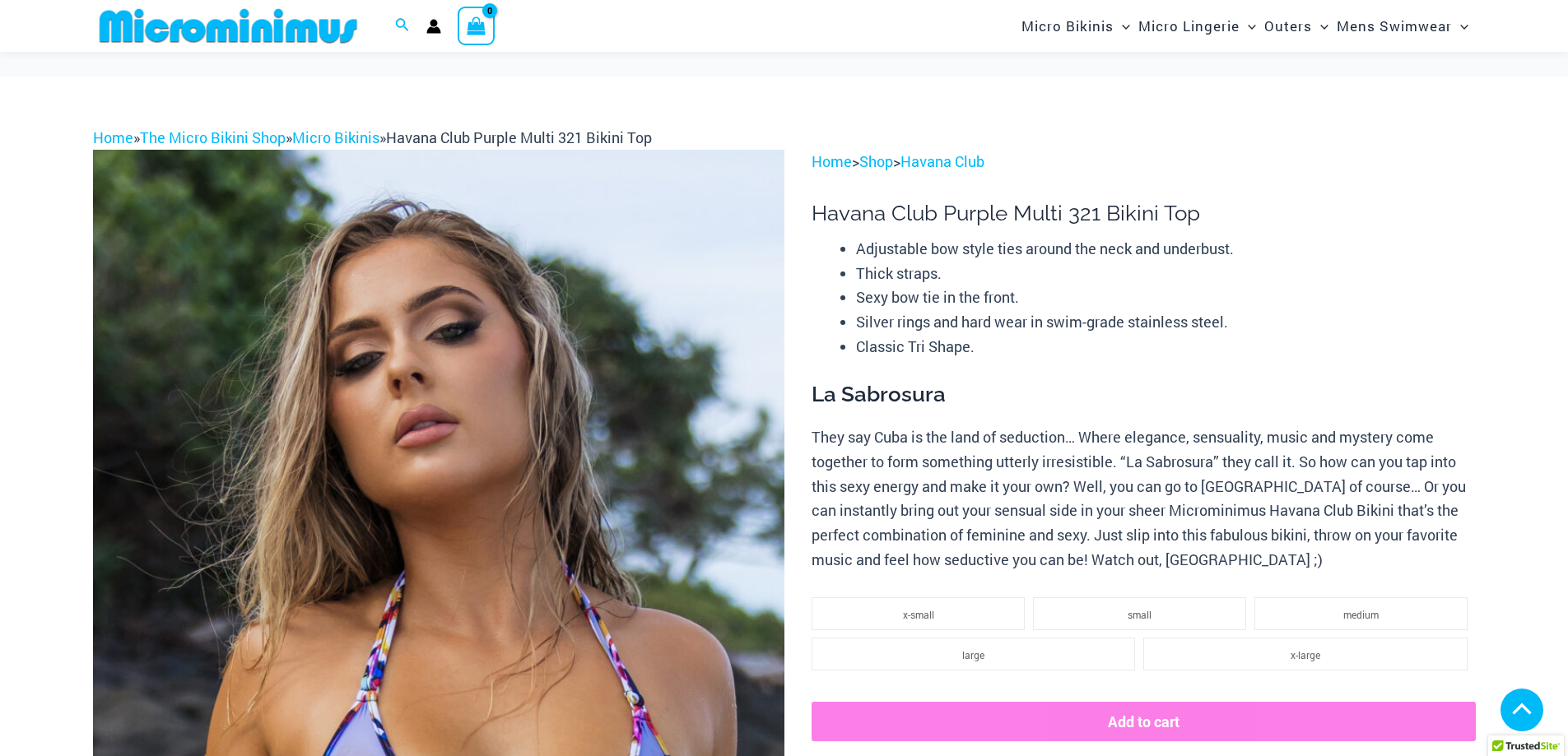
scroll to position [1147, 0]
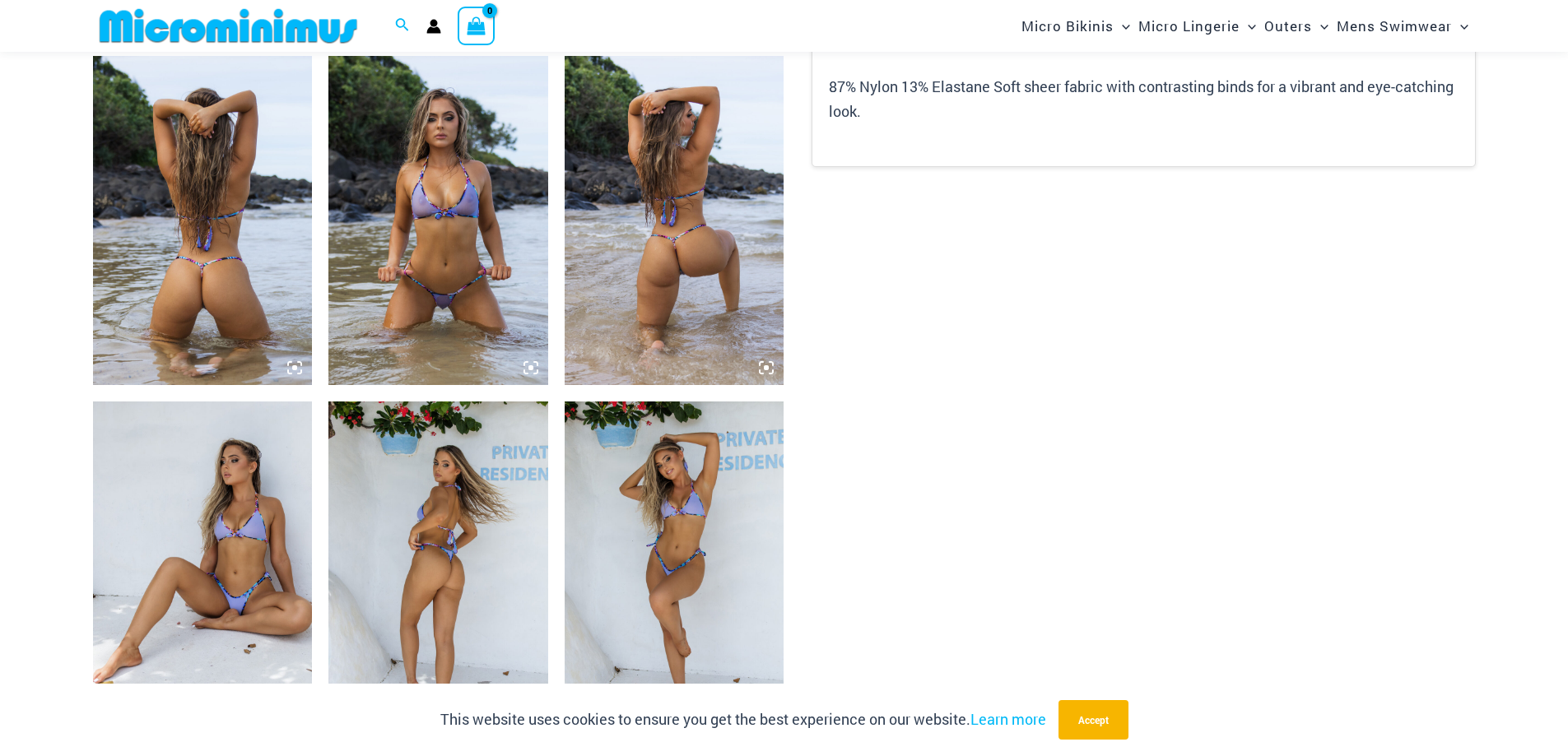
click at [442, 300] on img at bounding box center [438, 220] width 220 height 329
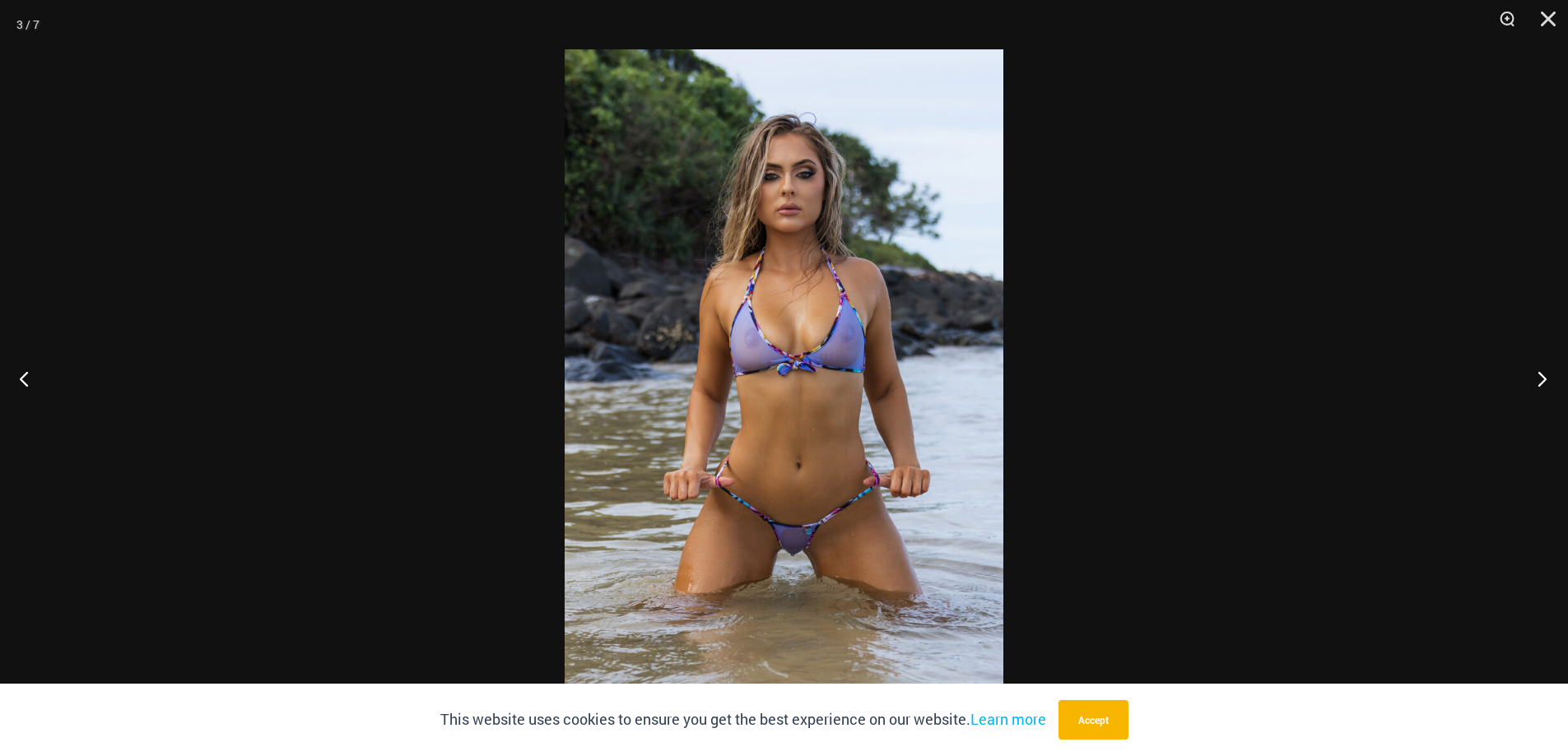
click at [1542, 373] on button "Next" at bounding box center [1537, 379] width 61 height 83
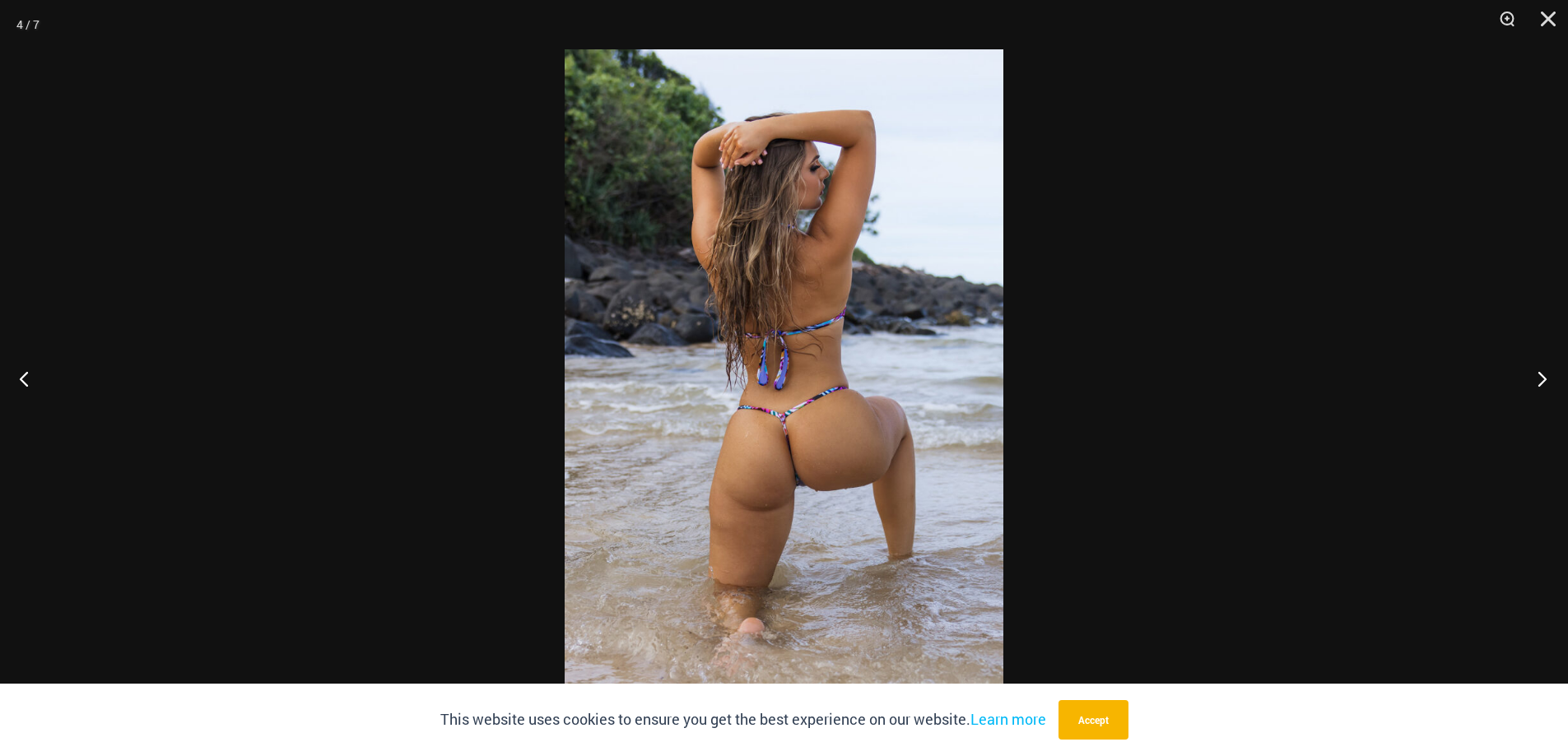
click at [1542, 373] on button "Next" at bounding box center [1537, 379] width 61 height 83
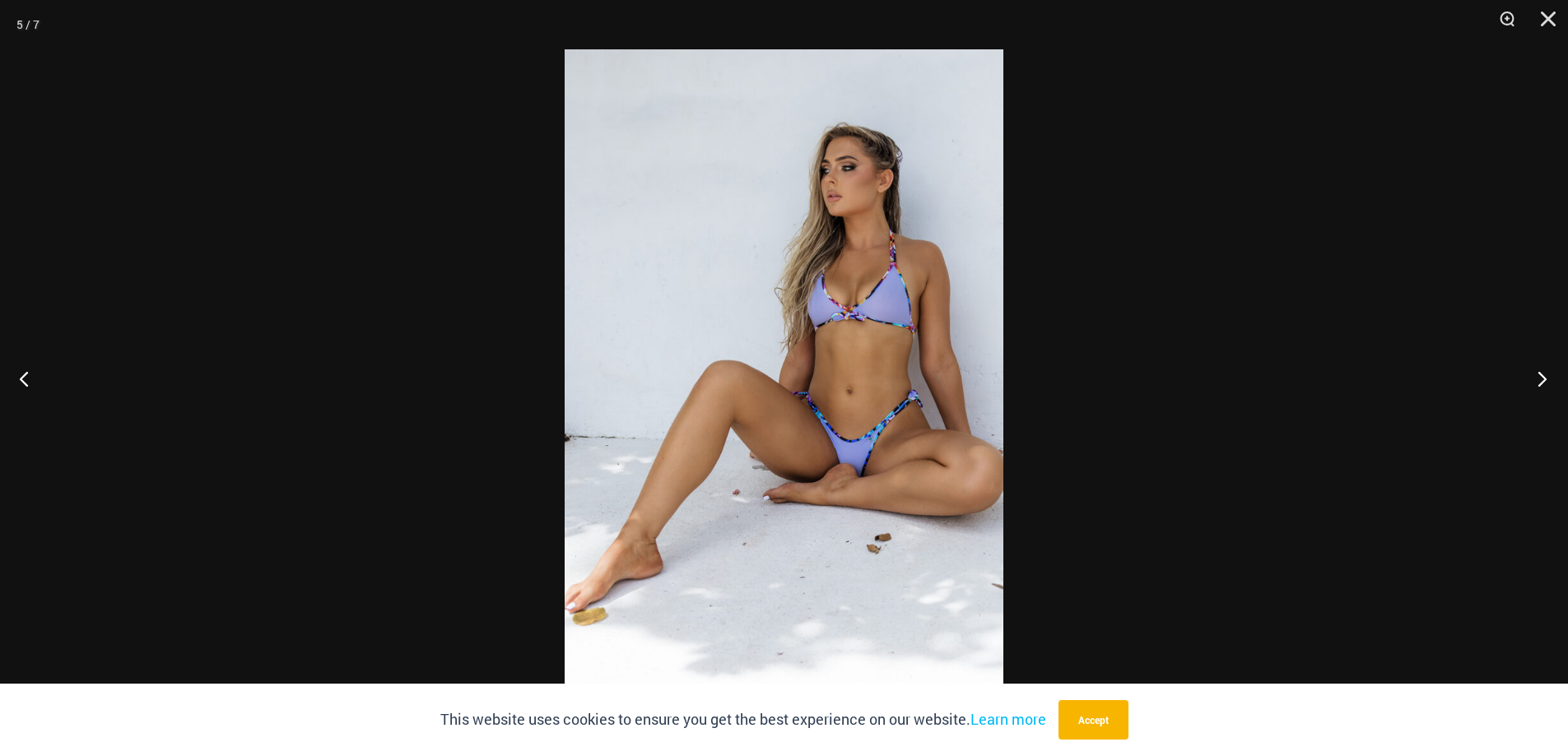
click at [1542, 373] on button "Next" at bounding box center [1537, 379] width 61 height 83
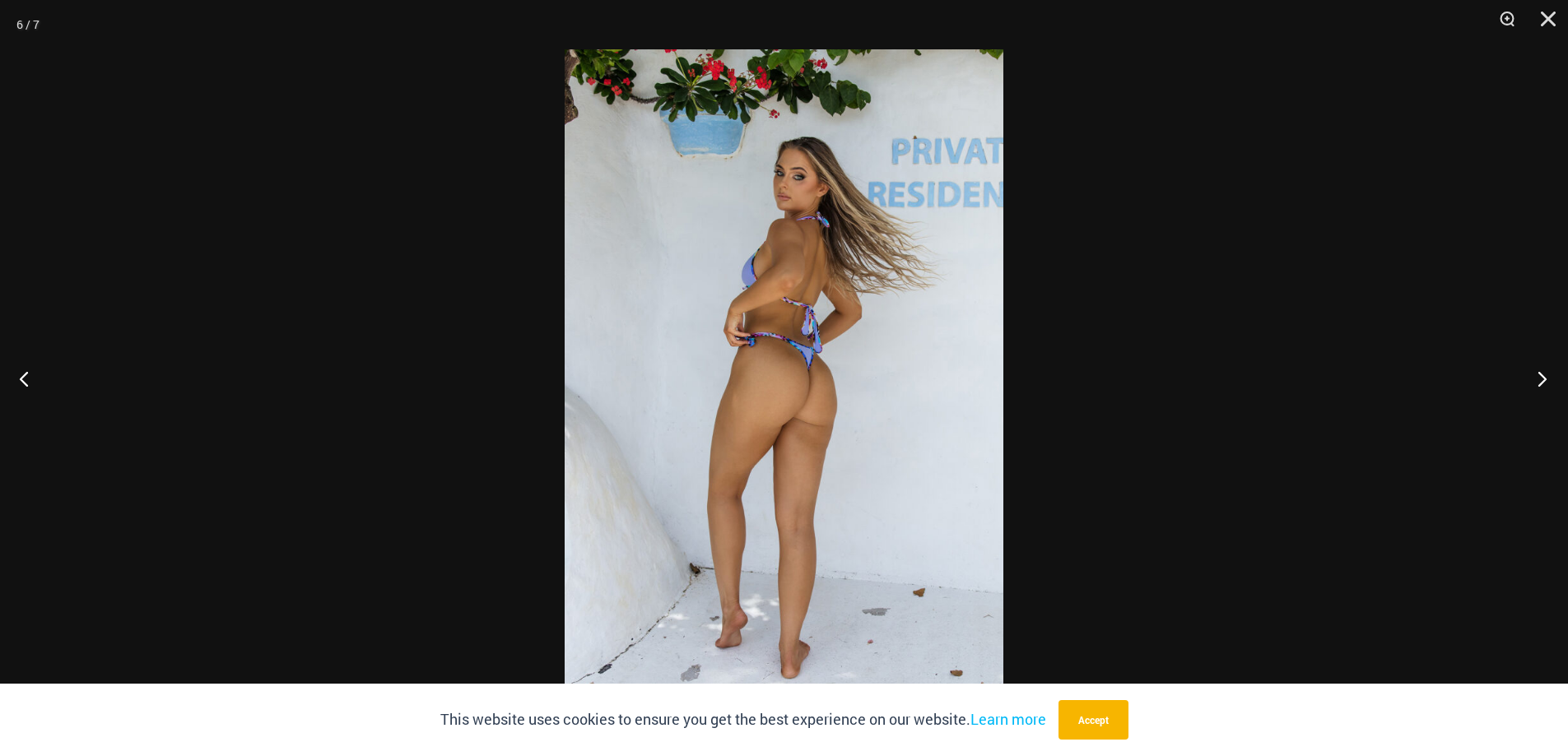
click at [1542, 373] on button "Next" at bounding box center [1537, 379] width 61 height 83
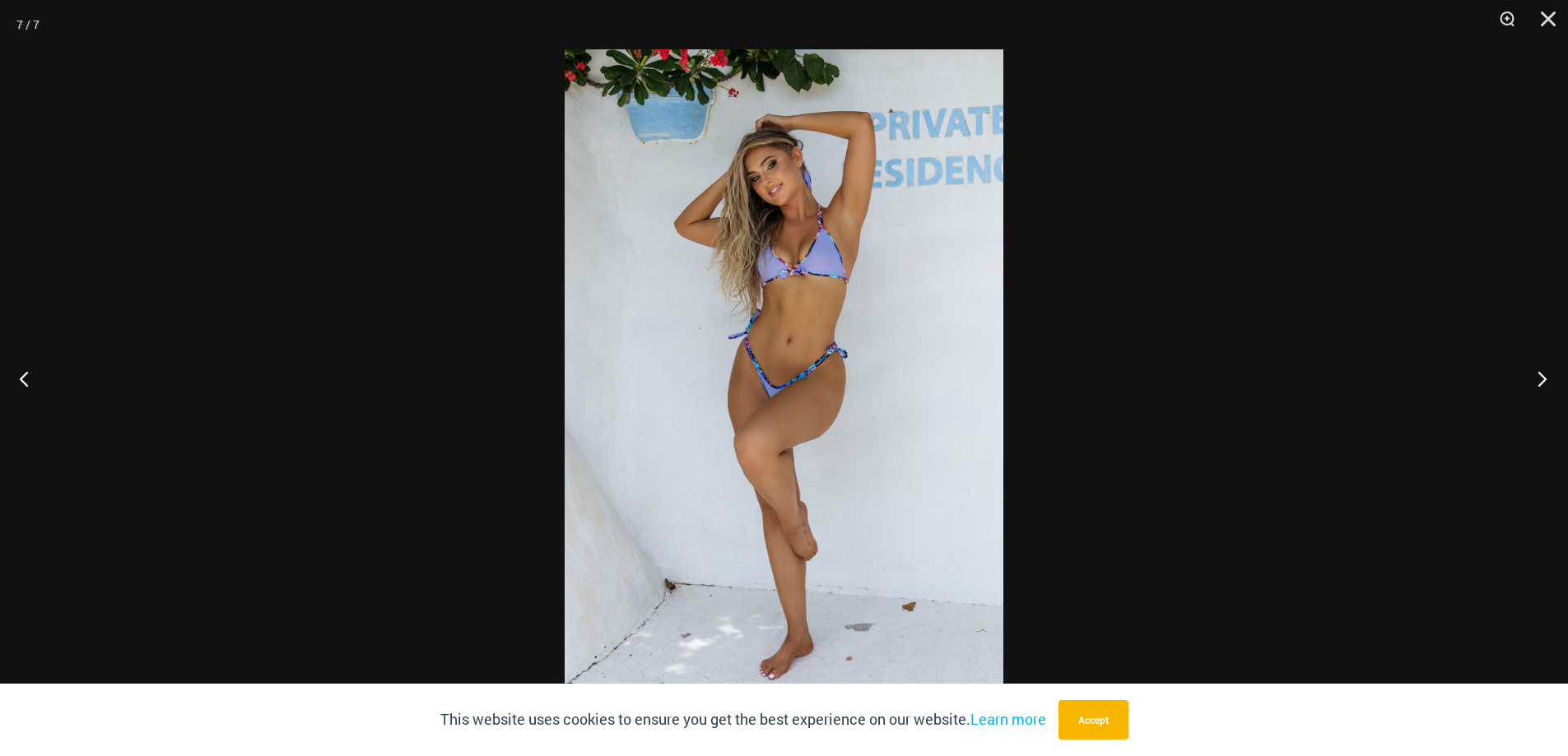
click at [1542, 373] on button "Next" at bounding box center [1537, 379] width 61 height 83
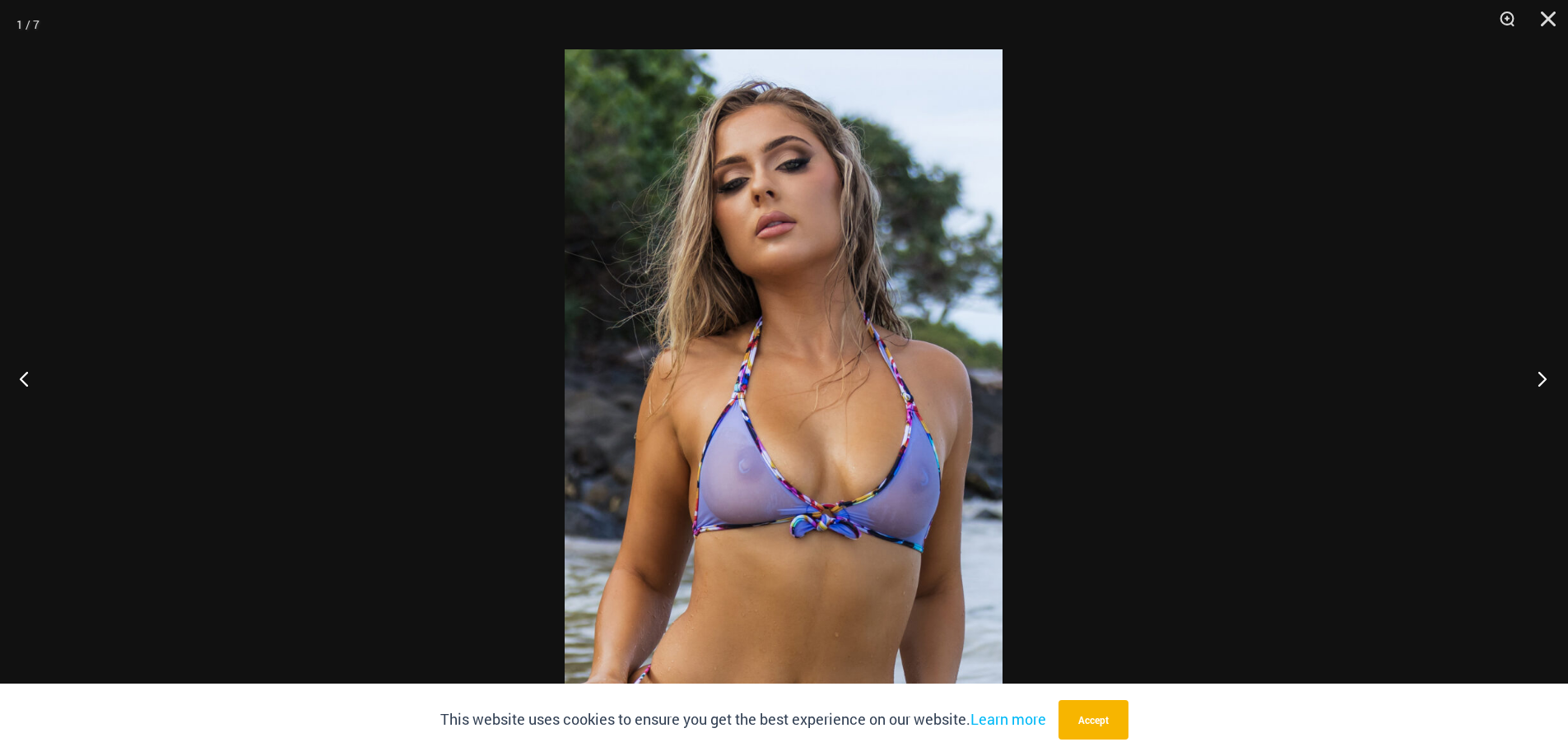
click at [1542, 373] on button "Next" at bounding box center [1537, 379] width 61 height 83
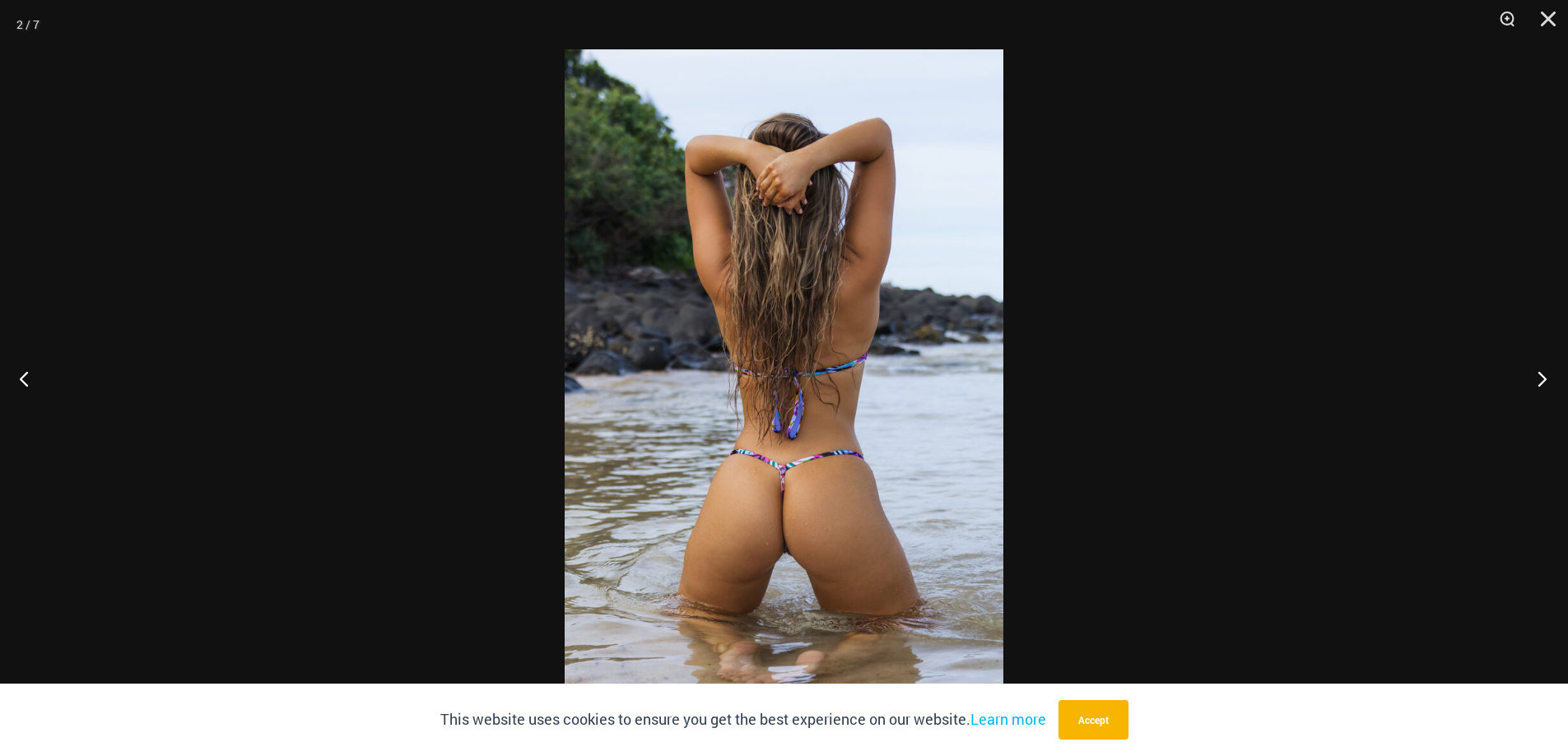
click at [1542, 373] on button "Next" at bounding box center [1537, 379] width 61 height 83
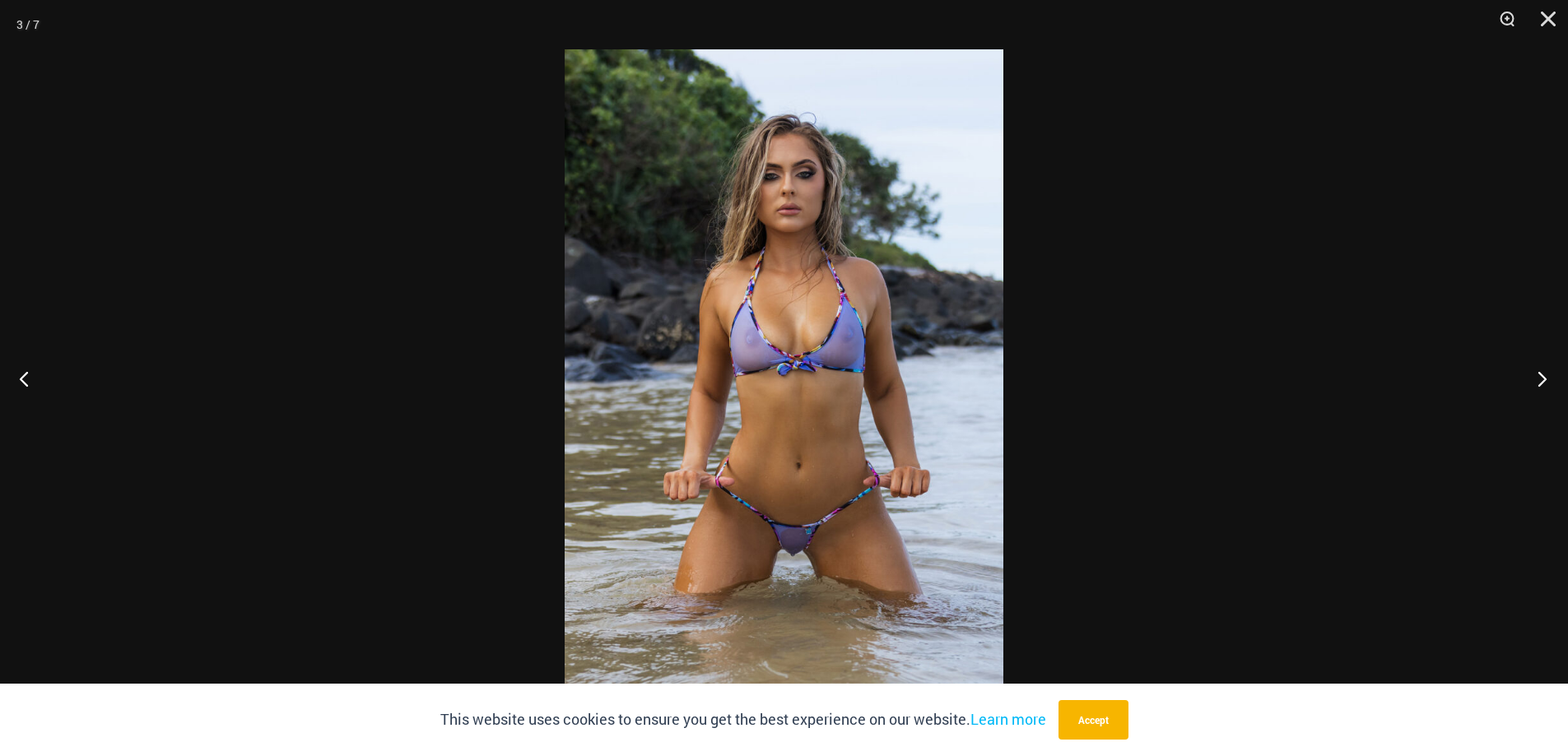
click at [1542, 373] on button "Next" at bounding box center [1537, 379] width 61 height 83
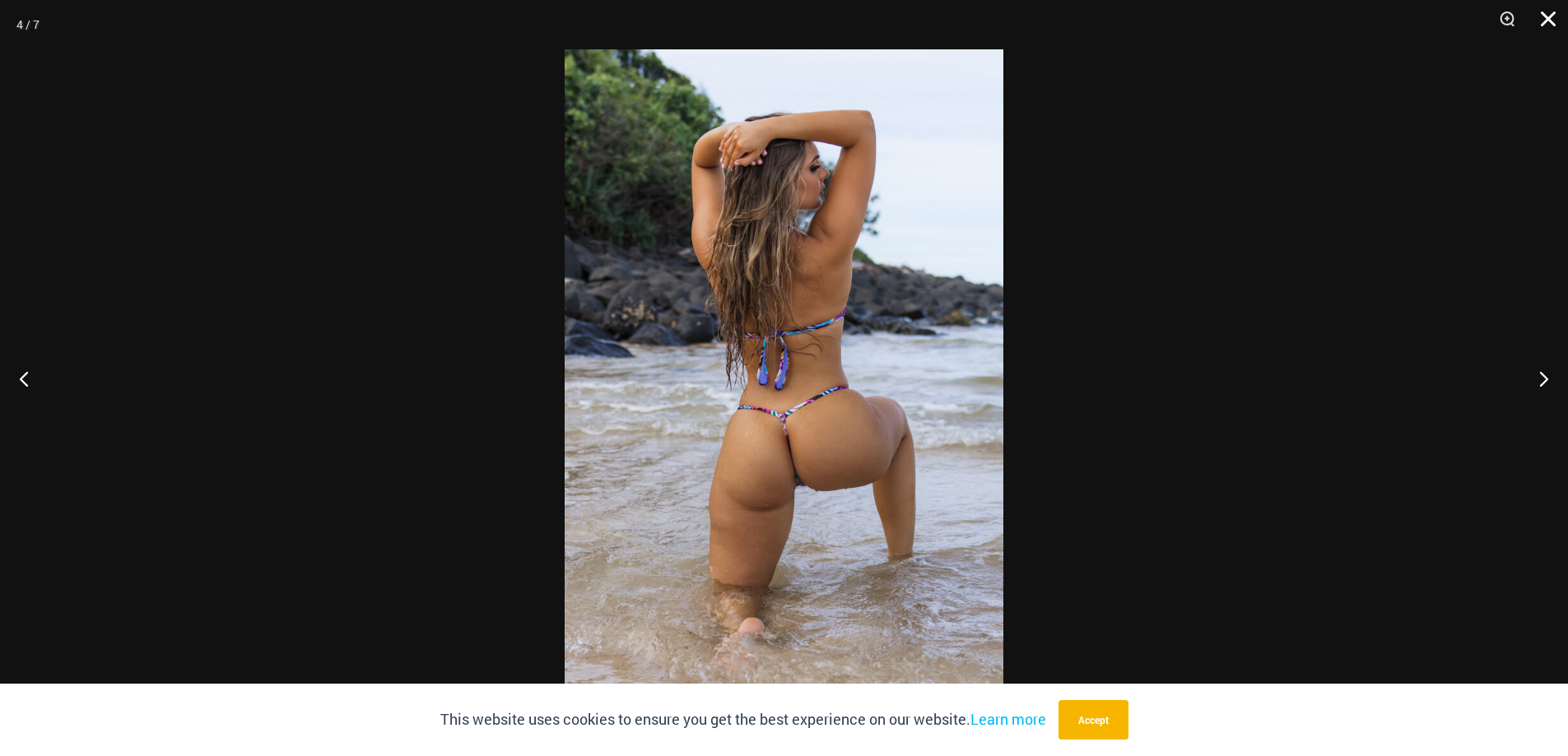
click at [1545, 16] on button "Close" at bounding box center [1542, 24] width 41 height 49
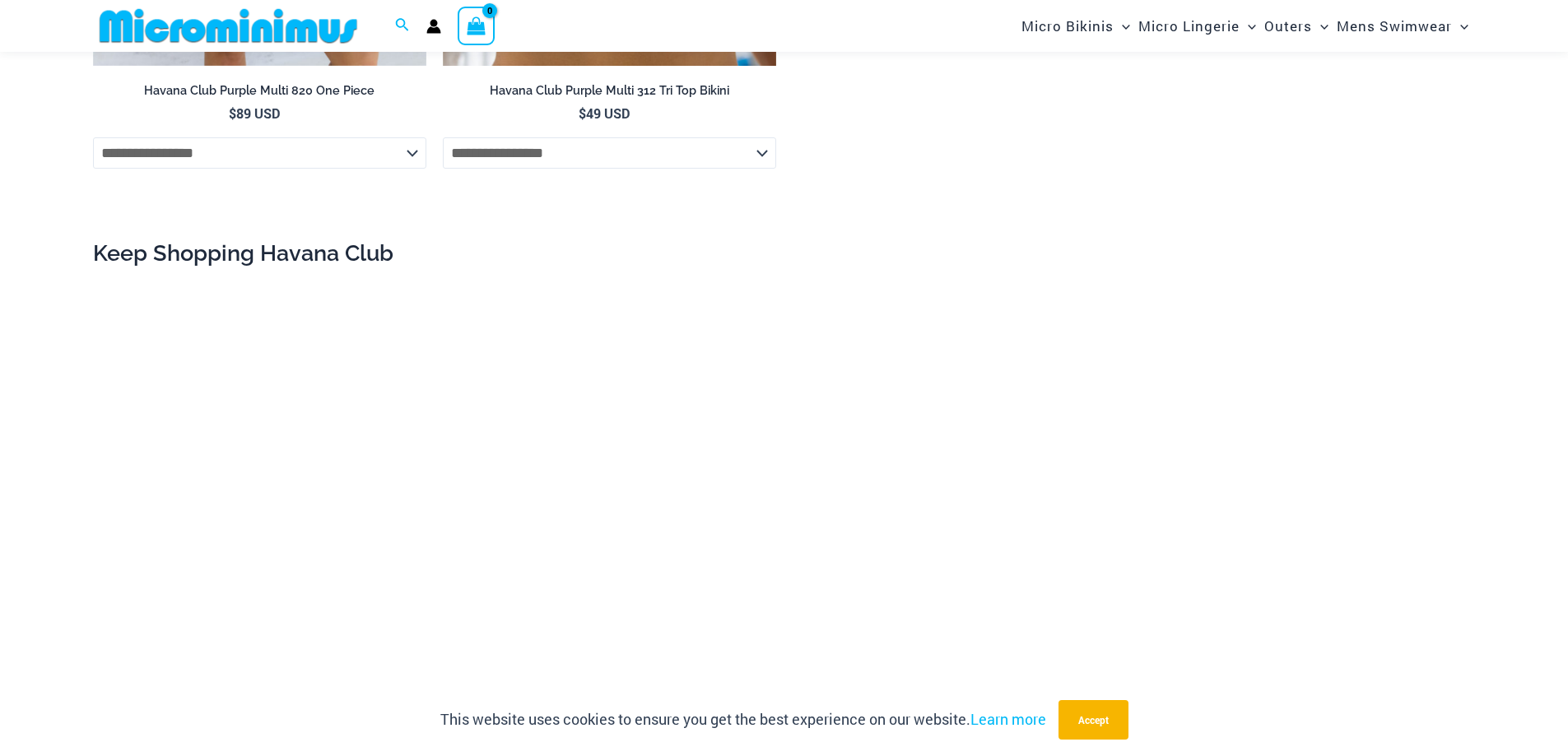
scroll to position [2546, 0]
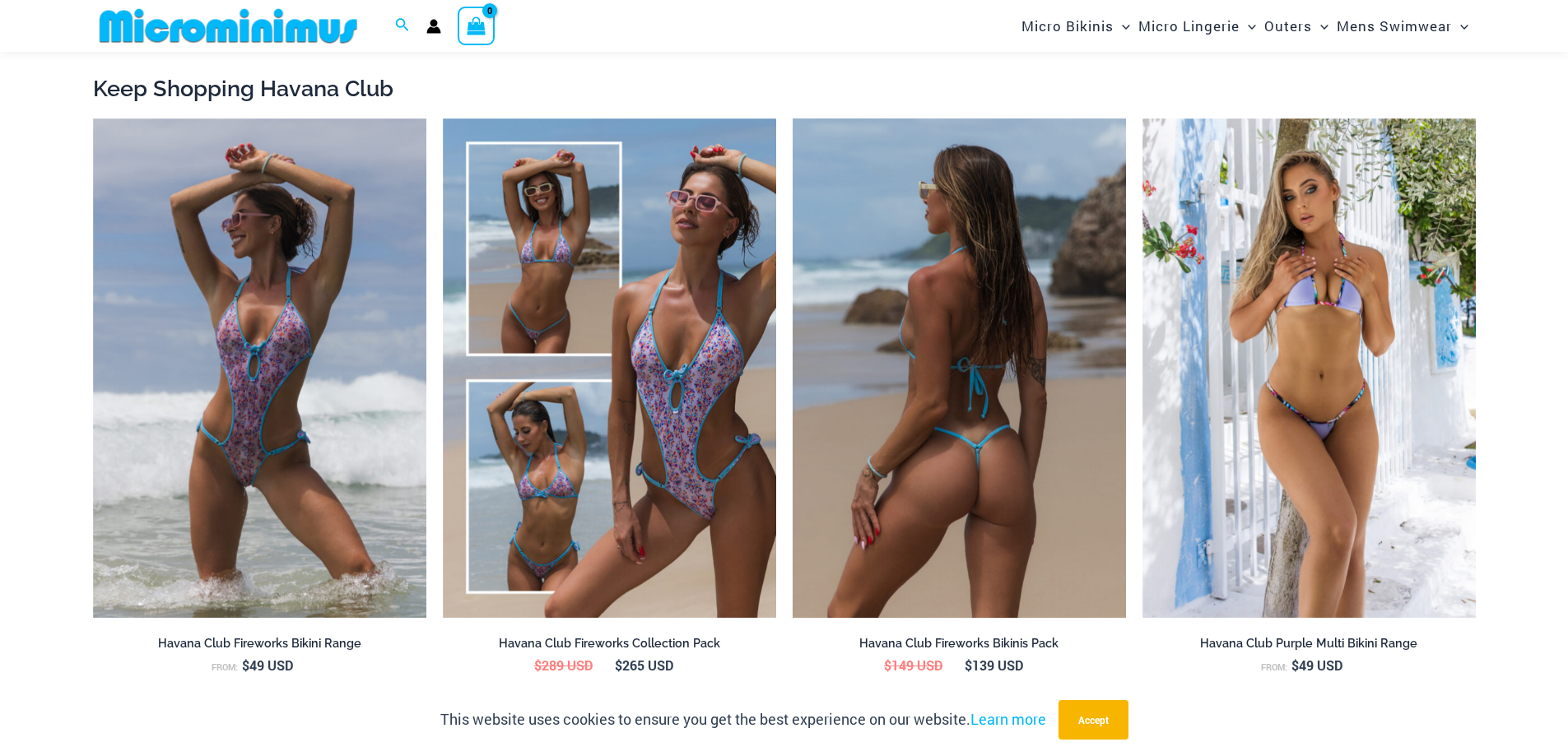
click at [998, 492] on img at bounding box center [959, 368] width 333 height 500
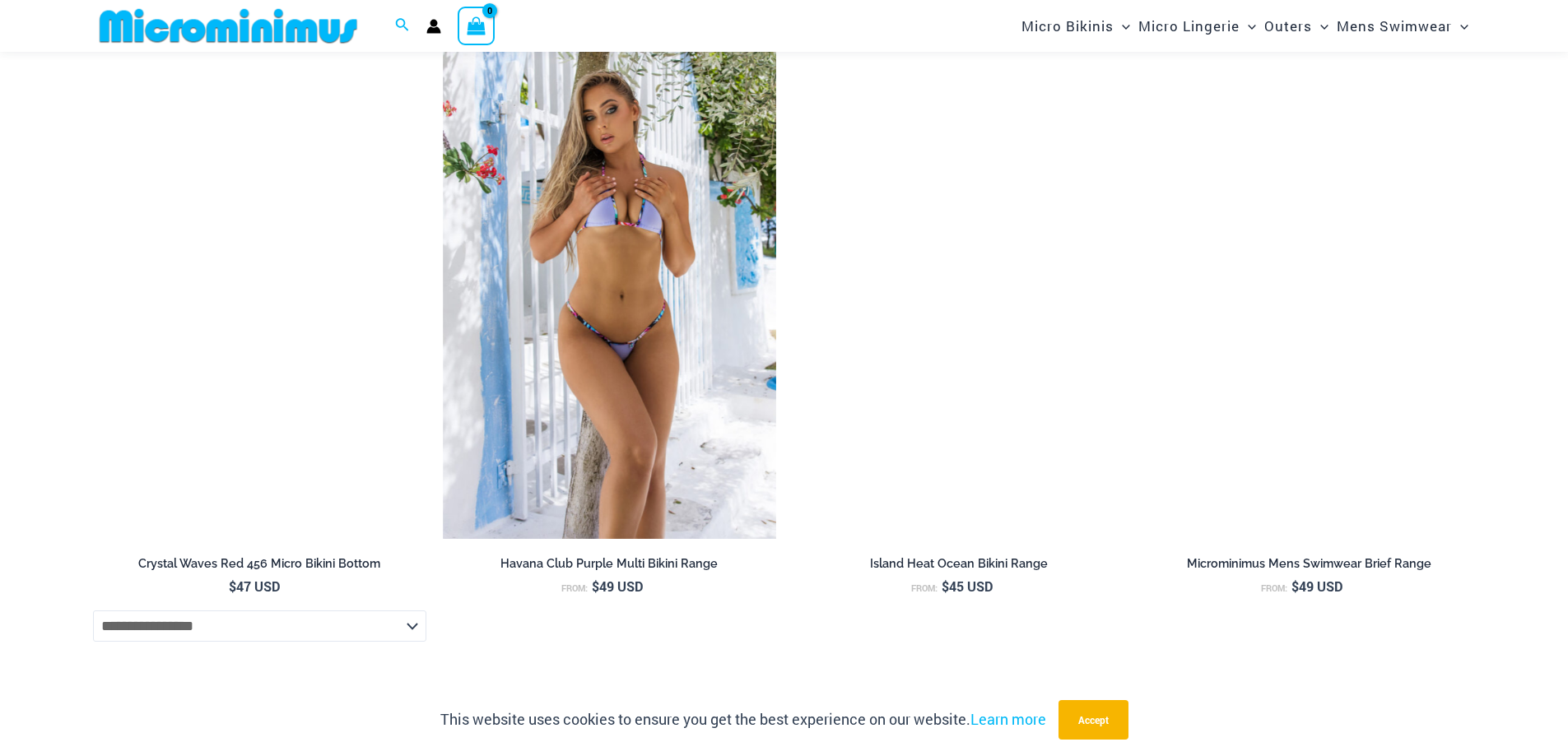
scroll to position [6518, 0]
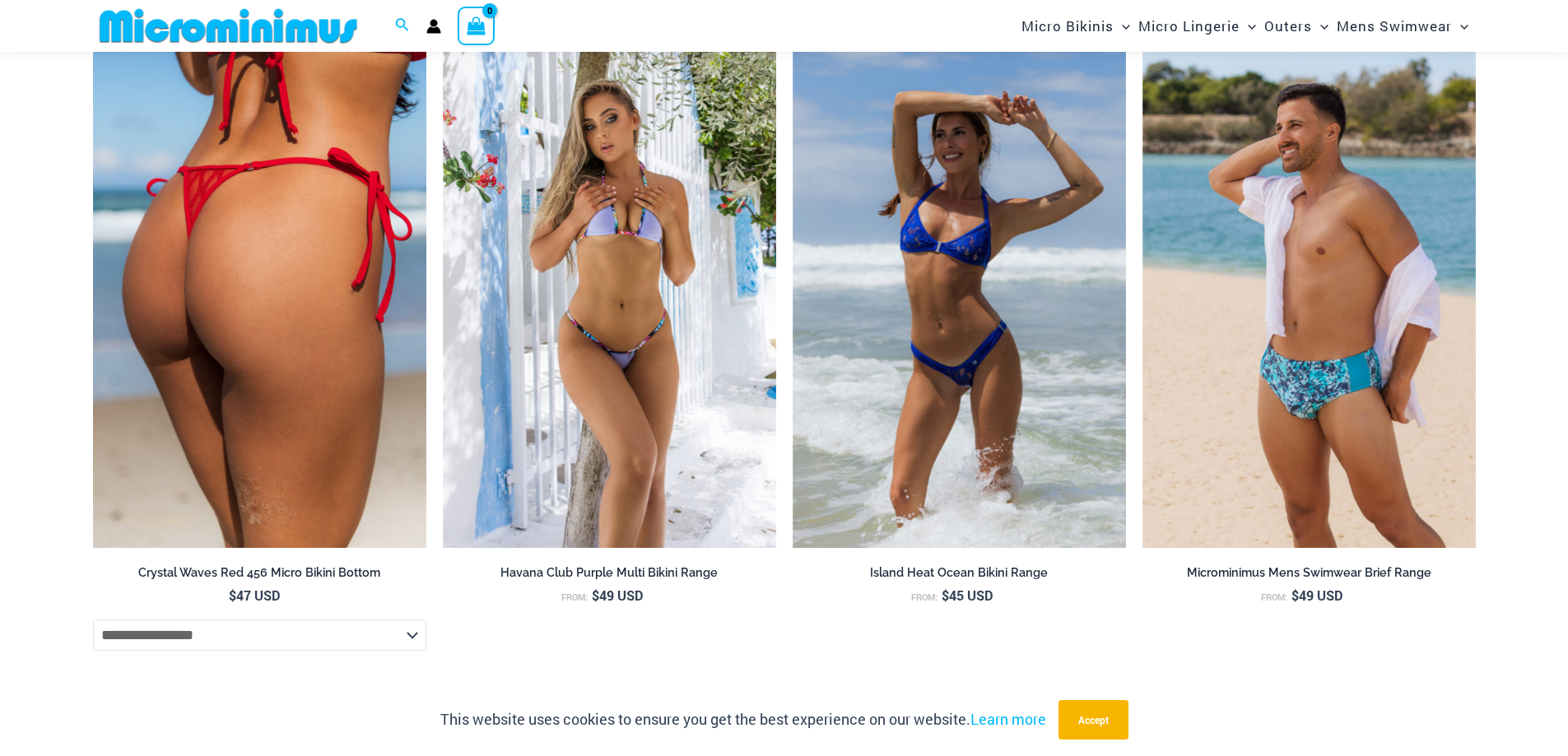
click at [348, 395] on img at bounding box center [259, 297] width 333 height 500
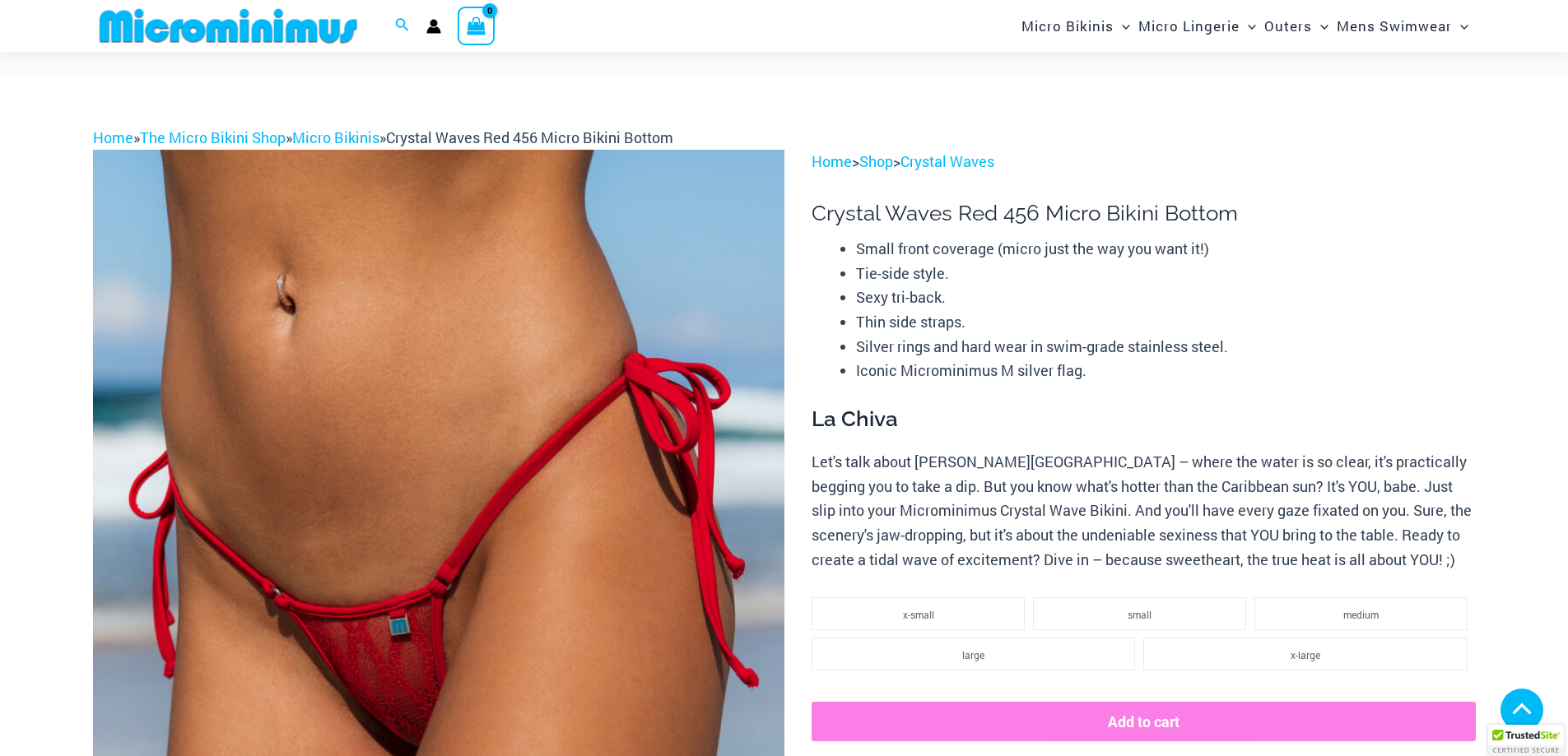
scroll to position [905, 0]
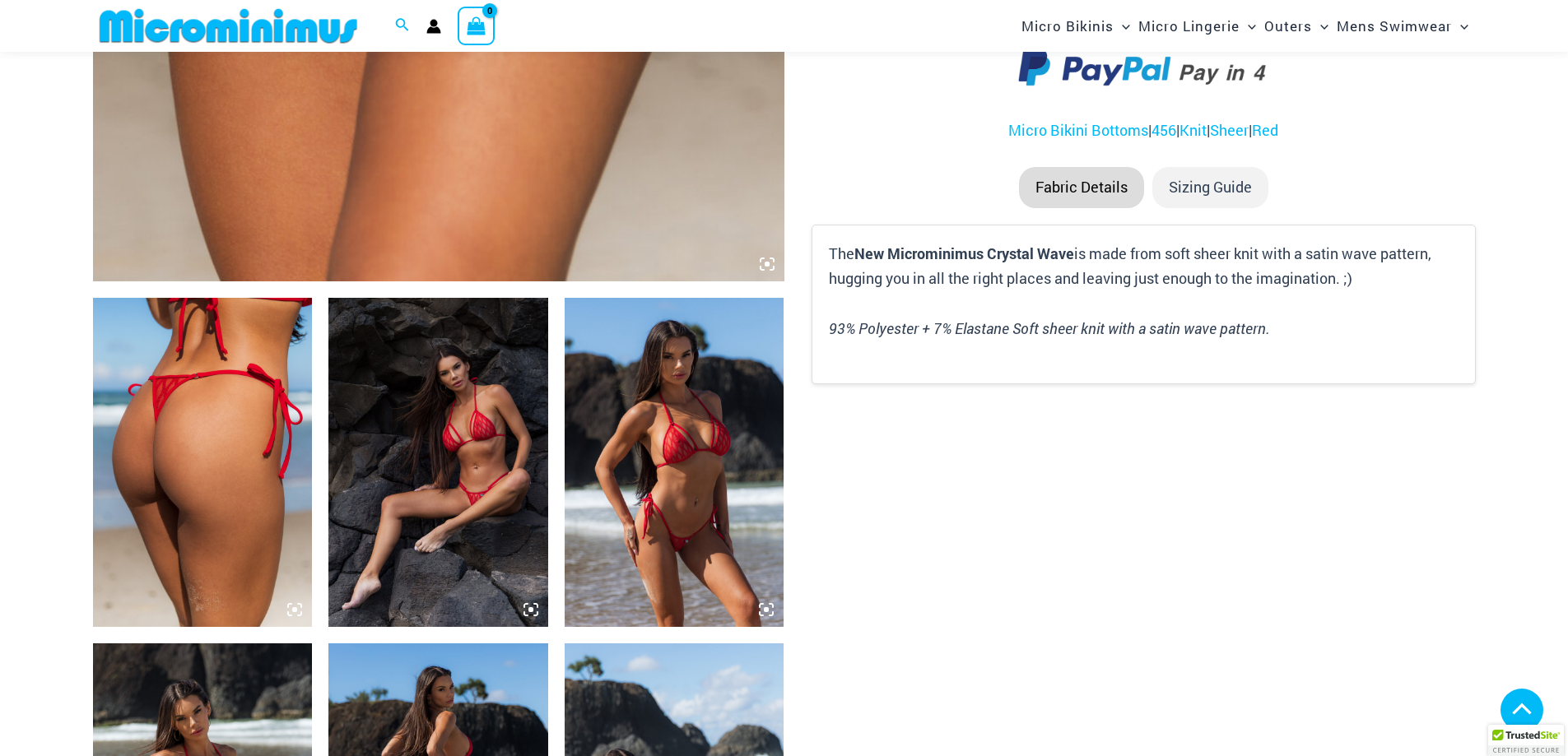
click at [691, 468] on img at bounding box center [674, 461] width 220 height 329
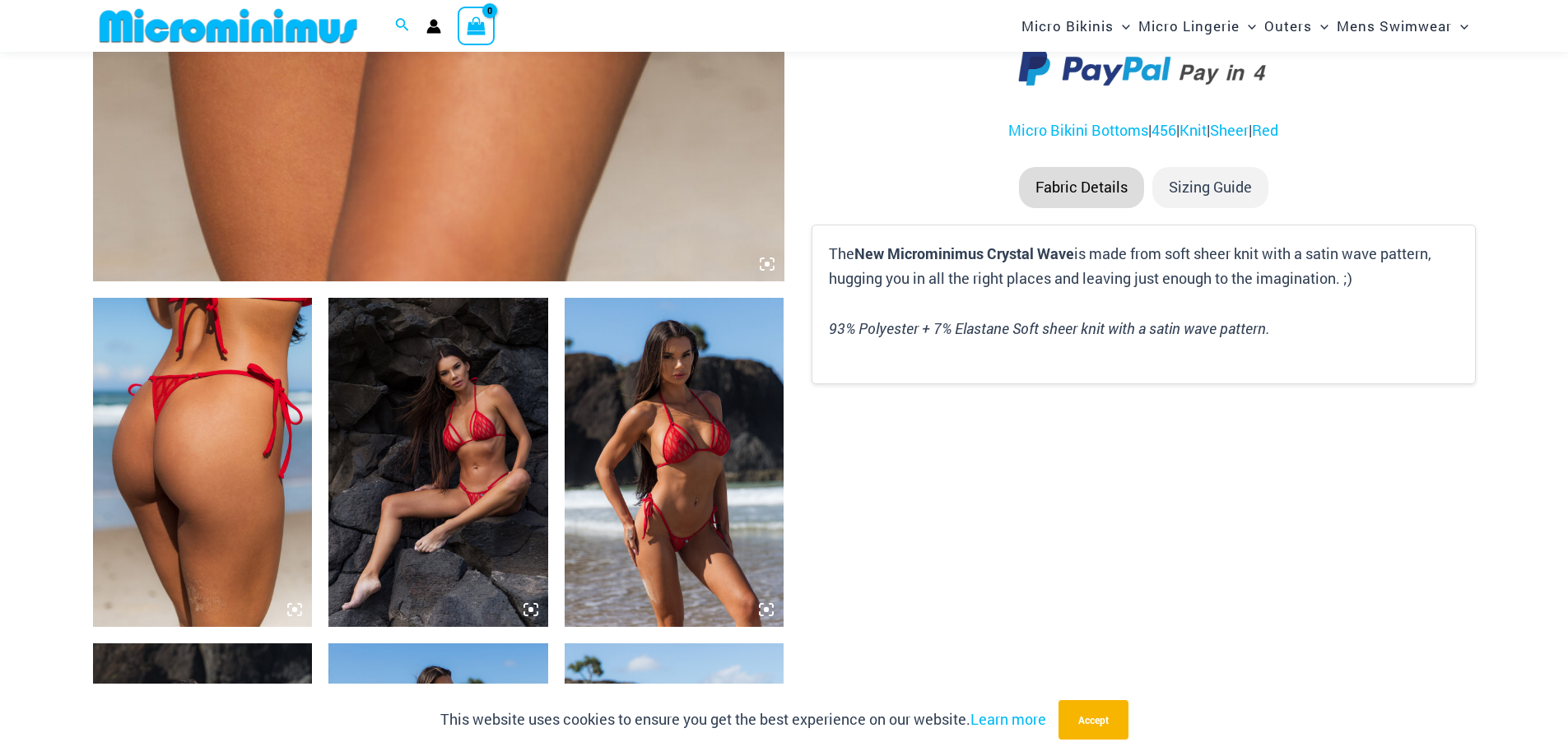
click at [475, 466] on img at bounding box center [438, 461] width 220 height 329
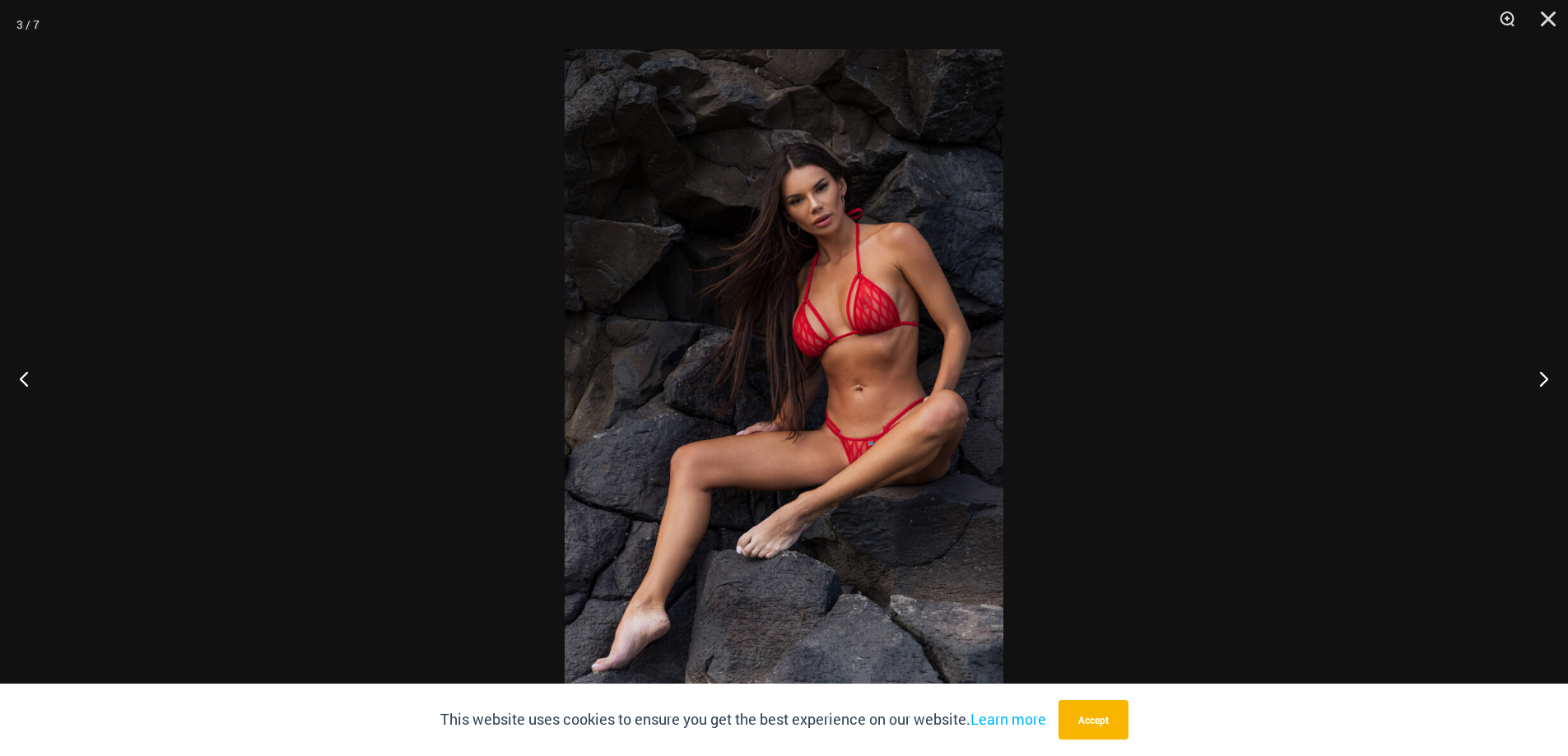
click at [966, 508] on img at bounding box center [783, 377] width 439 height 657
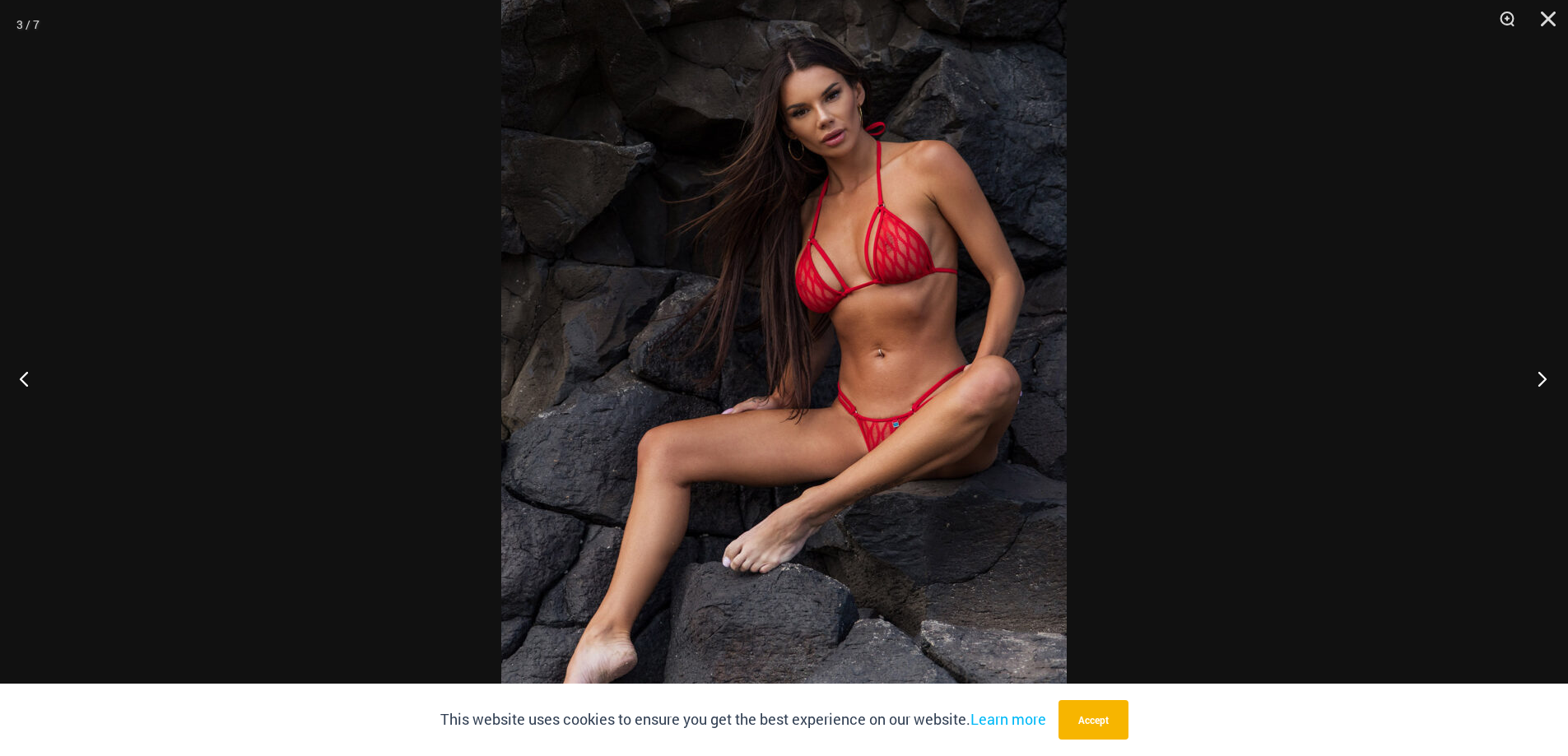
click at [1541, 376] on button "Next" at bounding box center [1537, 379] width 61 height 83
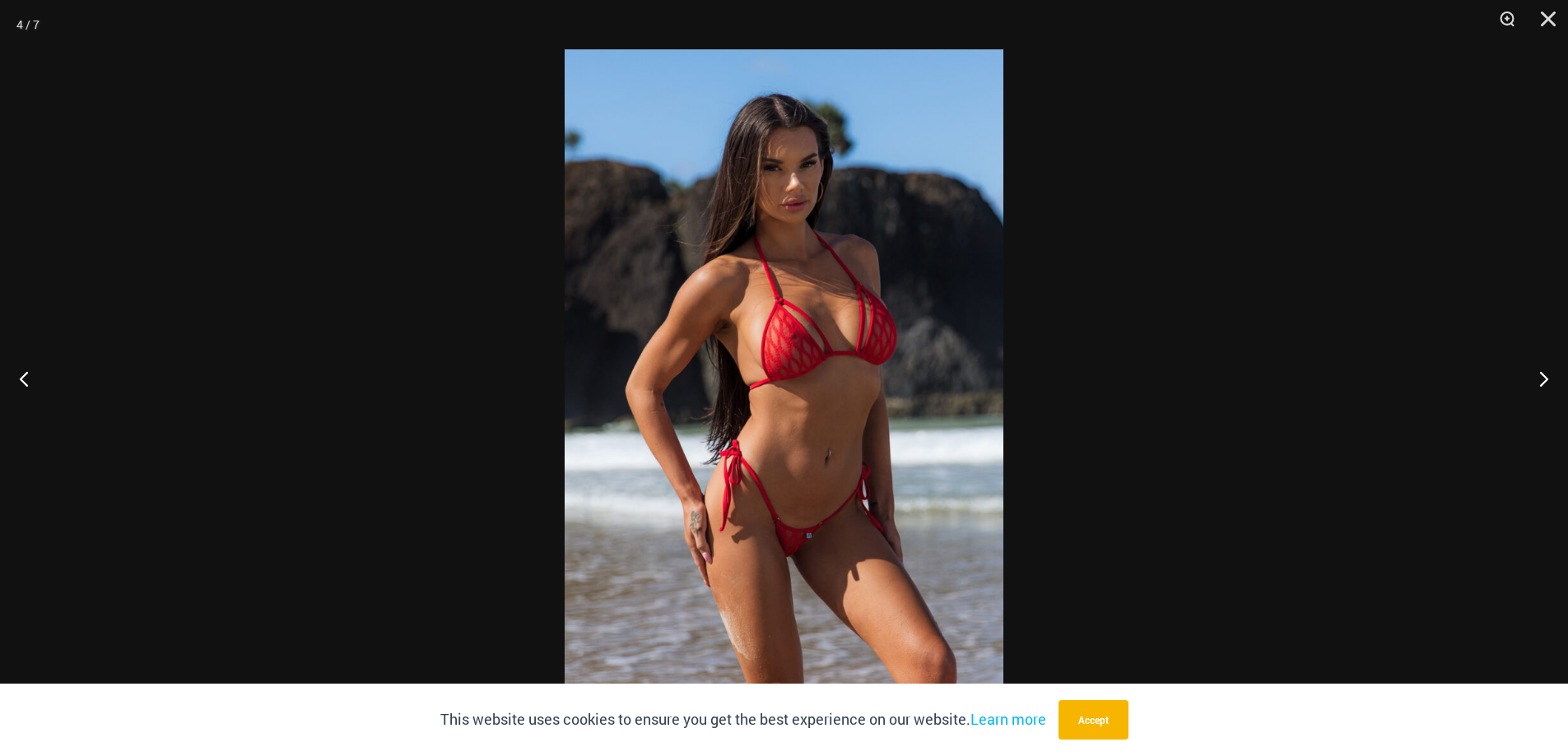
click at [1237, 424] on div at bounding box center [784, 378] width 1568 height 756
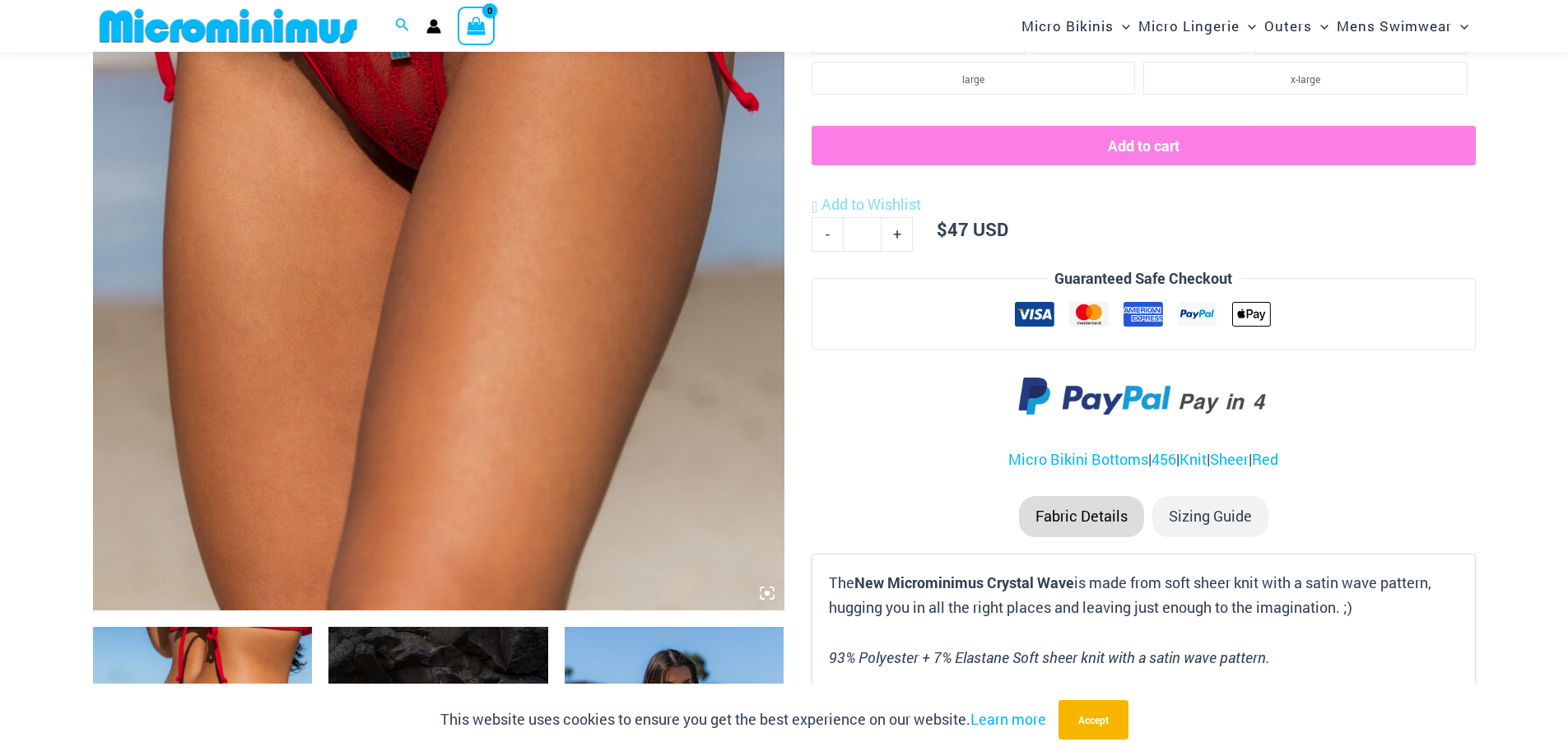
scroll to position [987, 0]
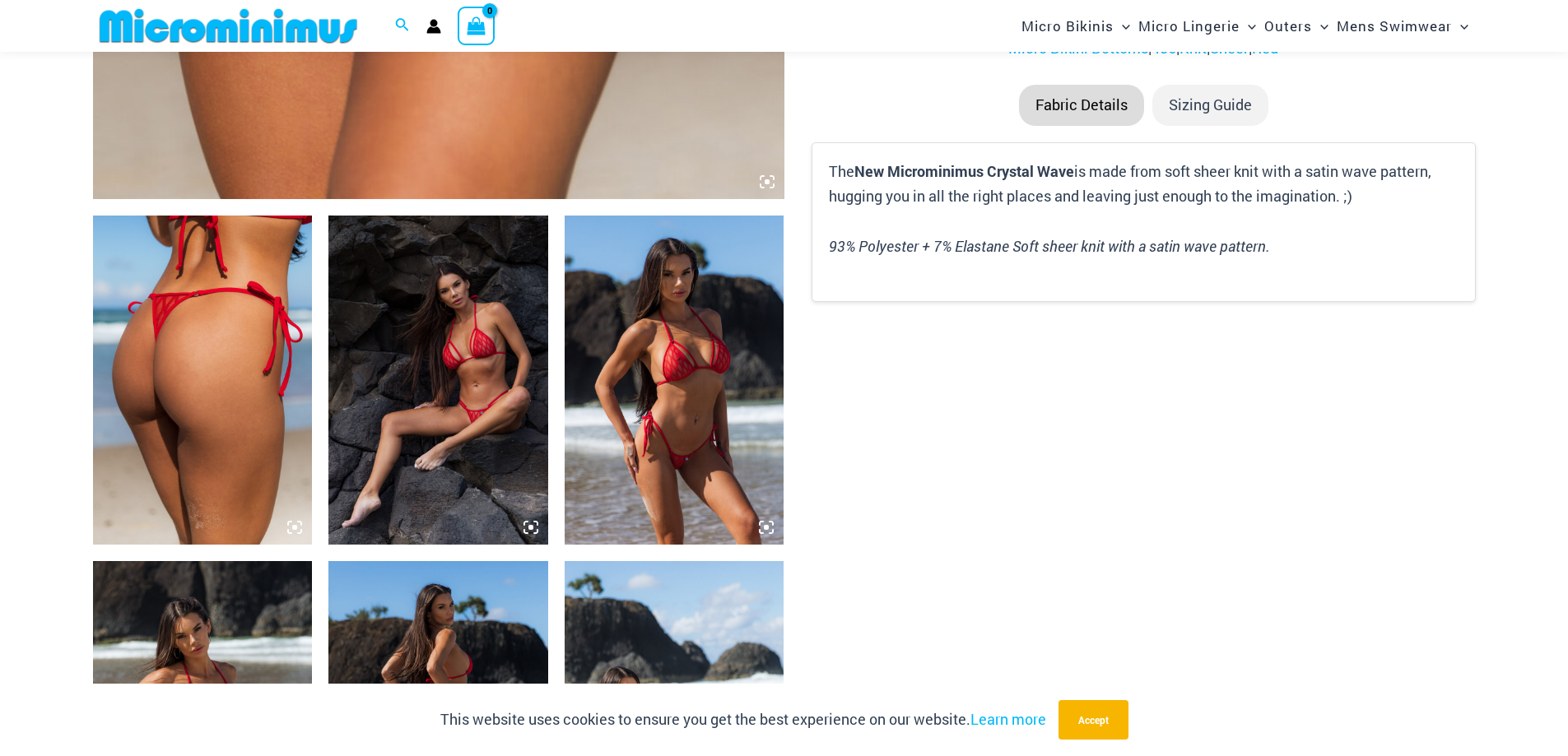
click at [234, 430] on img at bounding box center [202, 380] width 220 height 329
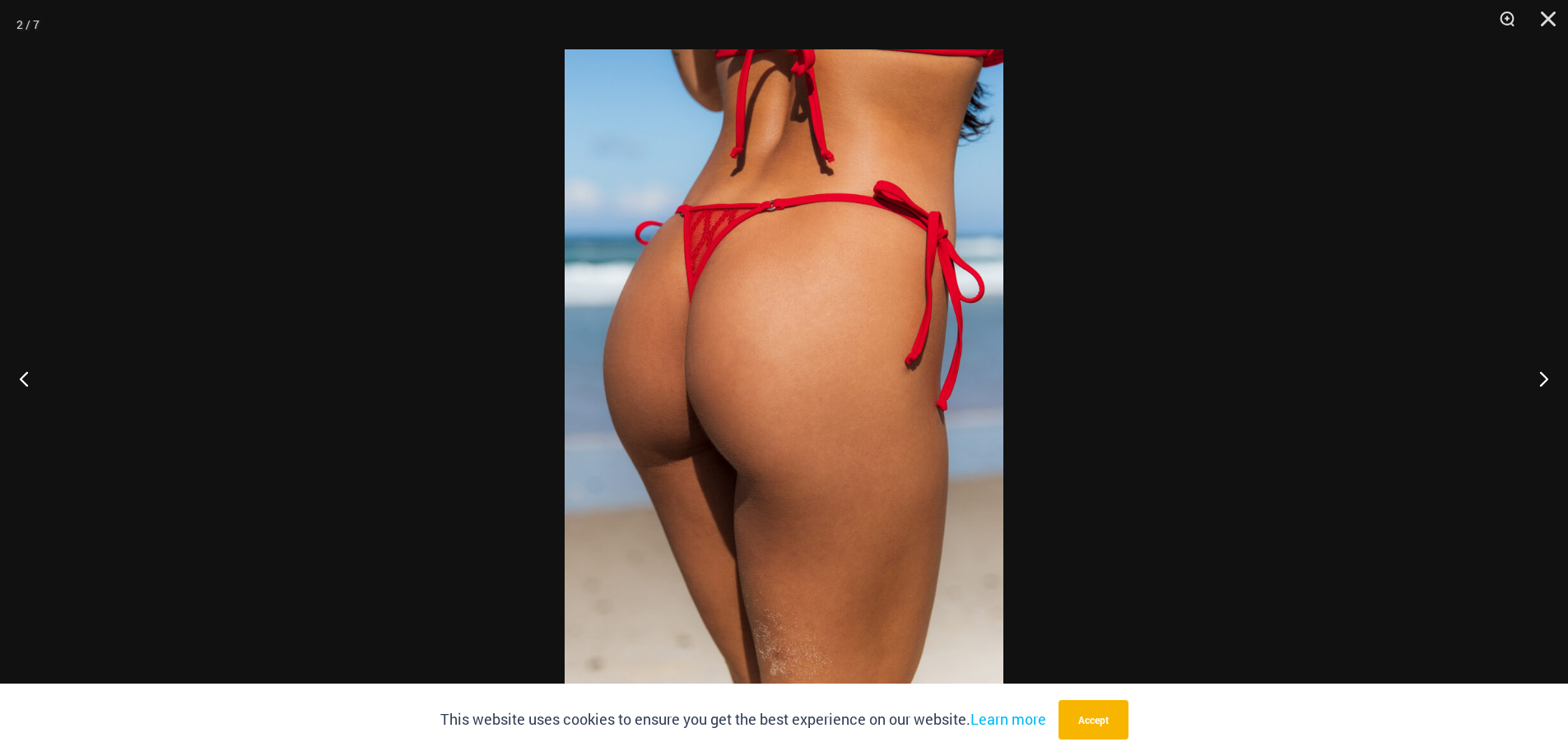
click at [791, 412] on img at bounding box center [783, 377] width 439 height 657
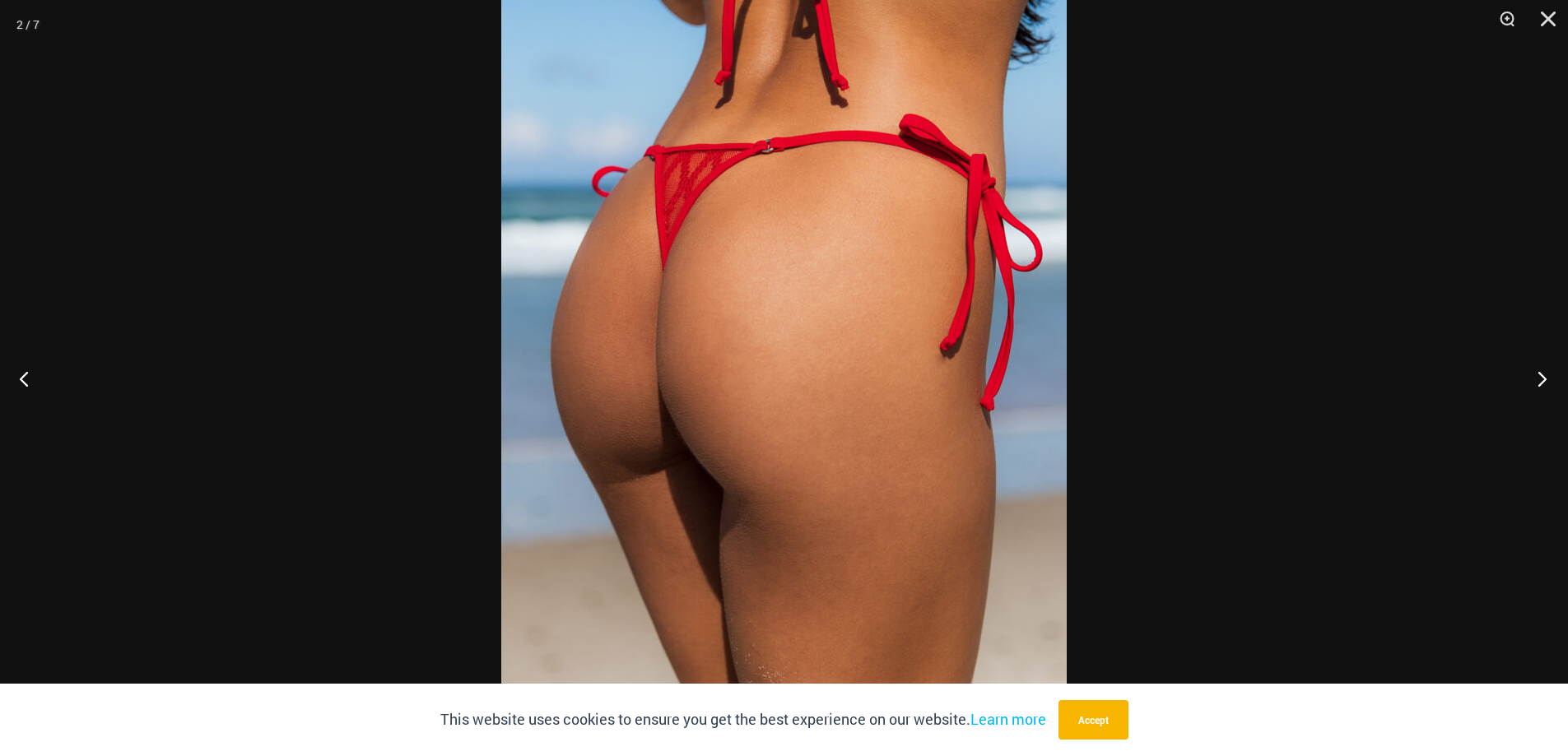
click at [1546, 378] on button "Next" at bounding box center [1537, 379] width 61 height 83
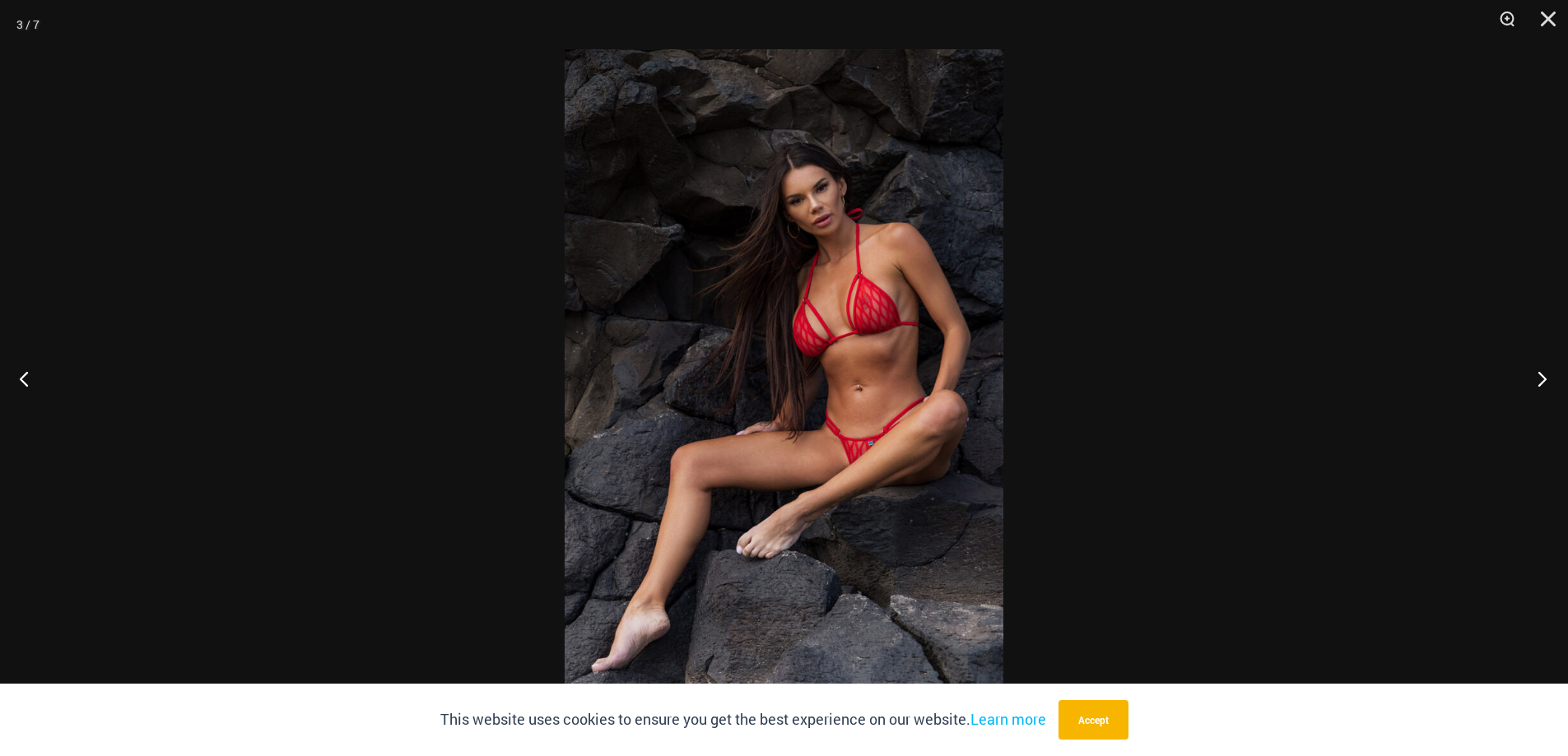
click at [1546, 378] on button "Next" at bounding box center [1537, 379] width 61 height 83
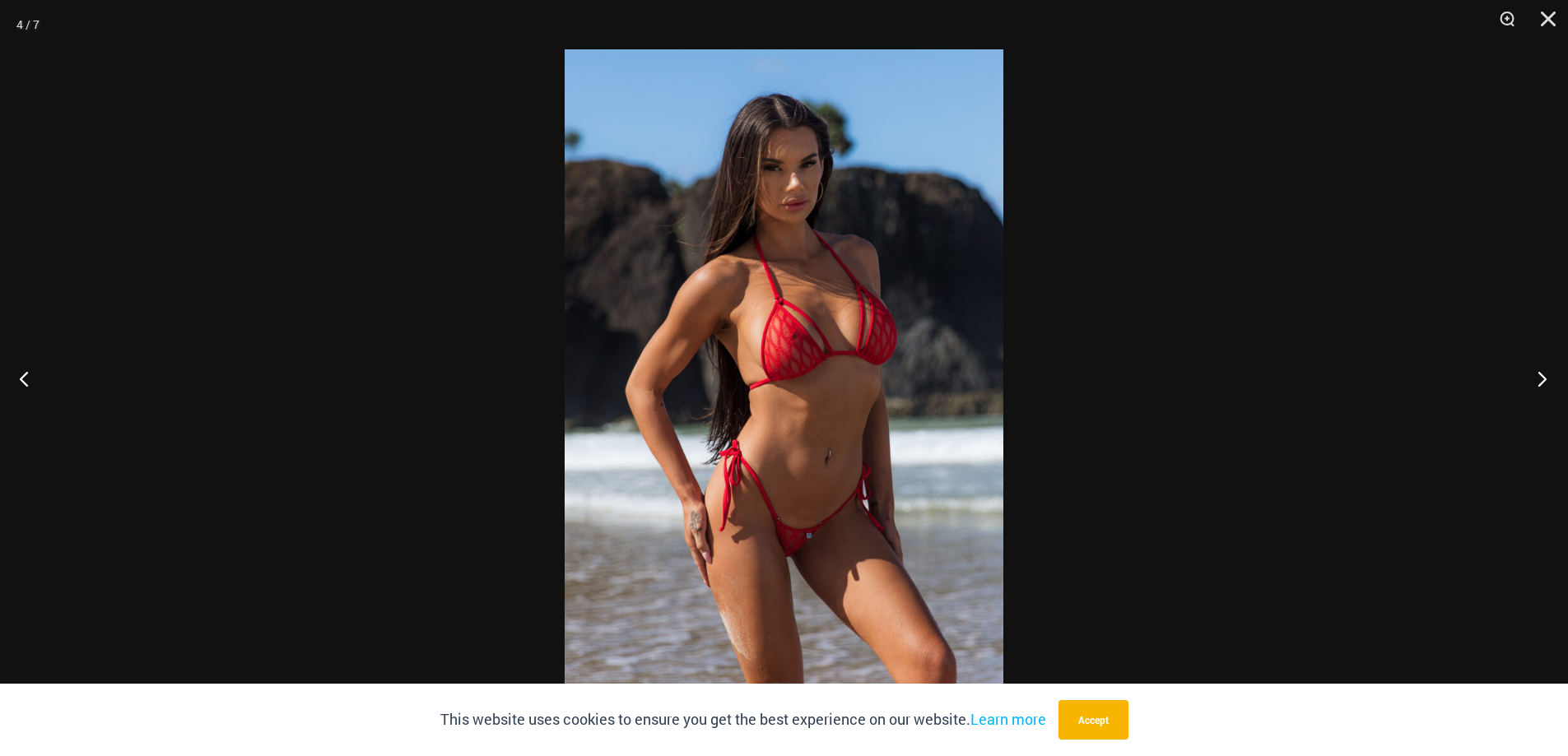
click at [1546, 378] on button "Next" at bounding box center [1537, 379] width 61 height 83
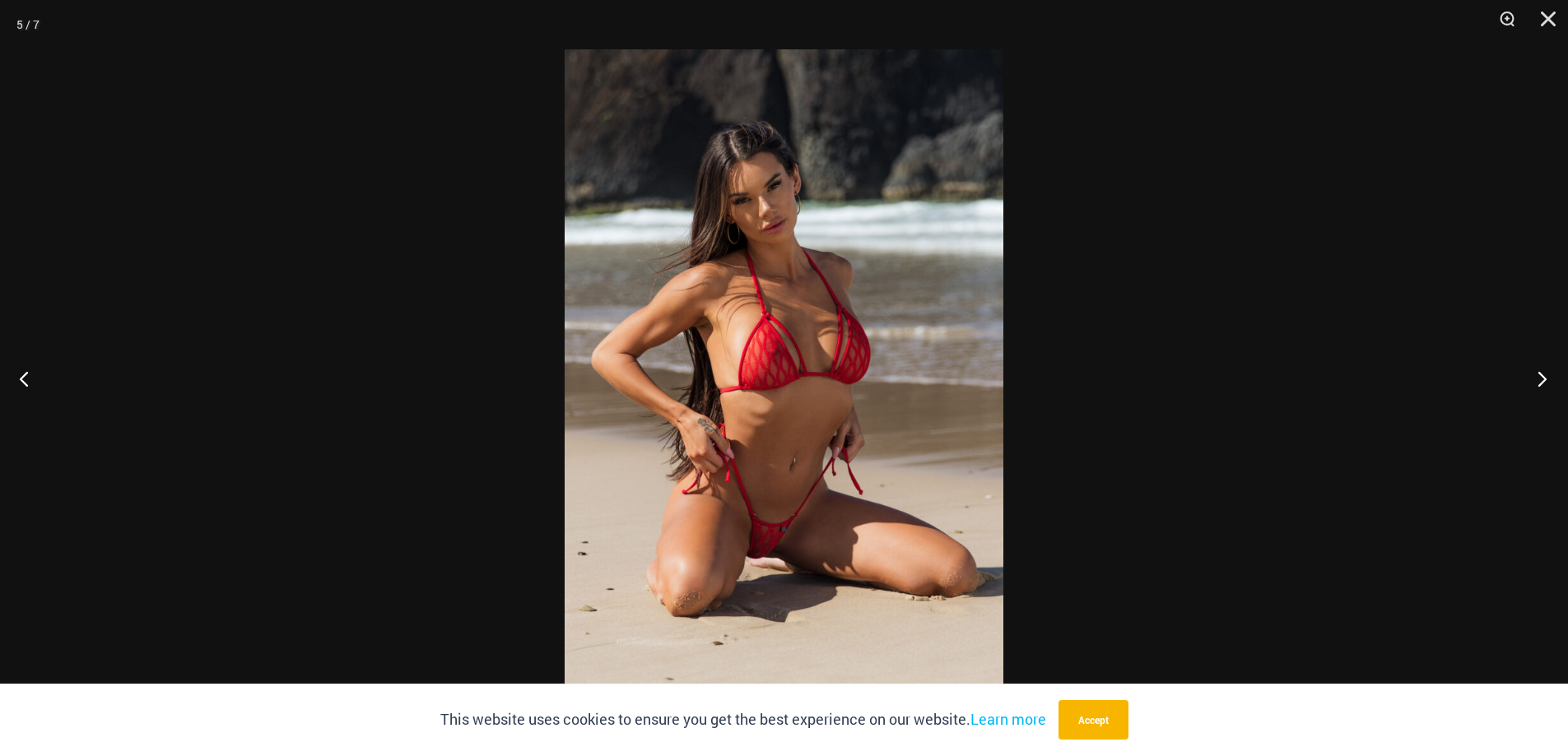
click at [1546, 378] on button "Next" at bounding box center [1537, 379] width 61 height 83
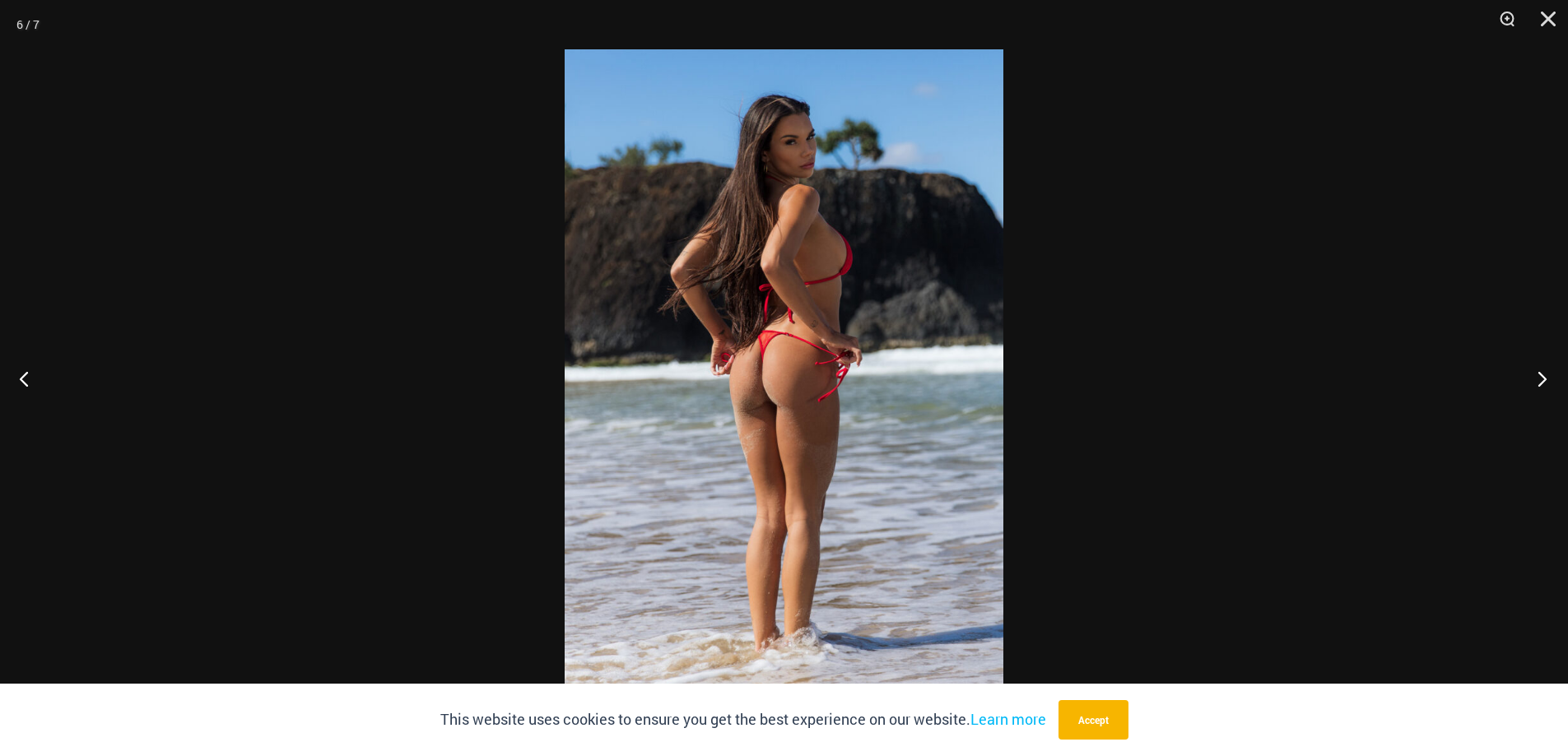
click at [1546, 378] on button "Next" at bounding box center [1537, 379] width 61 height 83
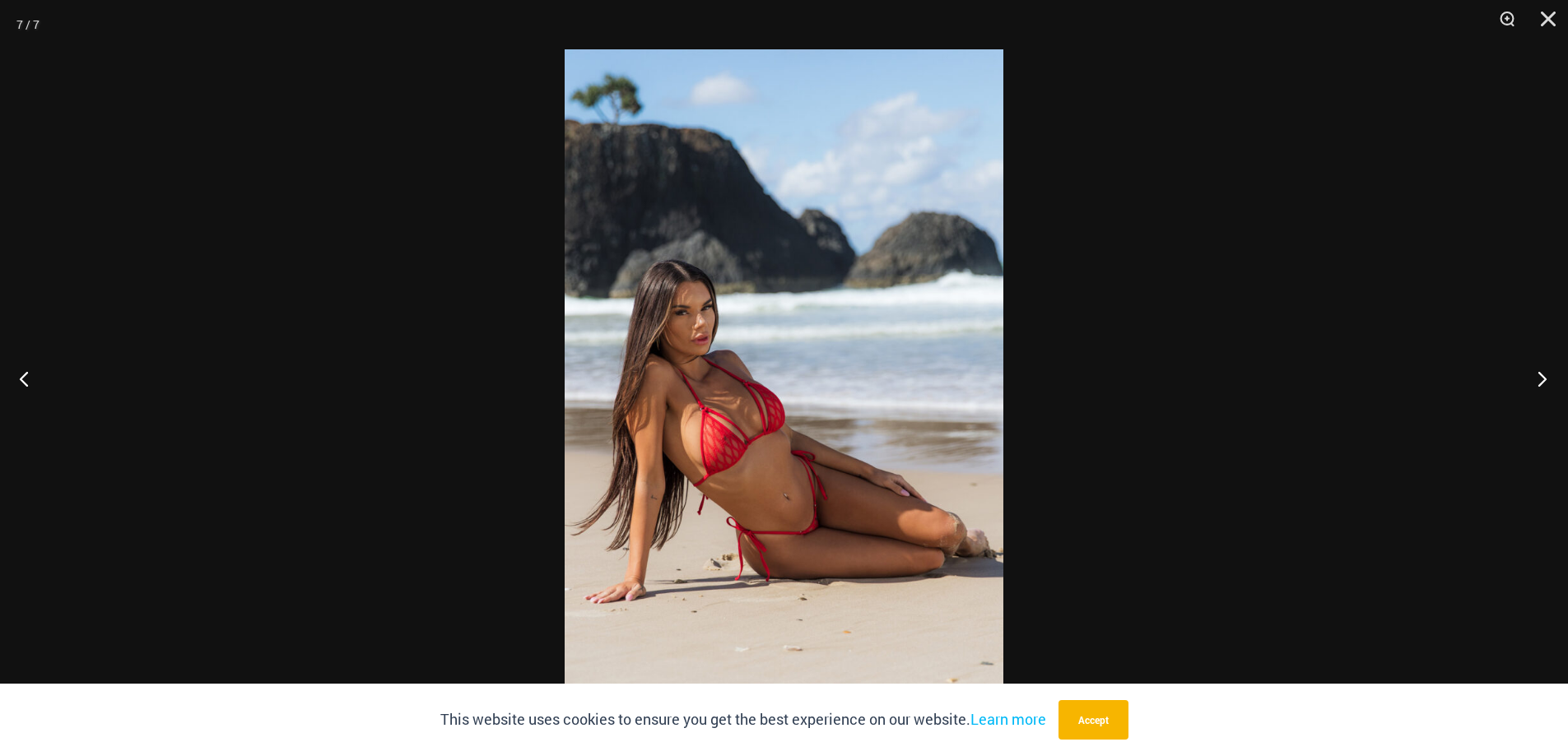
click at [1546, 378] on button "Next" at bounding box center [1537, 379] width 61 height 83
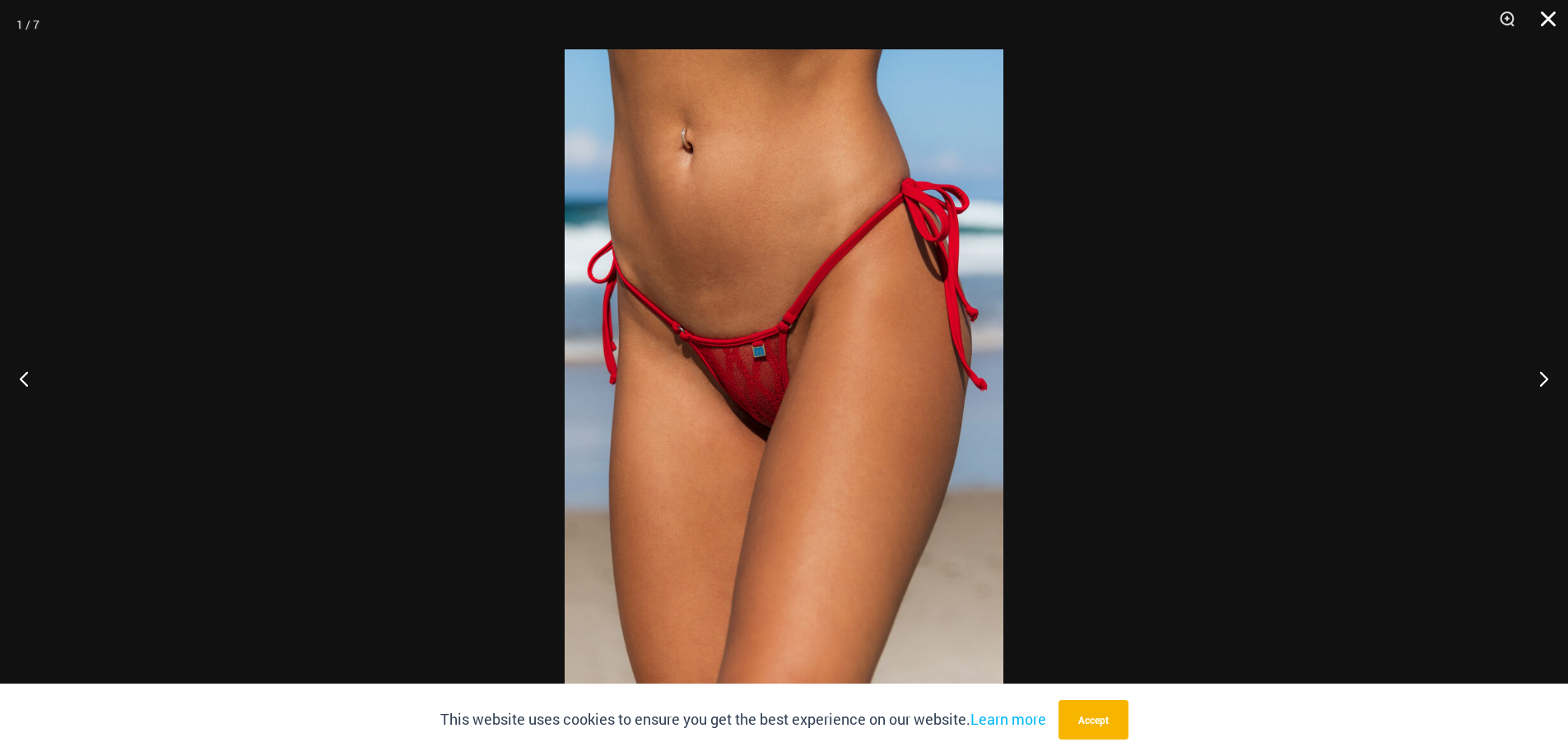
click at [1552, 11] on button "Close" at bounding box center [1542, 24] width 41 height 49
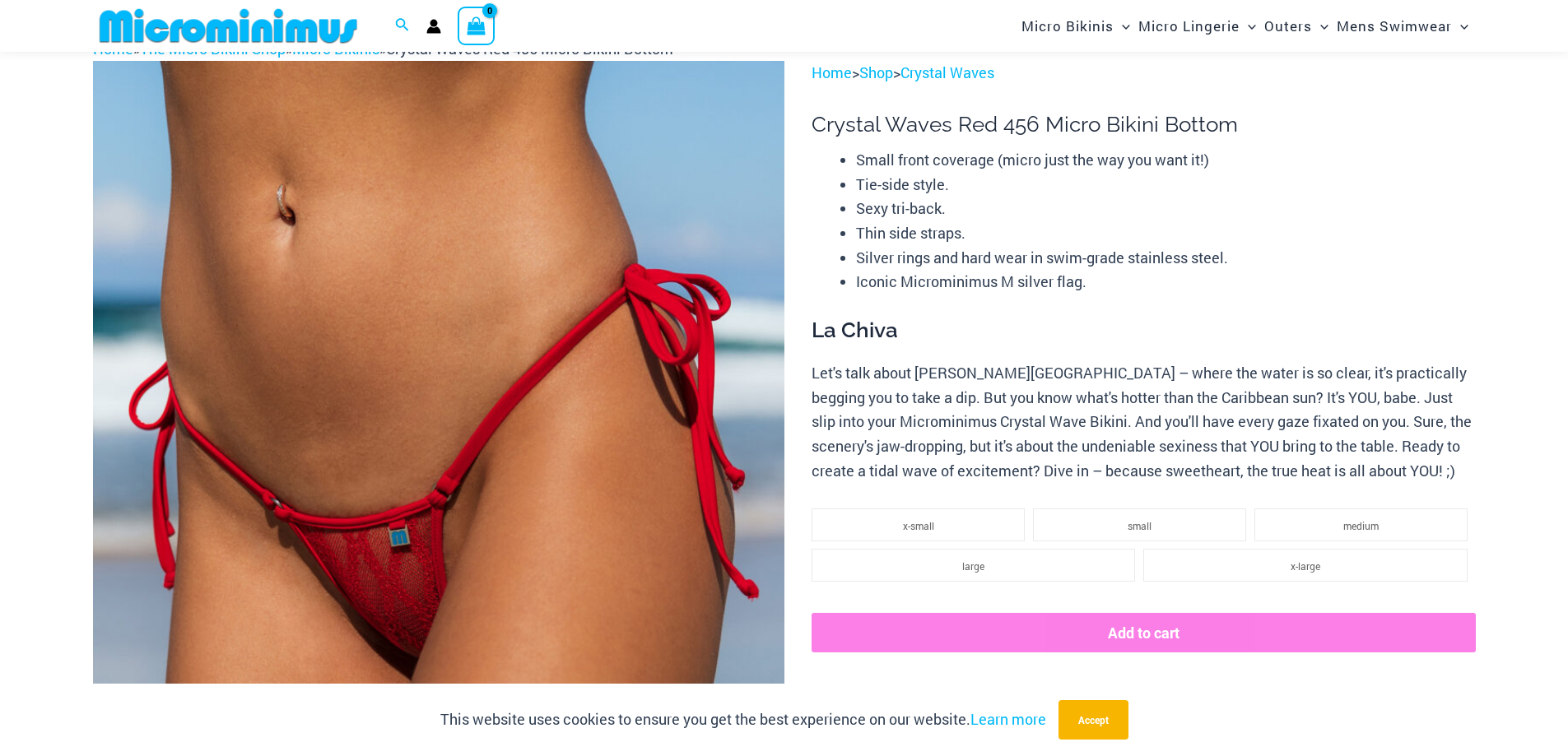
scroll to position [0, 0]
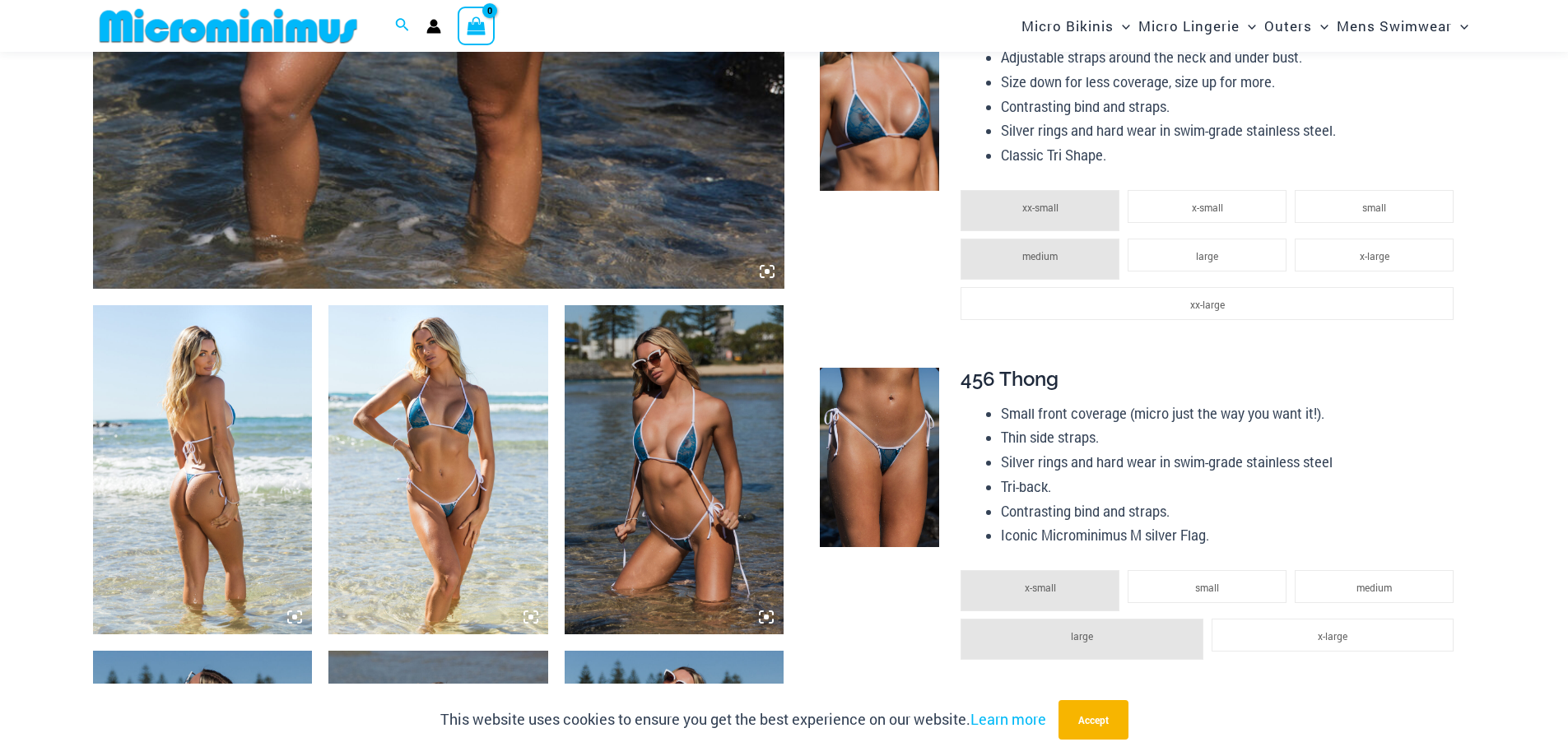
click at [223, 483] on img at bounding box center [202, 469] width 220 height 329
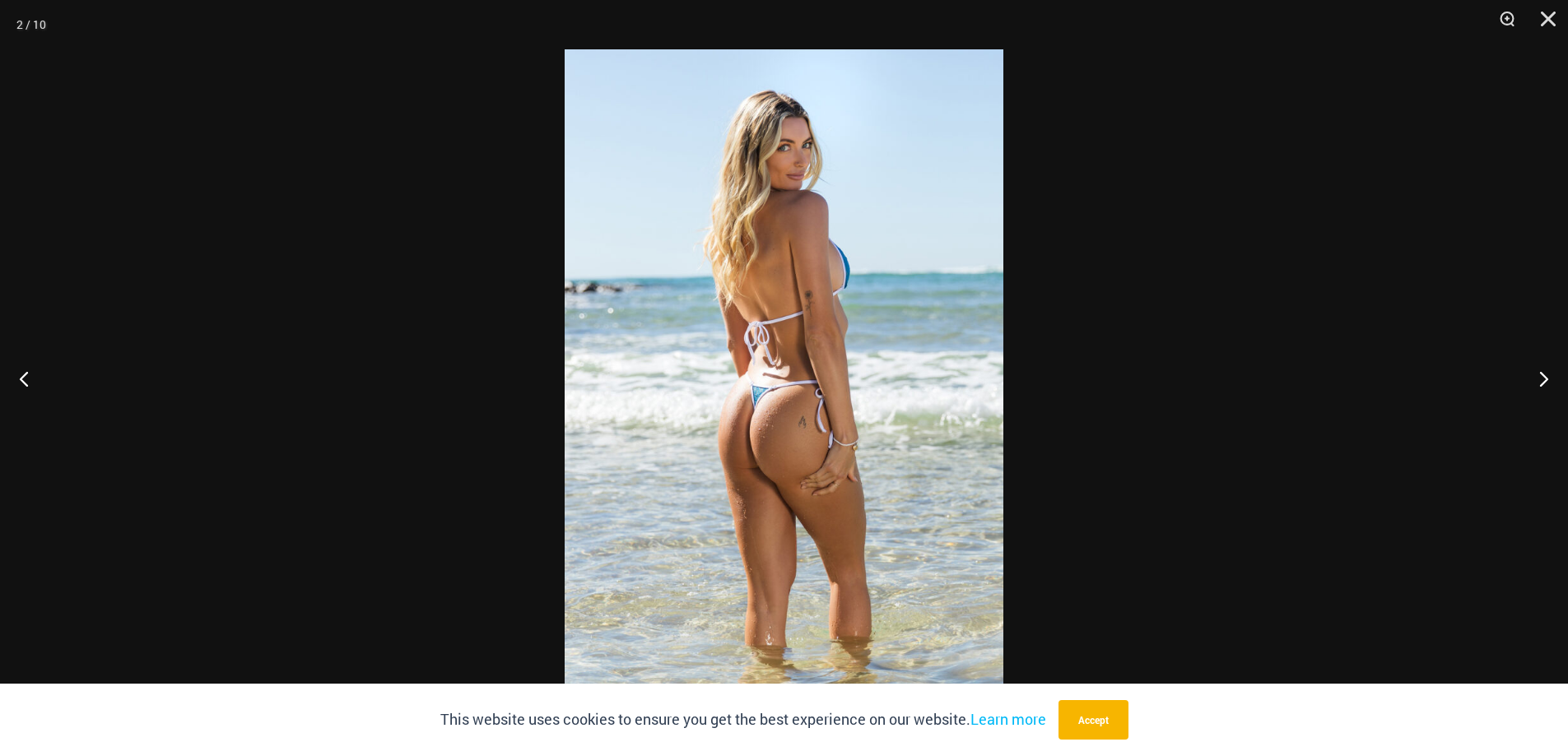
click at [772, 461] on img at bounding box center [783, 377] width 439 height 657
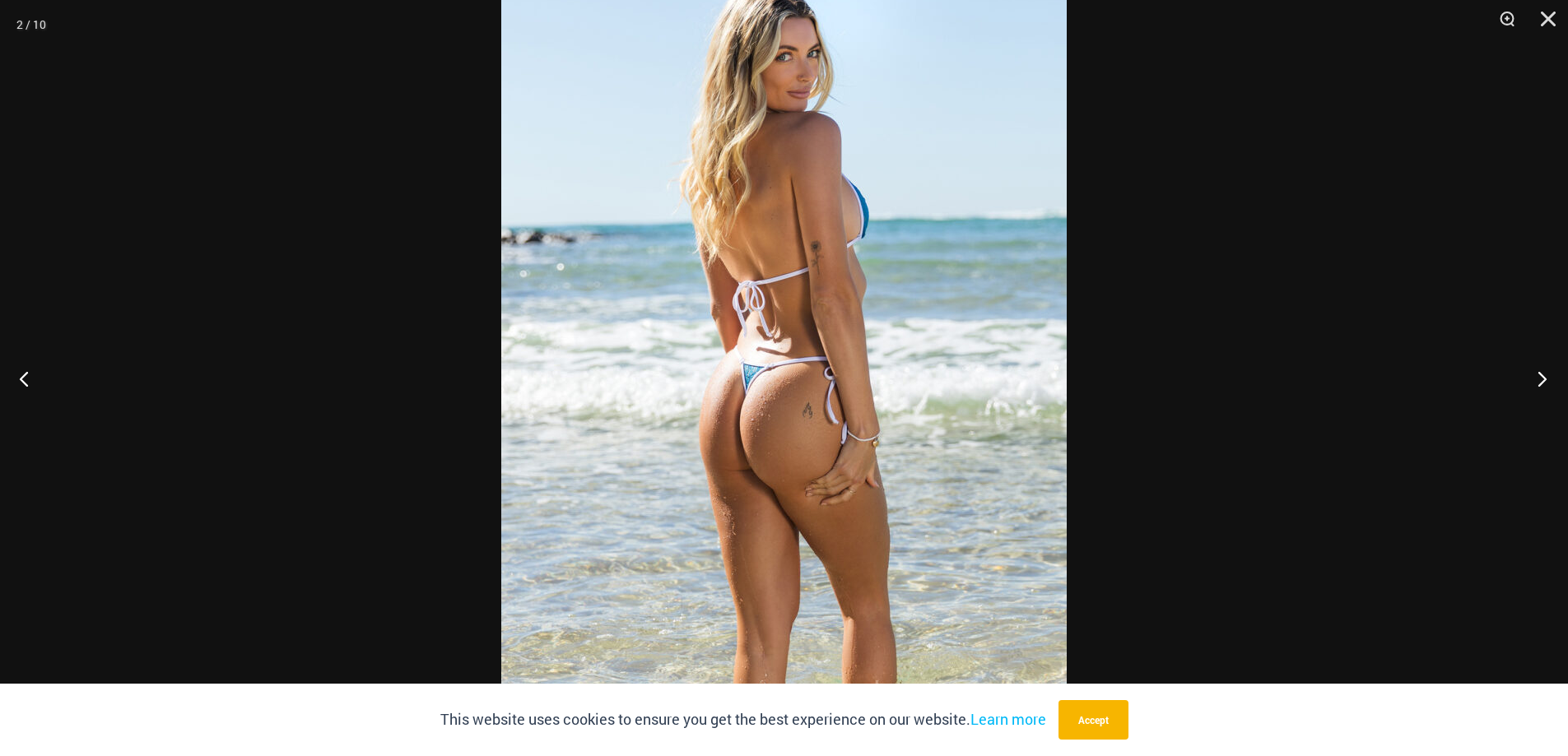
click at [1541, 377] on button "Next" at bounding box center [1537, 379] width 61 height 83
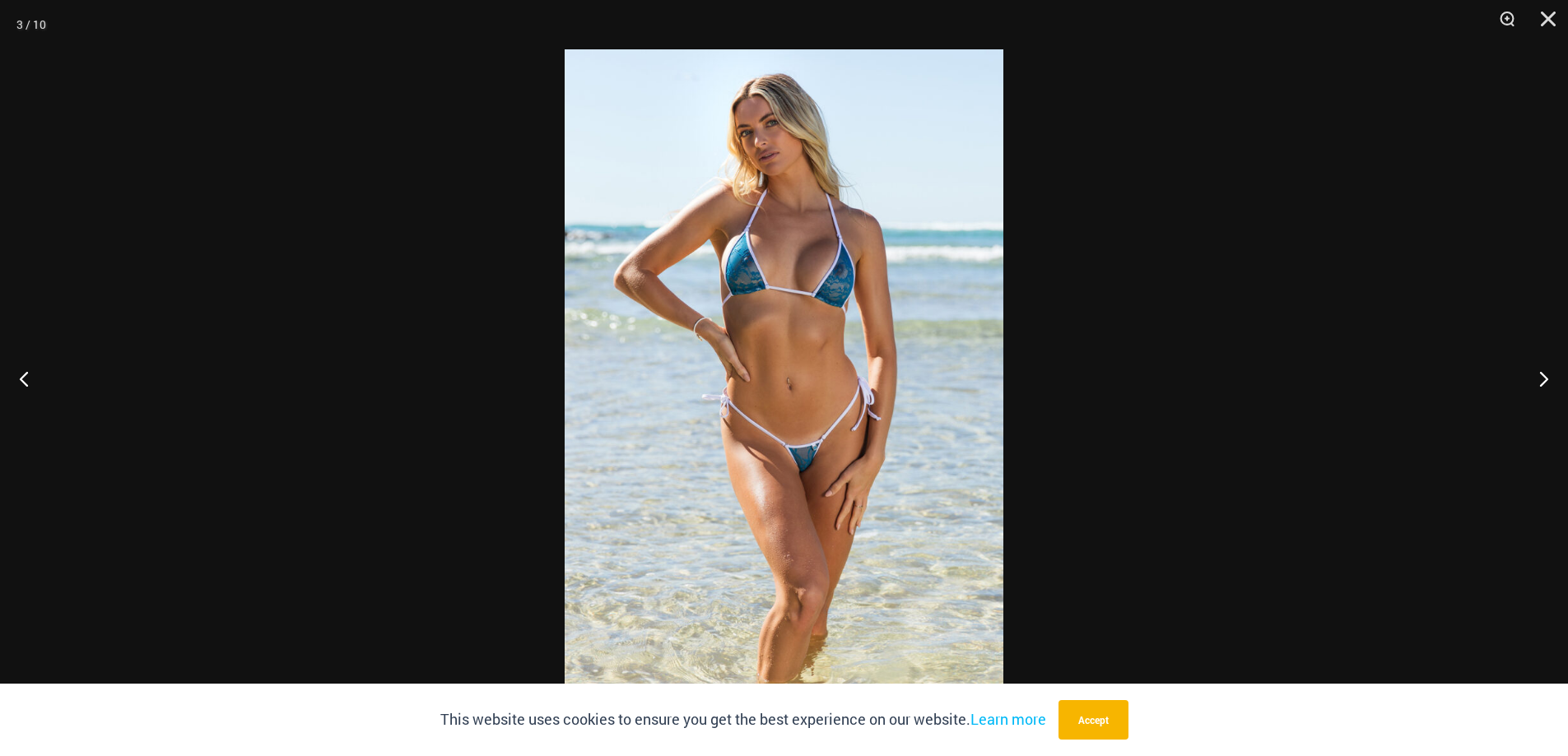
click at [837, 447] on img at bounding box center [783, 377] width 439 height 657
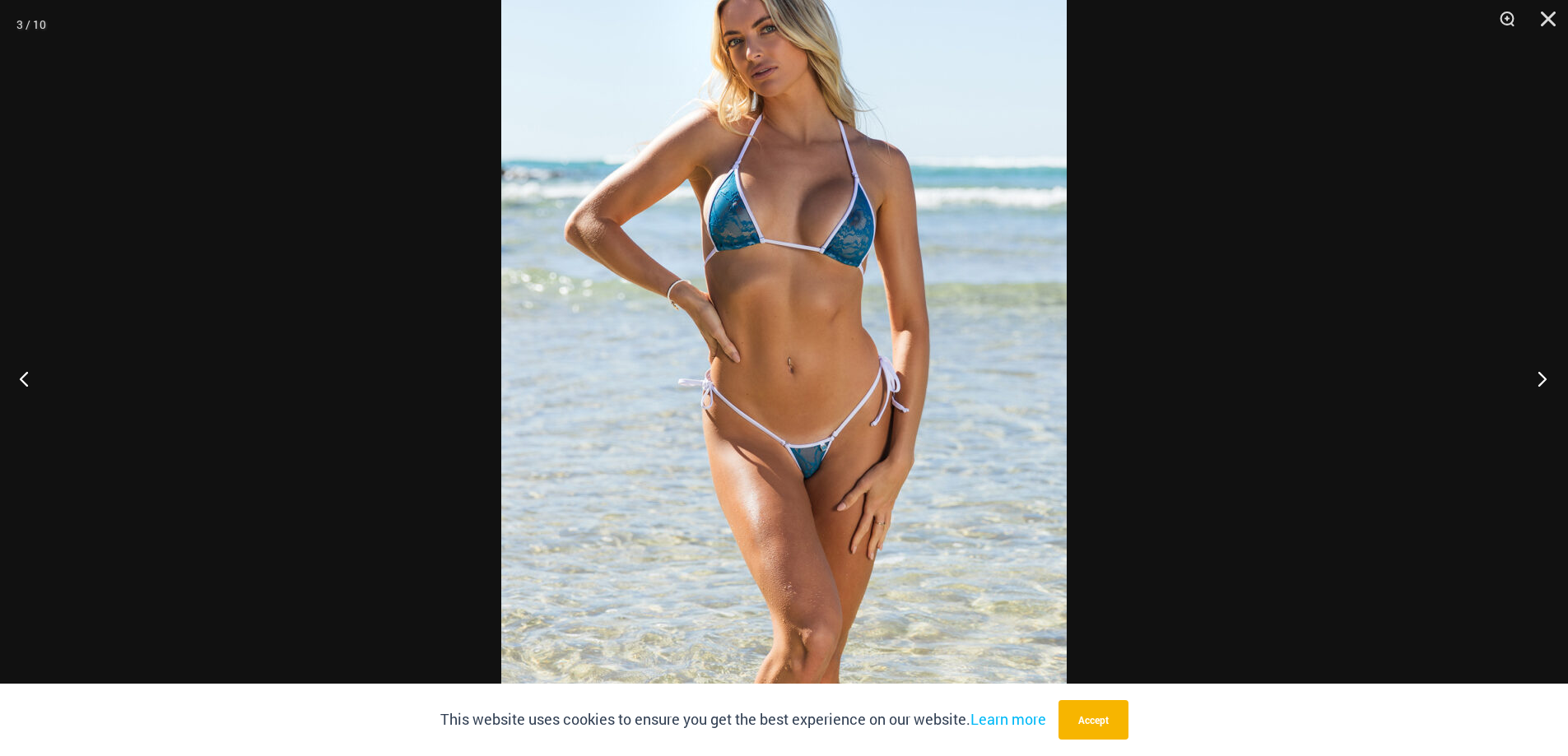
click at [1542, 377] on button "Next" at bounding box center [1537, 379] width 61 height 83
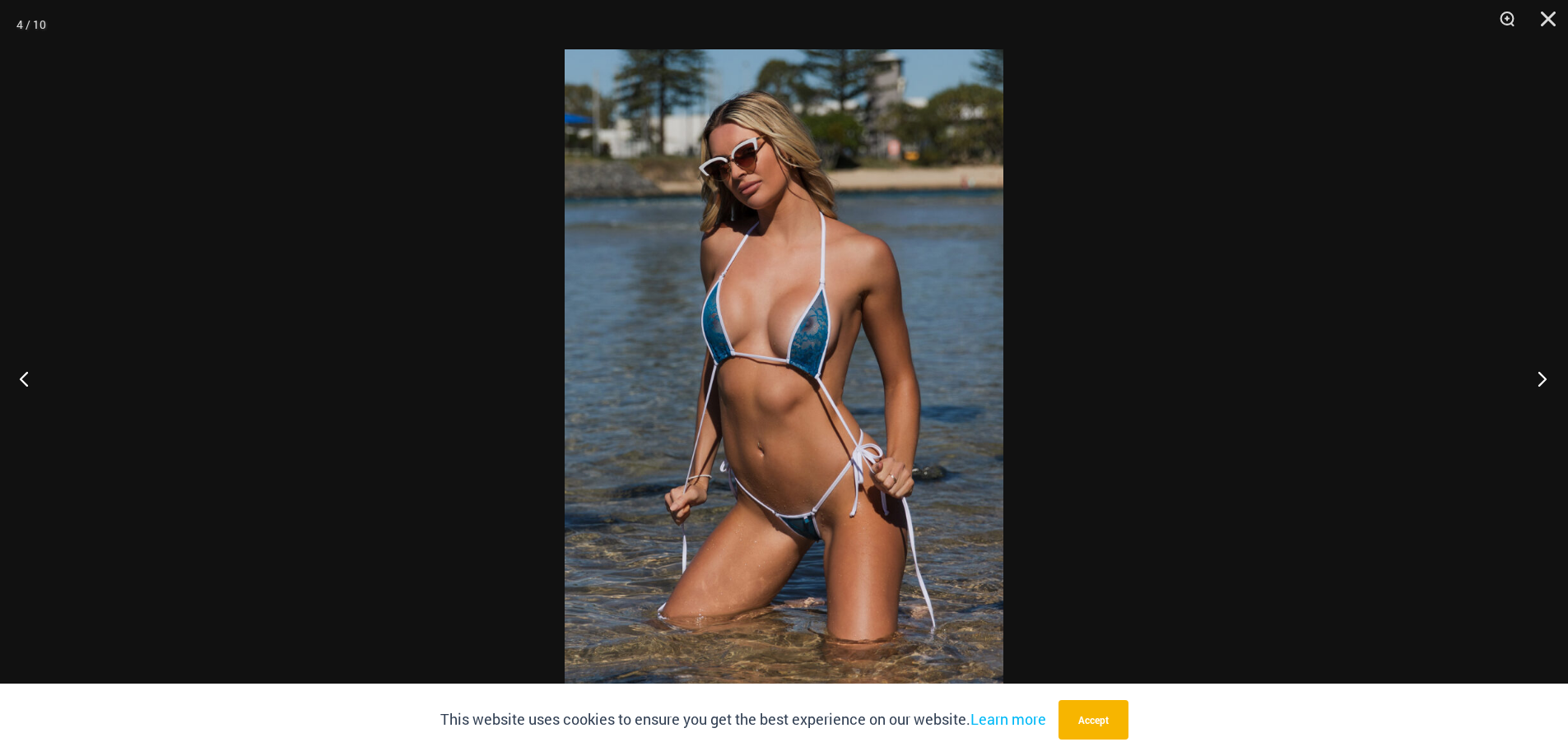
click at [1542, 377] on button "Next" at bounding box center [1537, 379] width 61 height 83
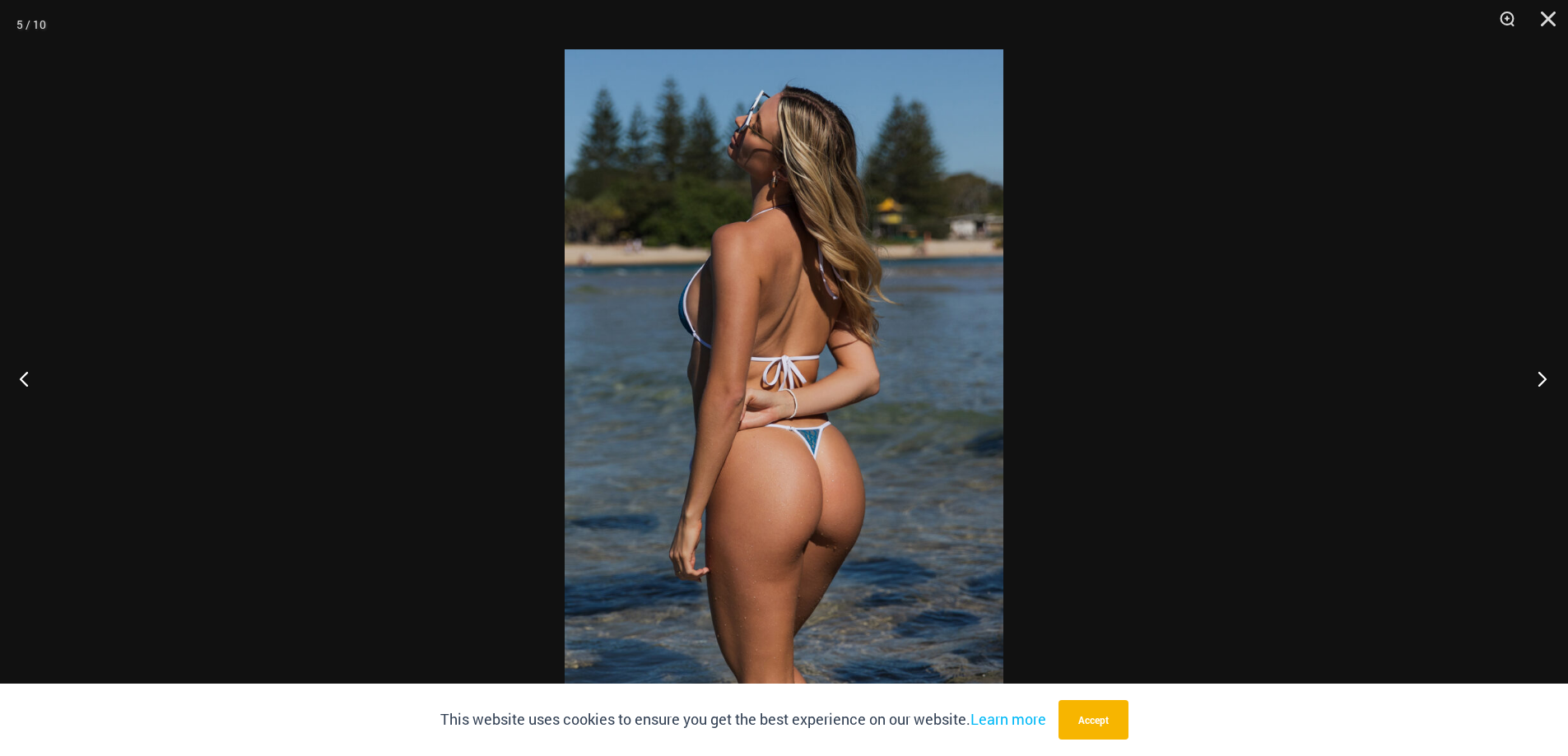
click at [1542, 377] on button "Next" at bounding box center [1537, 379] width 61 height 83
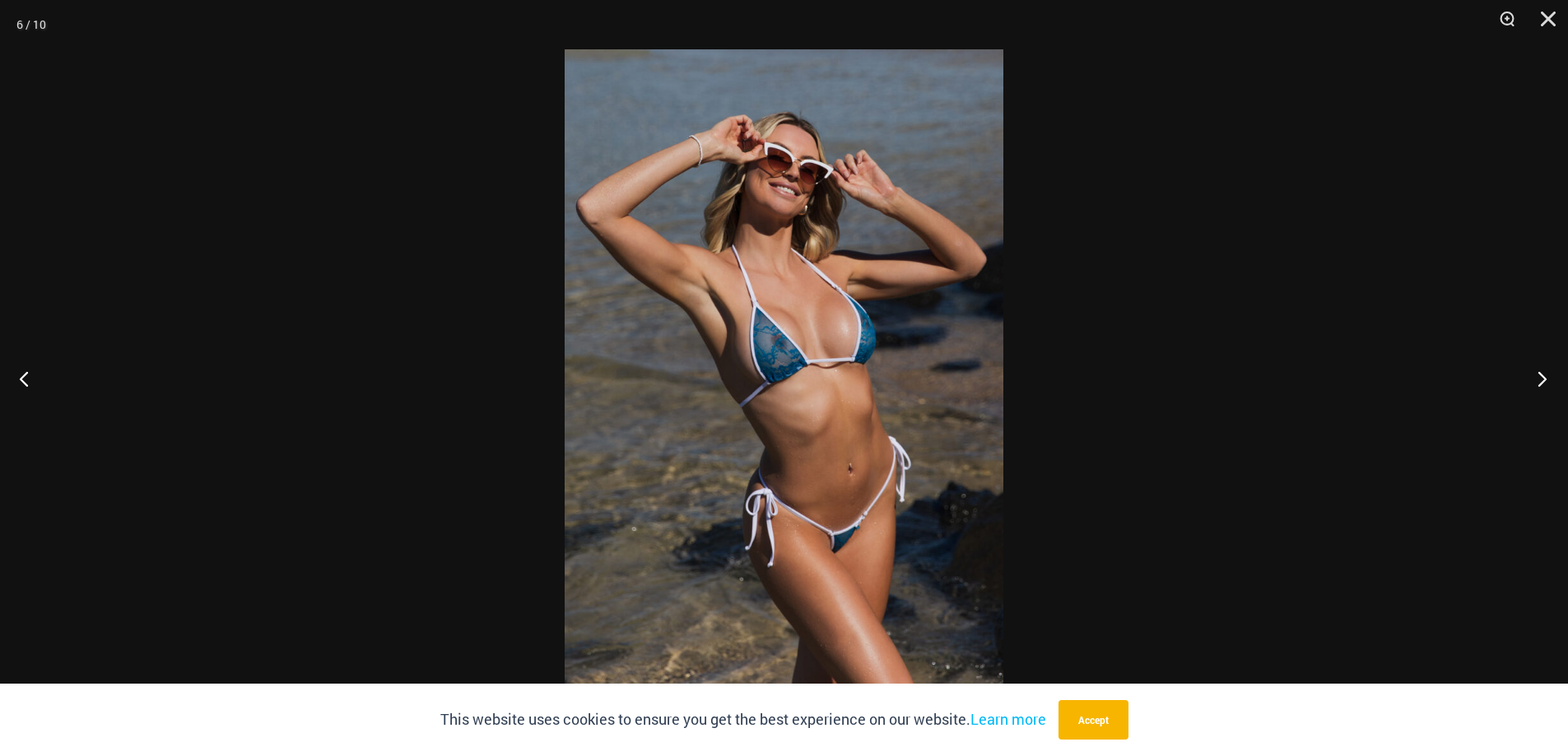
click at [1542, 377] on button "Next" at bounding box center [1537, 379] width 61 height 83
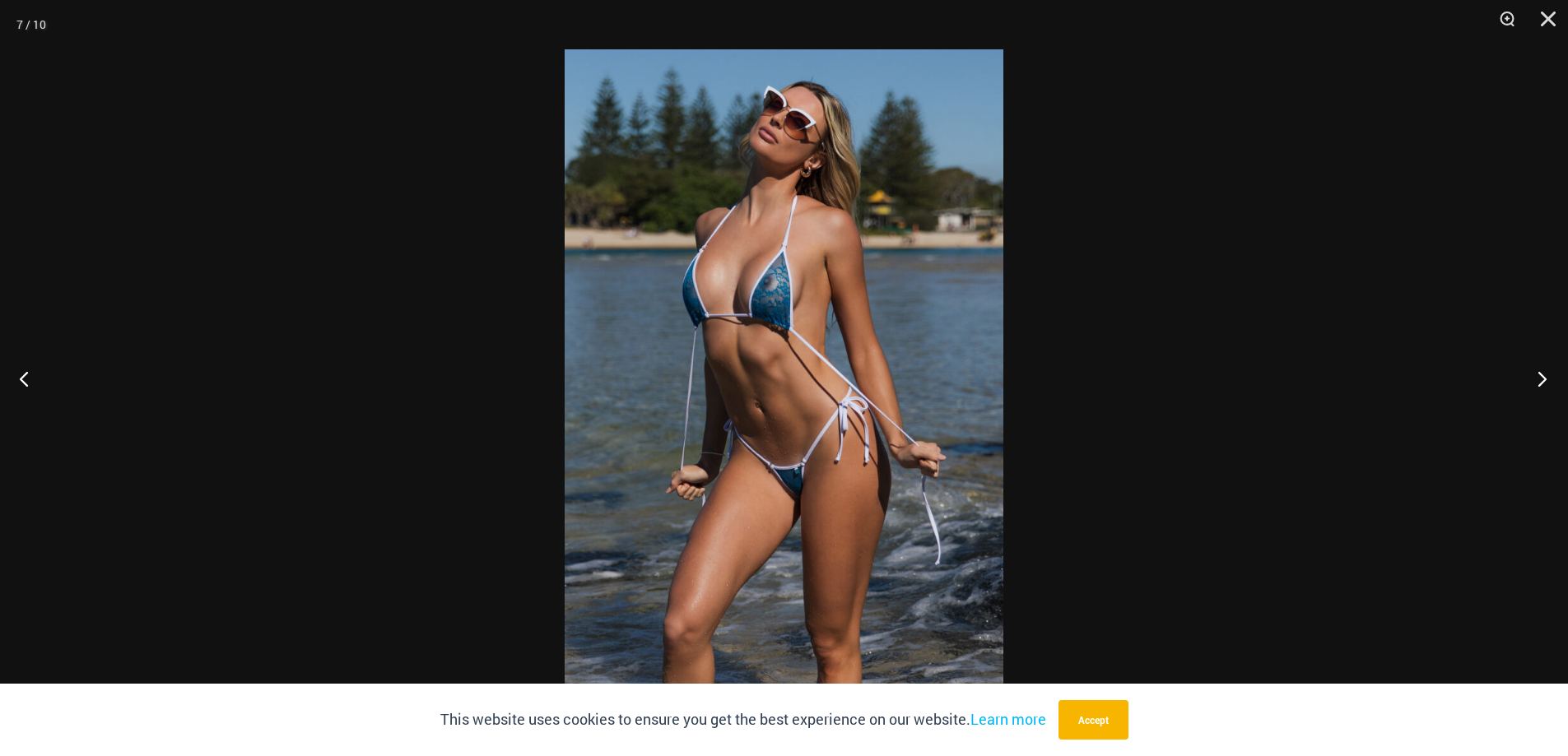
click at [1544, 377] on button "Next" at bounding box center [1537, 379] width 61 height 83
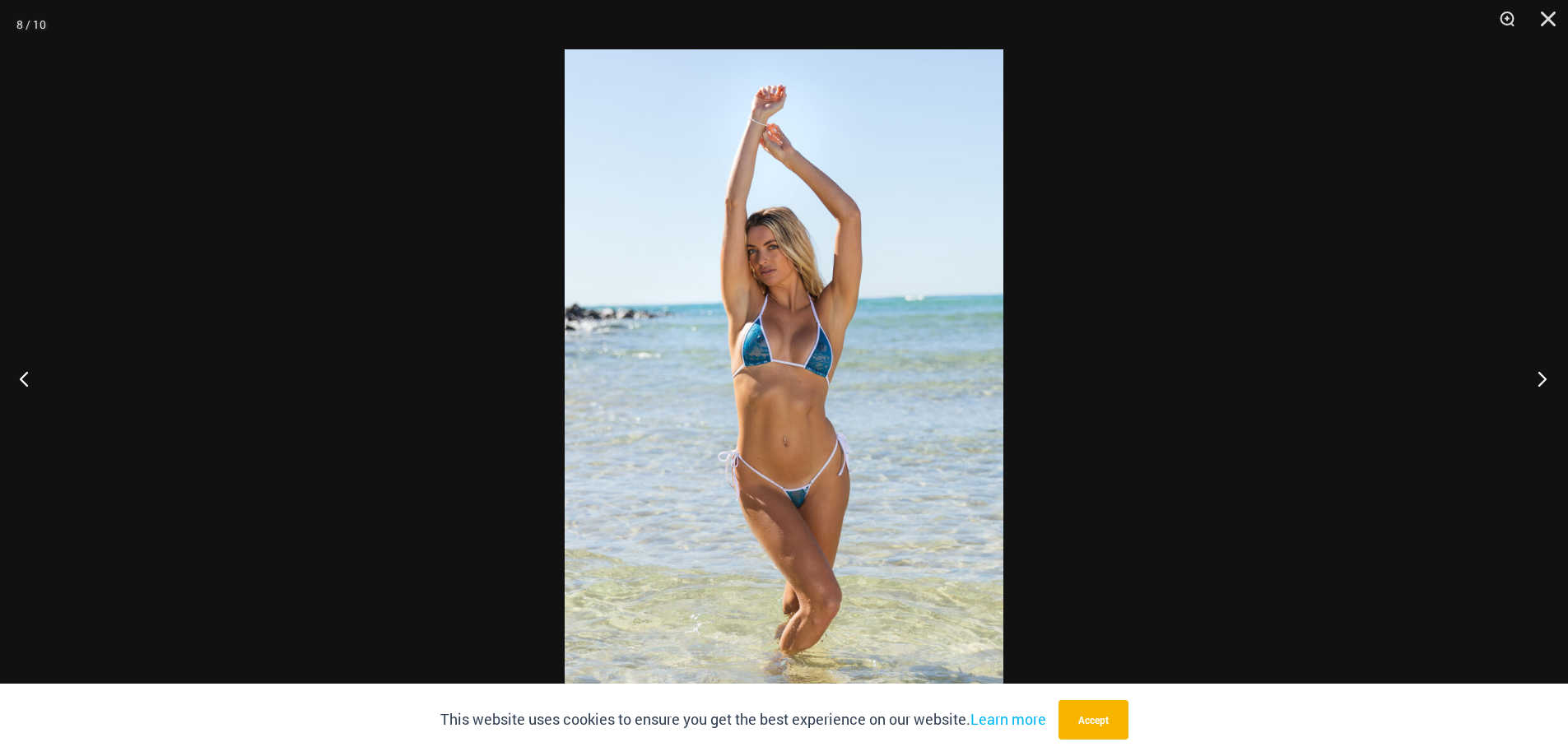
click at [1544, 377] on button "Next" at bounding box center [1537, 379] width 61 height 83
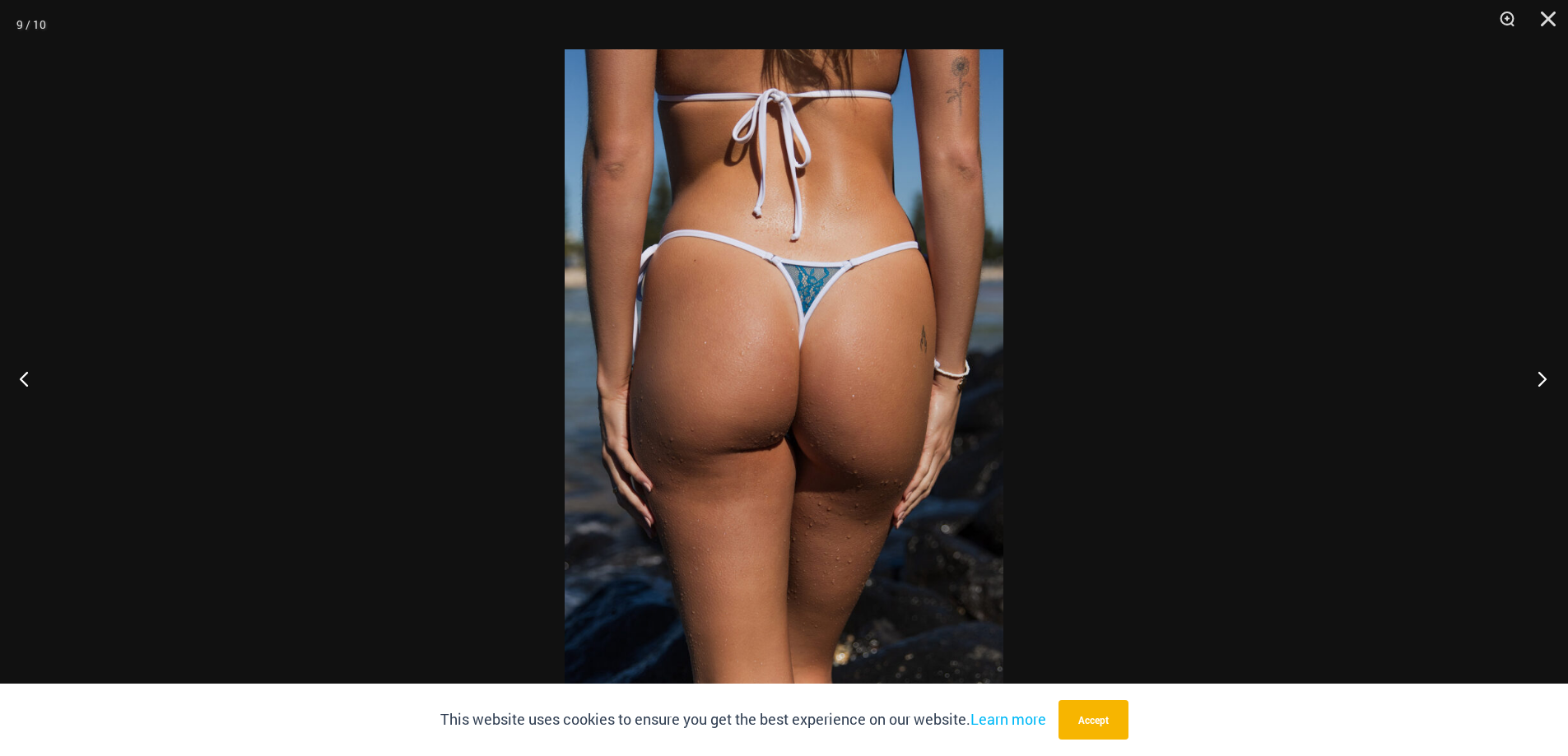
click at [1544, 377] on button "Next" at bounding box center [1537, 379] width 61 height 83
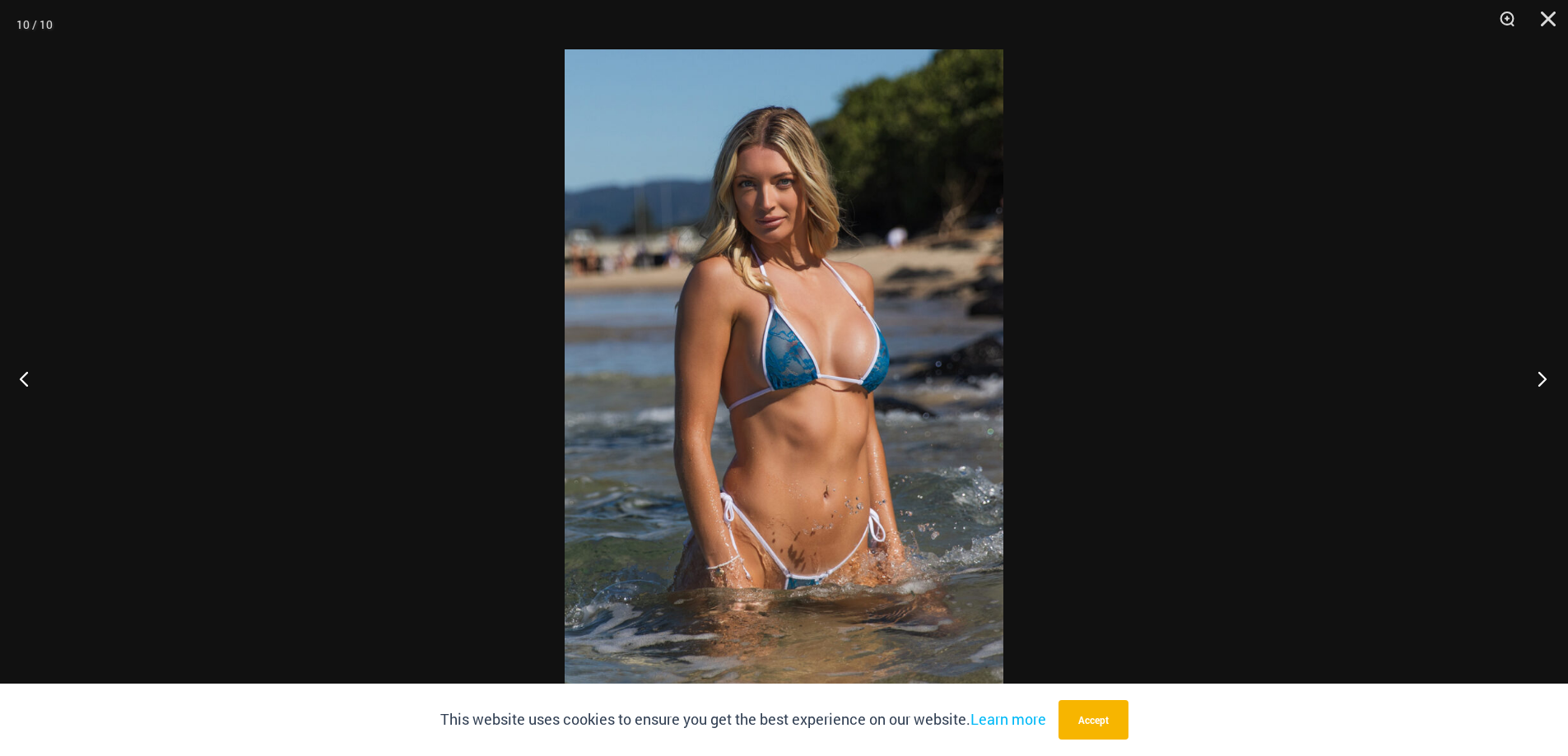
click at [1544, 377] on button "Next" at bounding box center [1537, 379] width 61 height 83
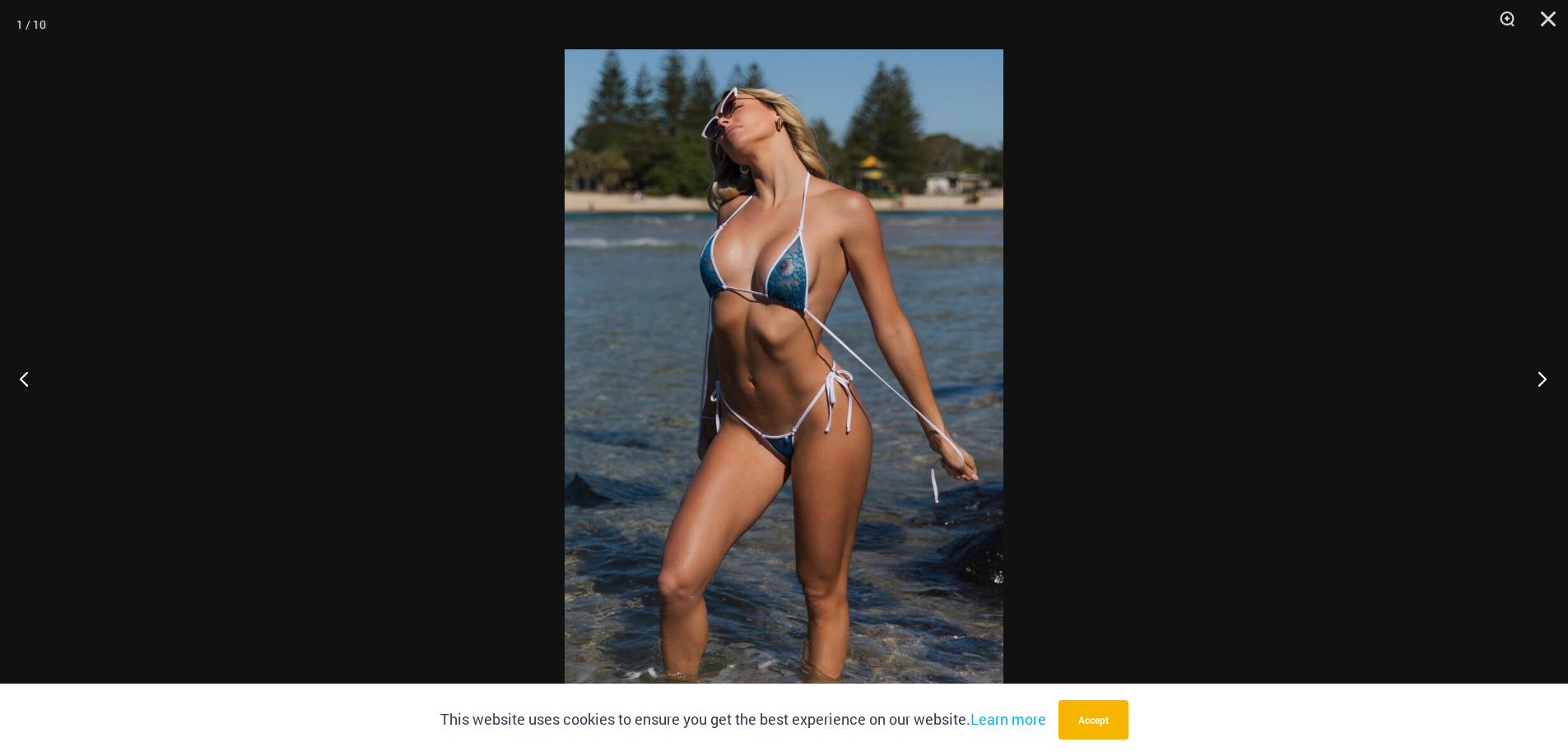
click at [1544, 377] on button "Next" at bounding box center [1537, 379] width 61 height 83
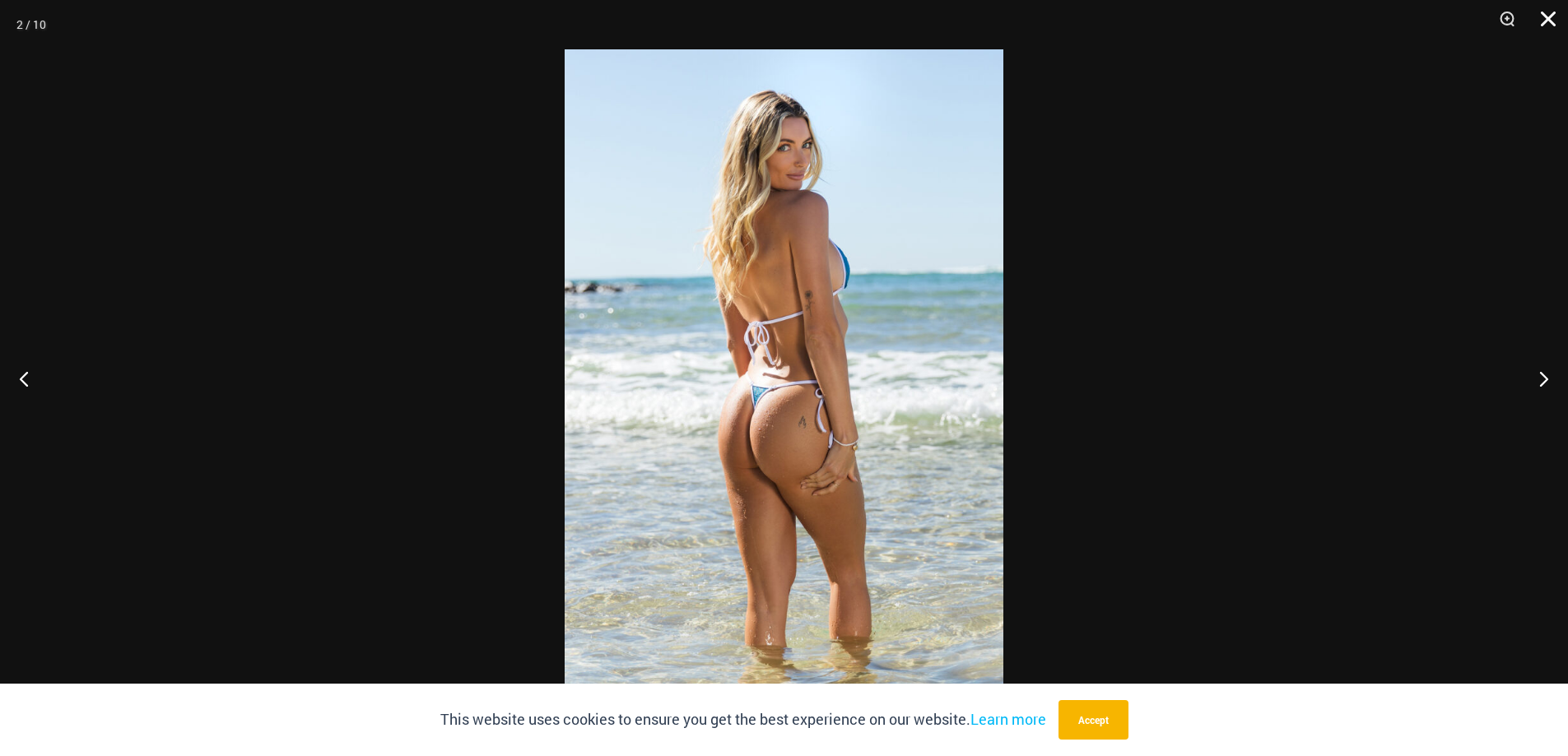
click at [1550, 17] on button "Close" at bounding box center [1542, 24] width 41 height 49
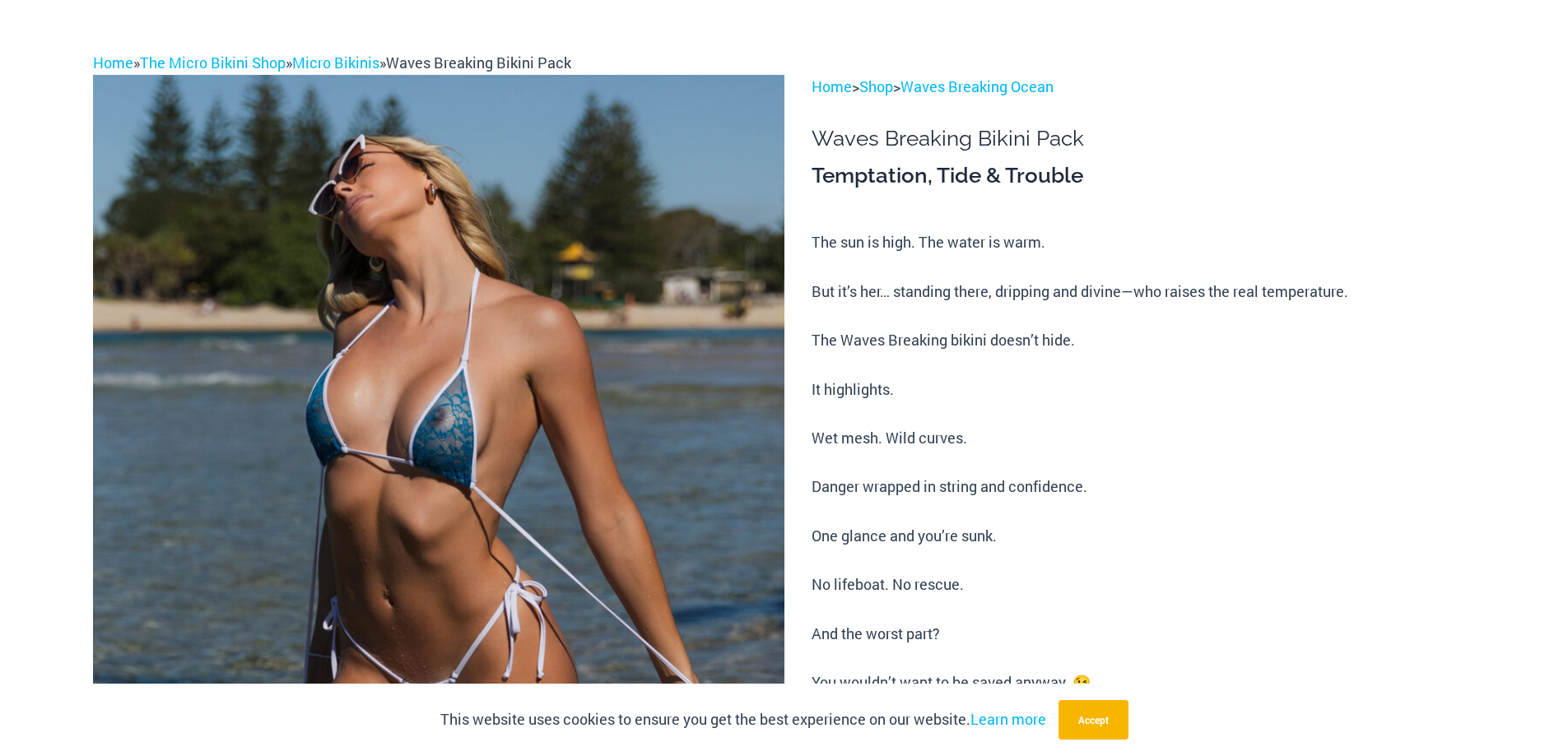
scroll to position [0, 0]
